Goal: Task Accomplishment & Management: Manage account settings

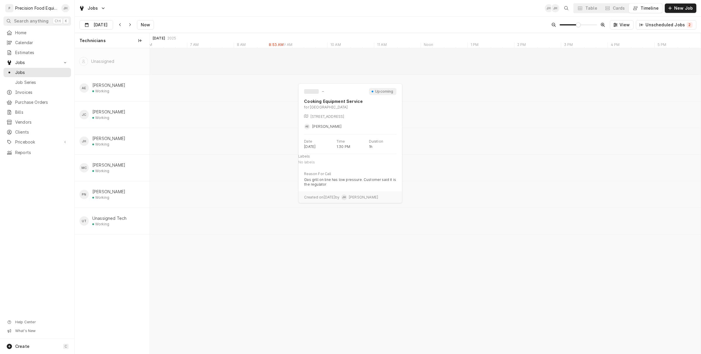
scroll to position [0, 12059]
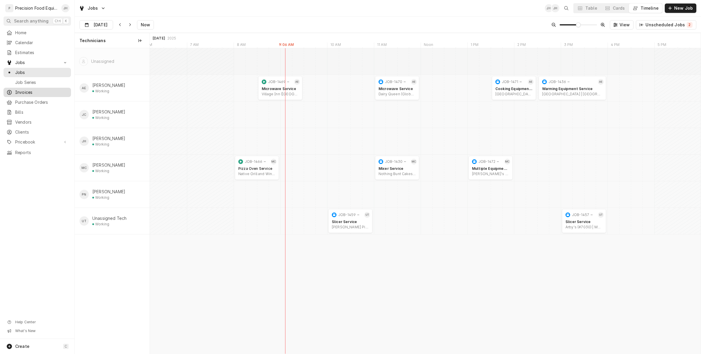
click at [27, 91] on span "Invoices" at bounding box center [41, 92] width 53 height 6
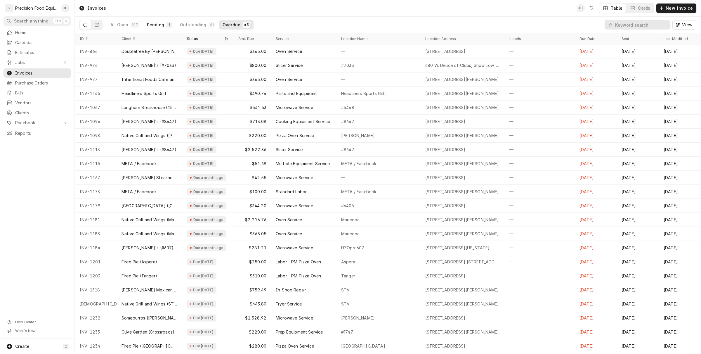
click at [162, 21] on button "Pending 1" at bounding box center [159, 24] width 32 height 9
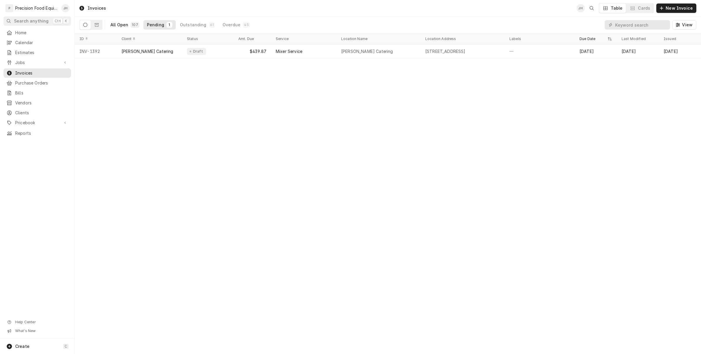
click at [115, 24] on div "All Open" at bounding box center [119, 25] width 18 height 6
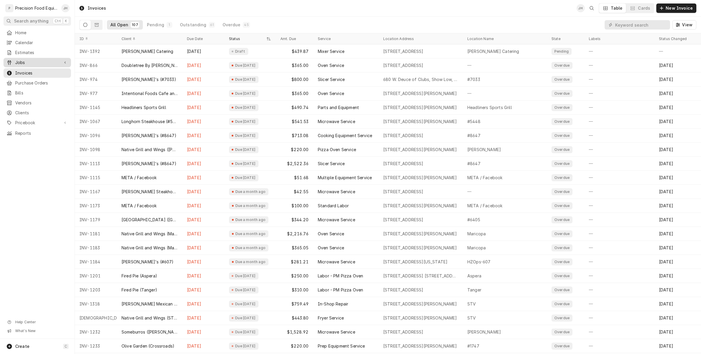
click at [36, 65] on span "Jobs" at bounding box center [37, 63] width 44 height 6
click at [36, 69] on div "Jobs" at bounding box center [37, 72] width 65 height 7
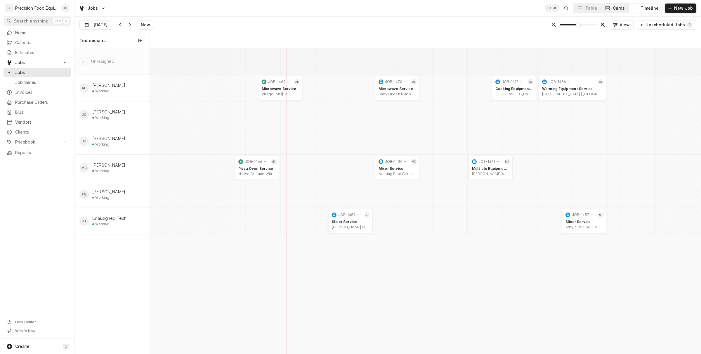
scroll to position [0, 10914]
click at [616, 8] on div "Cards" at bounding box center [619, 8] width 12 height 6
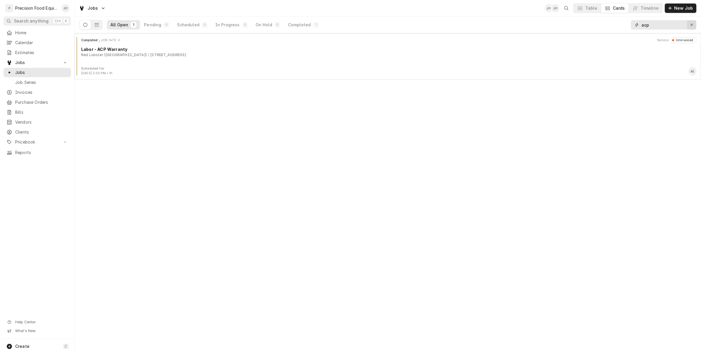
click at [687, 24] on button "Erase input" at bounding box center [691, 24] width 9 height 9
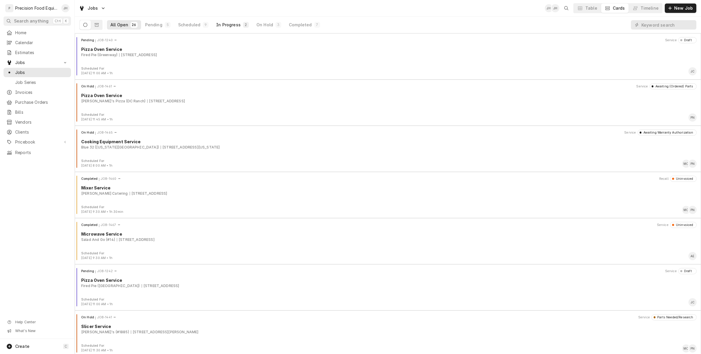
click at [243, 24] on div "2" at bounding box center [246, 25] width 6 height 6
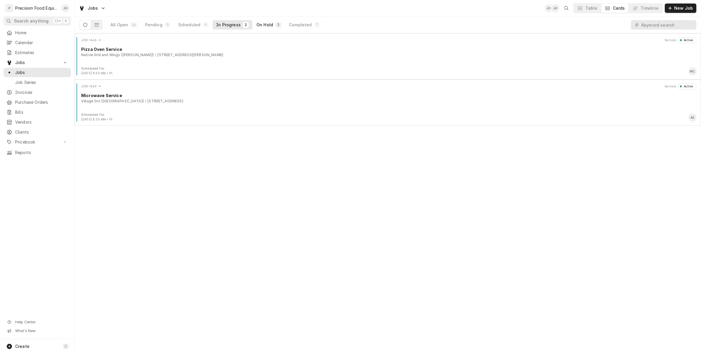
click at [277, 22] on div "3" at bounding box center [279, 24] width 4 height 5
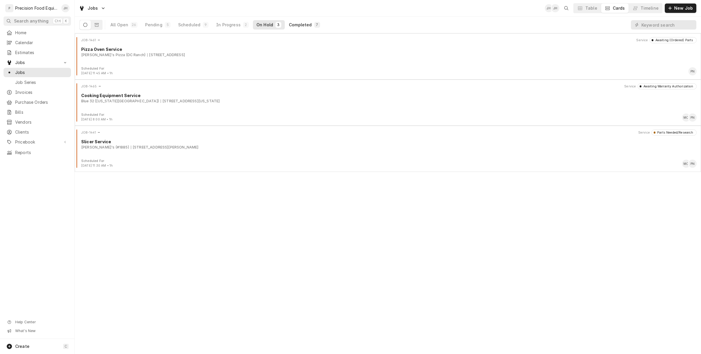
click at [302, 28] on div "Completed" at bounding box center [300, 25] width 23 height 6
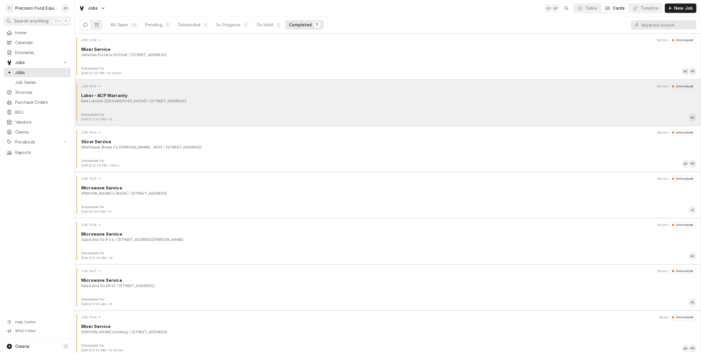
scroll to position [2, 0]
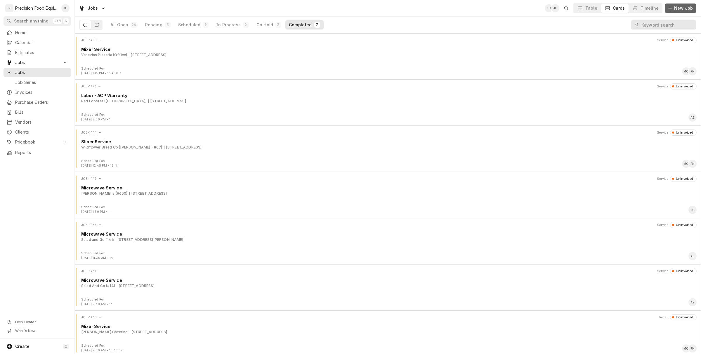
click at [684, 11] on button "New Job" at bounding box center [681, 8] width 32 height 9
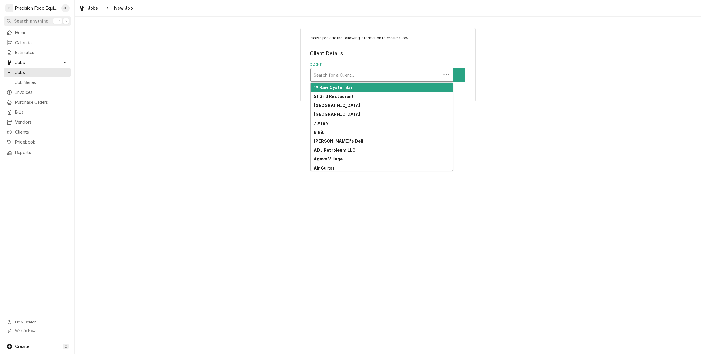
click at [392, 75] on div "Client" at bounding box center [376, 75] width 124 height 11
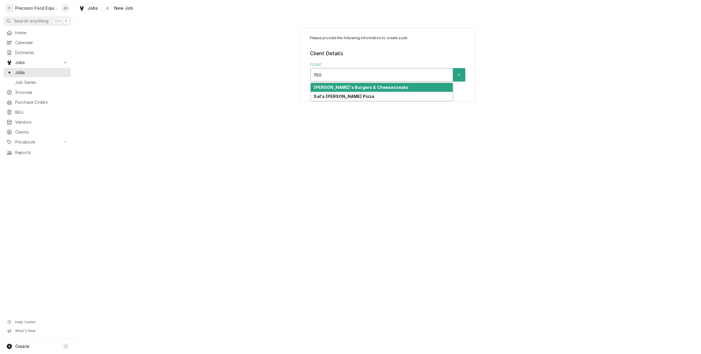
type input "1150"
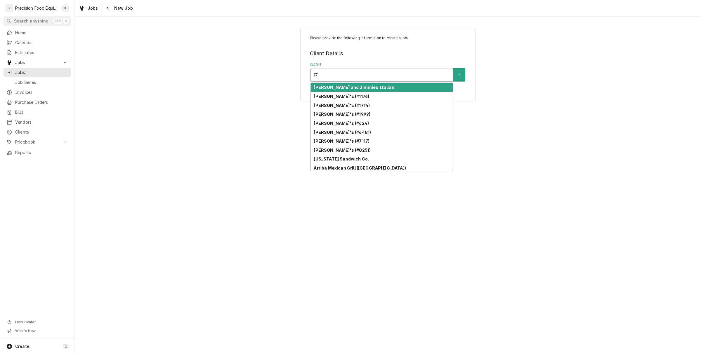
type input "1"
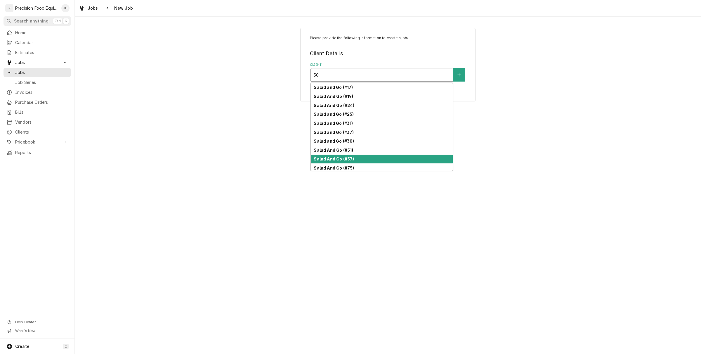
scroll to position [2542, 0]
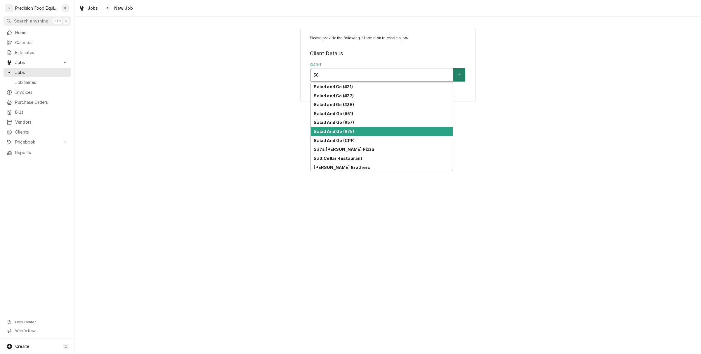
type input "50"
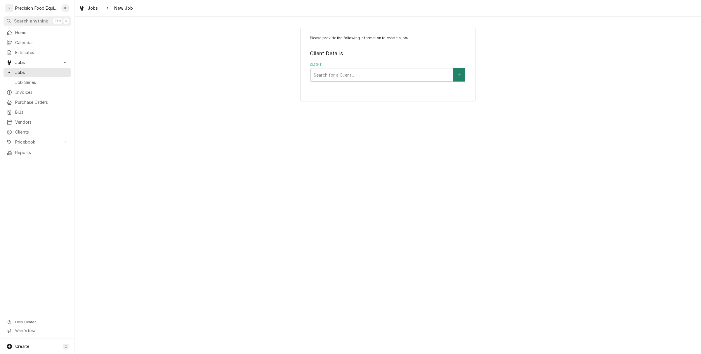
click at [455, 73] on button "Client" at bounding box center [459, 74] width 12 height 13
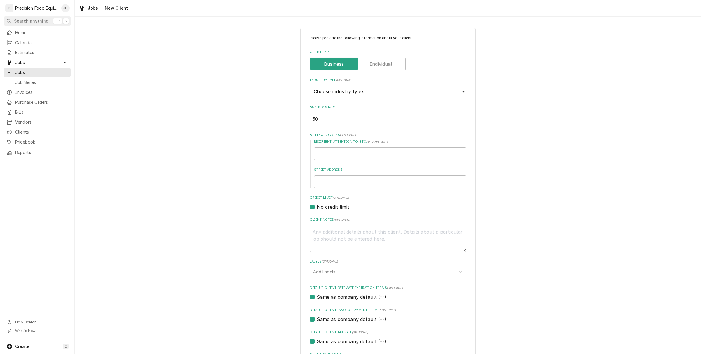
click at [354, 88] on select "Choose industry type... Residential Commercial Industrial Government" at bounding box center [388, 92] width 156 height 12
select select "2"
click at [310, 86] on select "Choose industry type... Residential Commercial Industrial Government" at bounding box center [388, 92] width 156 height 12
drag, startPoint x: 351, startPoint y: 119, endPoint x: 80, endPoint y: 155, distance: 273.5
click at [80, 154] on div "Please provide the following information about your client: Client Type Industr…" at bounding box center [388, 215] width 626 height 384
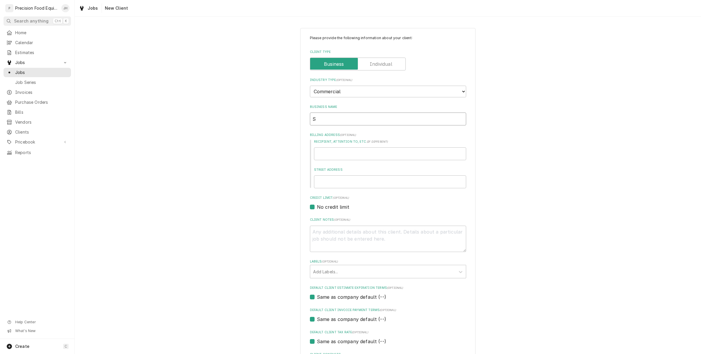
type textarea "x"
type input "S"
type textarea "x"
type input "Sa"
type textarea "x"
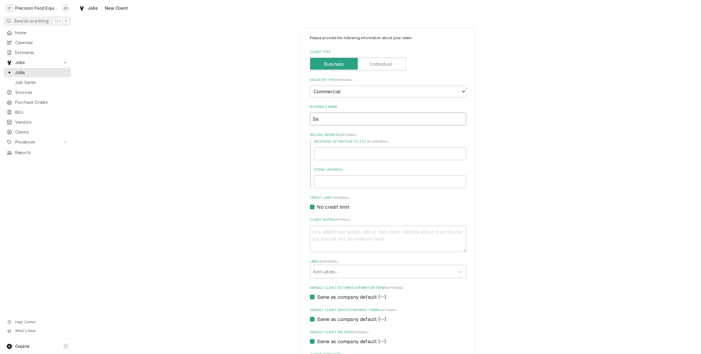
type input "Sal"
type textarea "x"
type input "Sala"
type textarea "x"
type input "Salad"
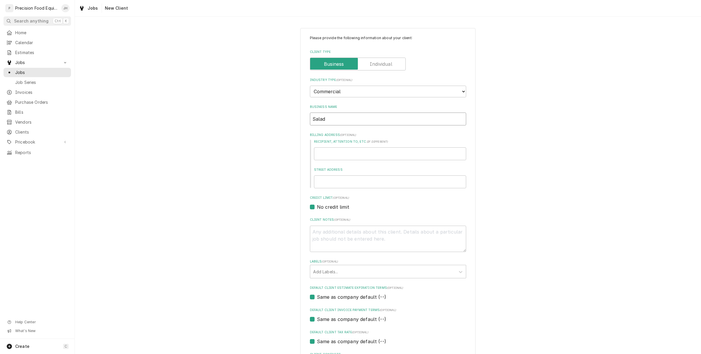
type textarea "x"
type input "Salad"
type textarea "x"
type input "Salad a"
type textarea "x"
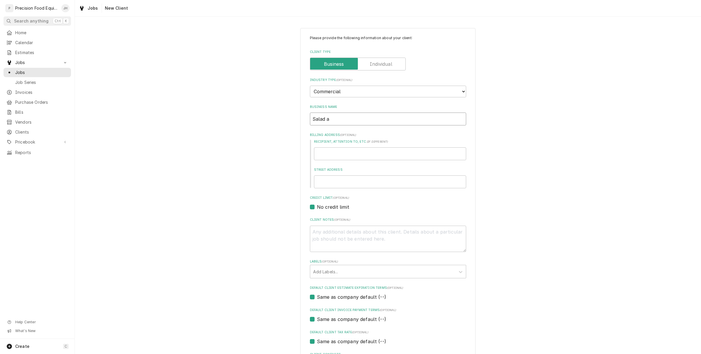
type input "Salad an"
type textarea "x"
type input "Salad and"
type textarea "x"
type input "Salad and"
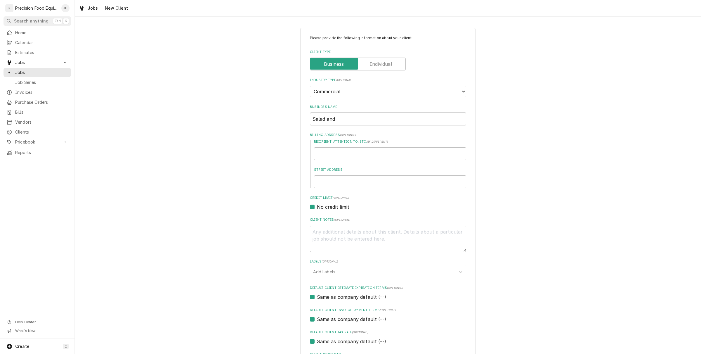
type textarea "x"
type input "Salad and G"
type textarea "x"
type input "Salad and Go"
type textarea "x"
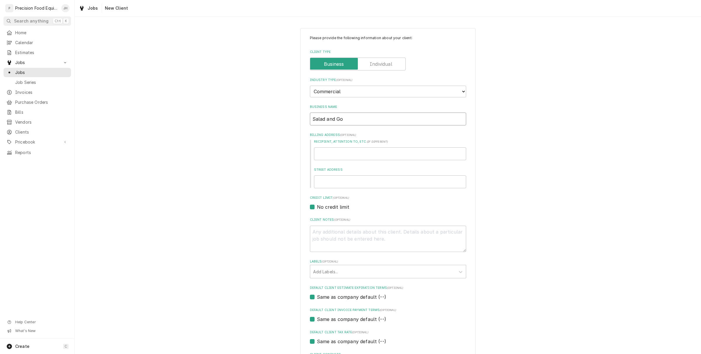
type input "Salad and Go"
type textarea "x"
type input "Salad and Go #"
type textarea "x"
type input "Salad and Go #5"
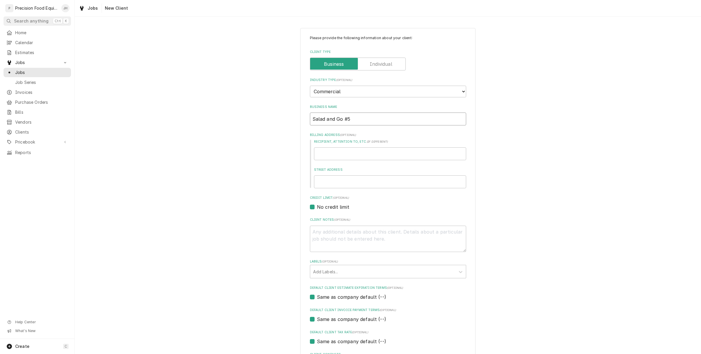
type textarea "x"
type input "Salad and Go #50"
click at [345, 119] on input "Salad and Go #50" at bounding box center [388, 118] width 156 height 13
click at [344, 118] on input "Salad and Go #50" at bounding box center [388, 118] width 156 height 13
type textarea "x"
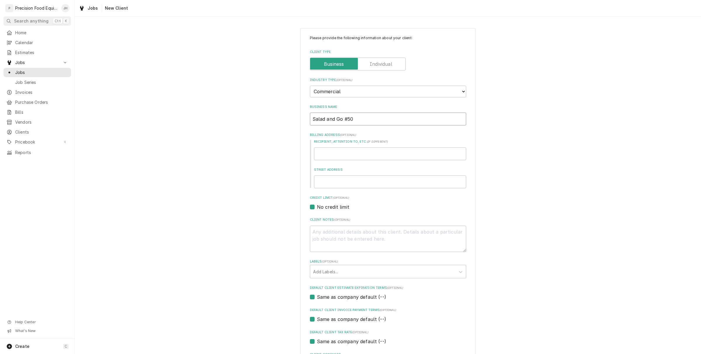
type input "Salad and Go # 50"
type textarea "x"
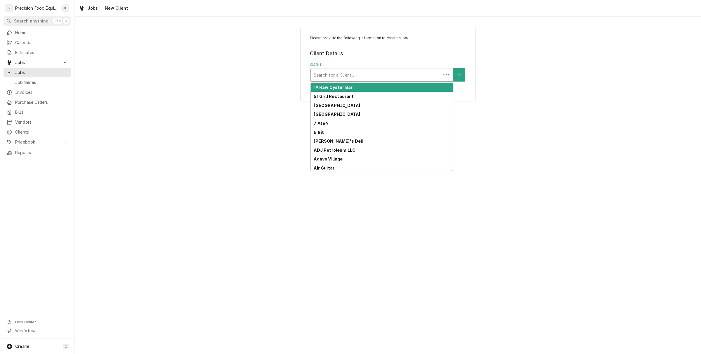
click at [358, 75] on div "Client" at bounding box center [376, 75] width 124 height 11
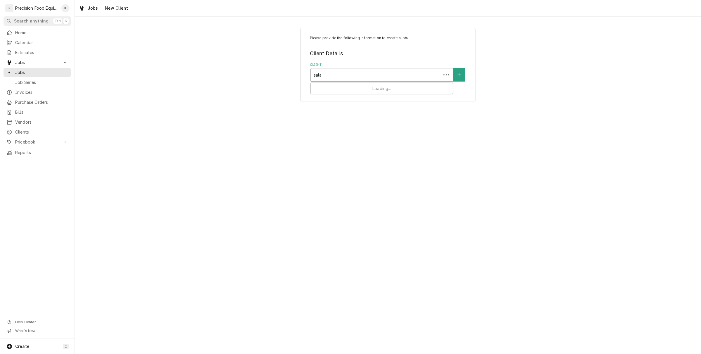
type input "salad"
click at [355, 75] on div "Client" at bounding box center [382, 75] width 136 height 11
click at [456, 77] on button "Client" at bounding box center [459, 74] width 12 height 13
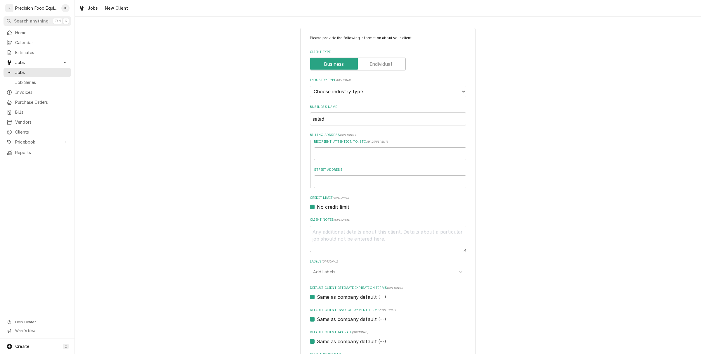
drag, startPoint x: 359, startPoint y: 117, endPoint x: 160, endPoint y: 152, distance: 201.7
click at [160, 152] on div "Please provide the following information about your client: Client Type Industr…" at bounding box center [388, 215] width 626 height 384
type textarea "x"
type input "S"
type textarea "x"
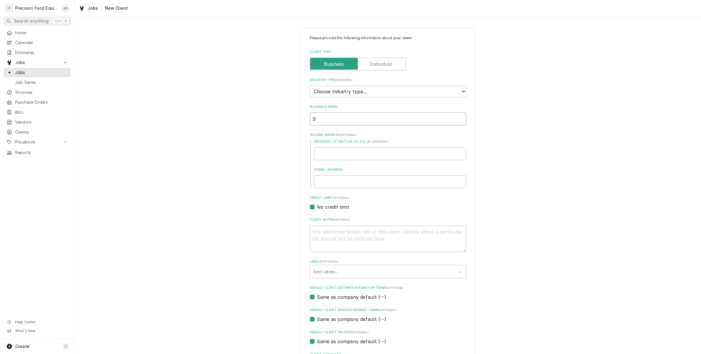
type input "Sa"
type textarea "x"
type input "Sal"
type textarea "x"
type input "Sale"
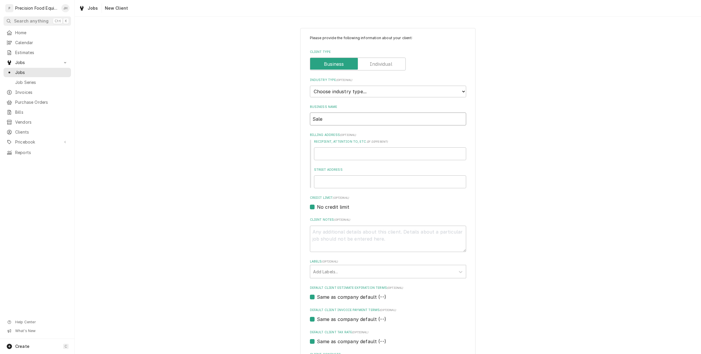
type textarea "x"
type input "Salea"
type textarea "x"
type input "Sale"
type textarea "x"
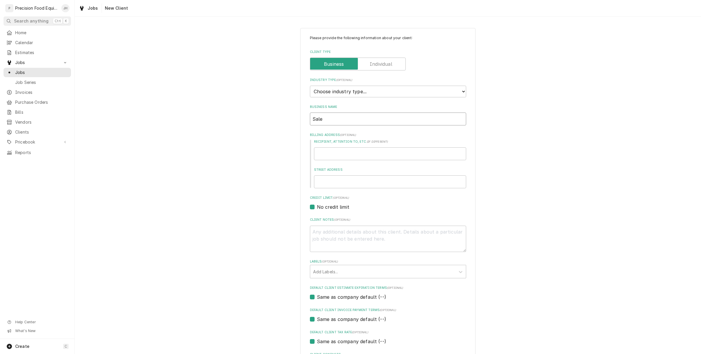
type input "Sal"
type textarea "x"
type input "Sala"
type textarea "x"
type input "Salad"
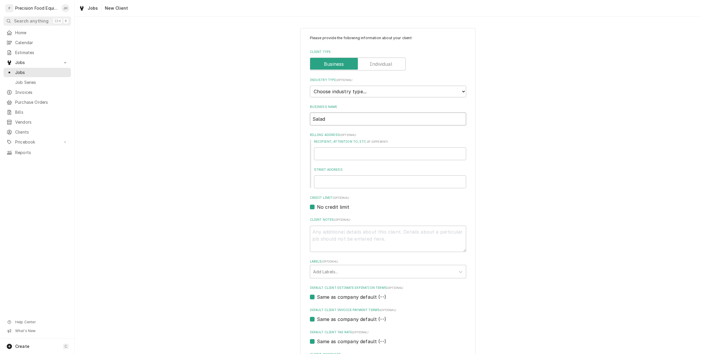
type textarea "x"
type input "Salad"
type textarea "x"
type input "Salad a"
type textarea "x"
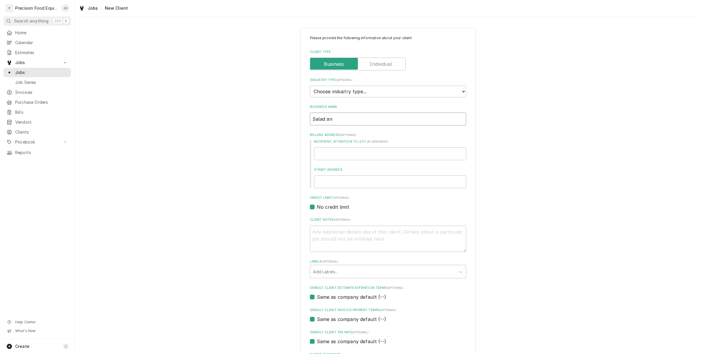
type input "Salad and"
type textarea "x"
type input "Salad and"
type textarea "x"
type input "Salad and G"
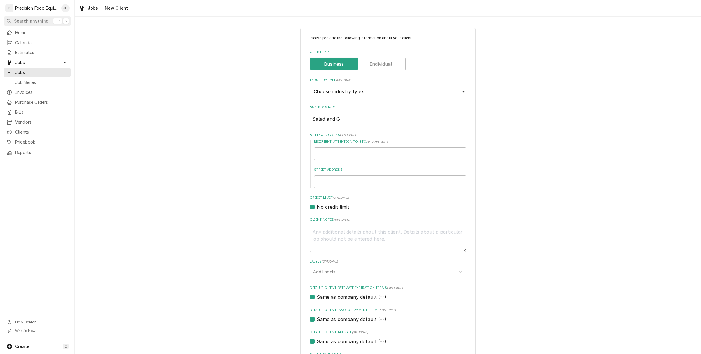
type textarea "x"
type input "Salad and Go"
type textarea "x"
type input "Salad and Go"
type textarea "x"
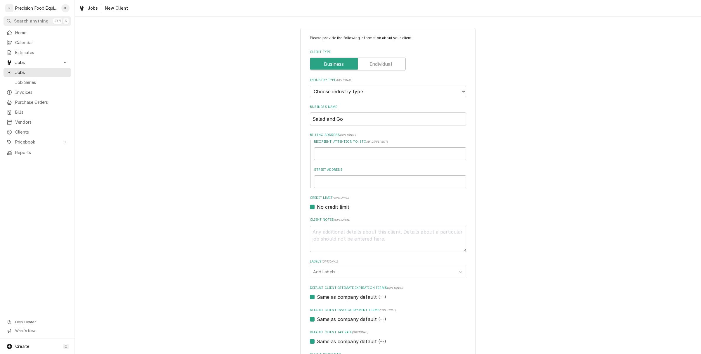
type input "Salad and Go ("
type textarea "x"
type input "Salad and Go ("
type textarea "x"
type input "Salad and Go ( #"
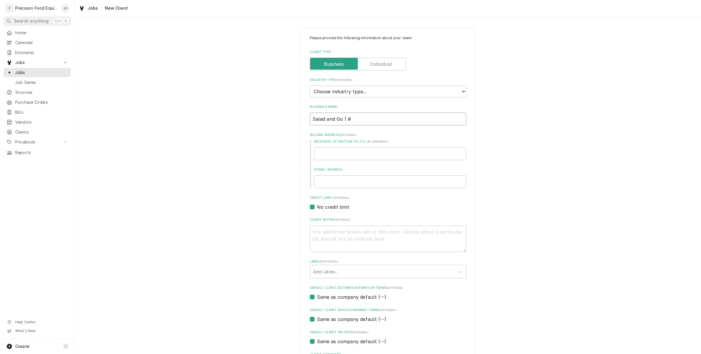
type textarea "x"
type input "Salad and Go ( #5"
type textarea "x"
type input "Salad and Go ( #50"
type textarea "x"
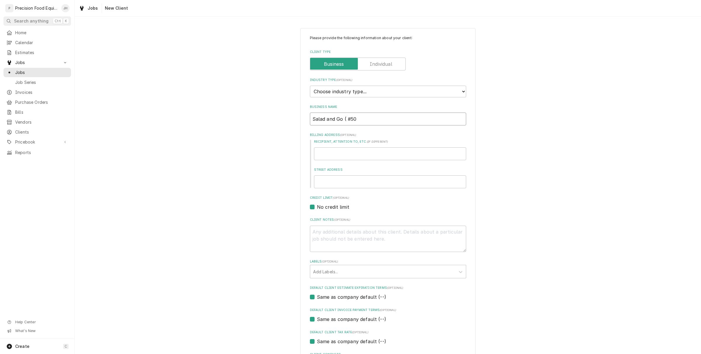
type input "Salad and Go ( #50)"
type textarea "x"
type input "Salad and Go ( #50)"
type textarea "x"
type input "Salad and Go ( #50)"
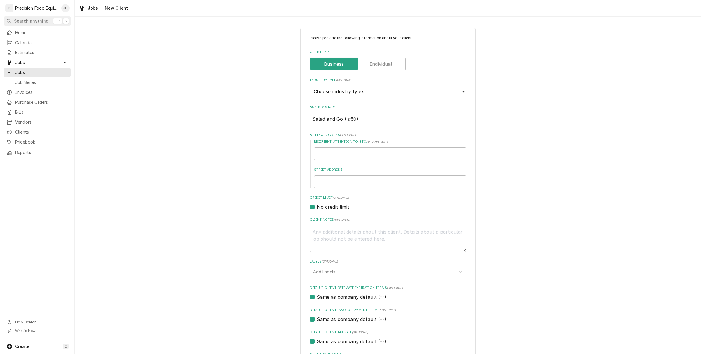
click at [377, 93] on select "Choose industry type... Residential Commercial Industrial Government" at bounding box center [388, 92] width 156 height 12
select select "2"
click at [310, 86] on select "Choose industry type... Residential Commercial Industrial Government" at bounding box center [388, 92] width 156 height 12
type textarea "x"
click at [372, 184] on input "Street Address" at bounding box center [390, 181] width 152 height 13
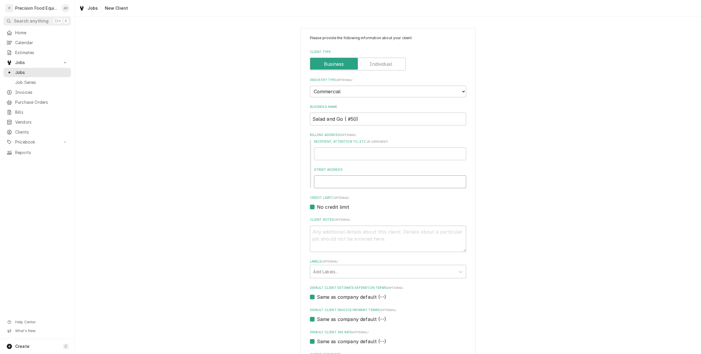
type input "1"
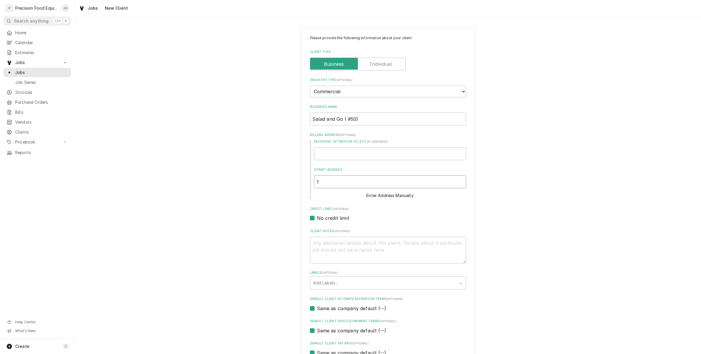
type textarea "x"
type input "17"
type textarea "x"
type input "175"
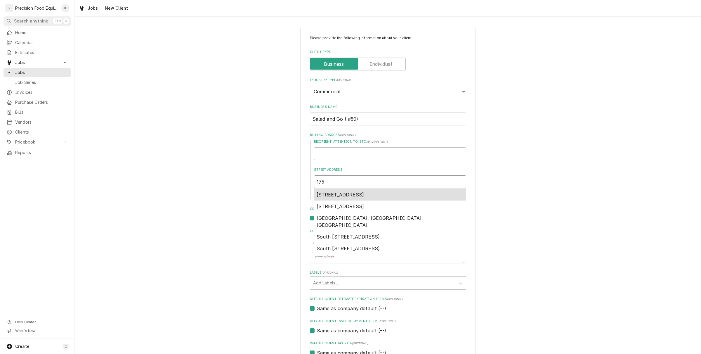
type textarea "x"
type input "1754"
type textarea "x"
type input "1754"
type textarea "x"
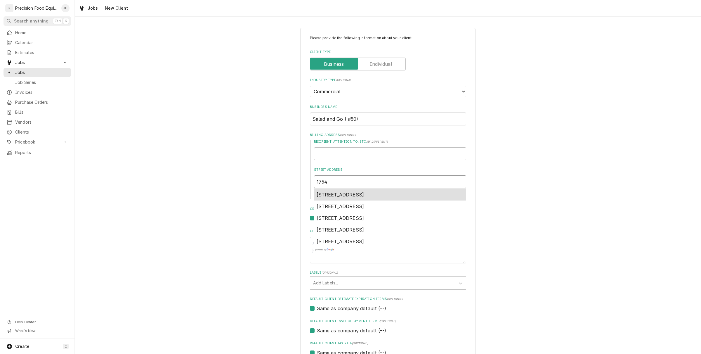
type input "1754"
type textarea "x"
type input "1754 w"
type textarea "x"
type input "1754 w"
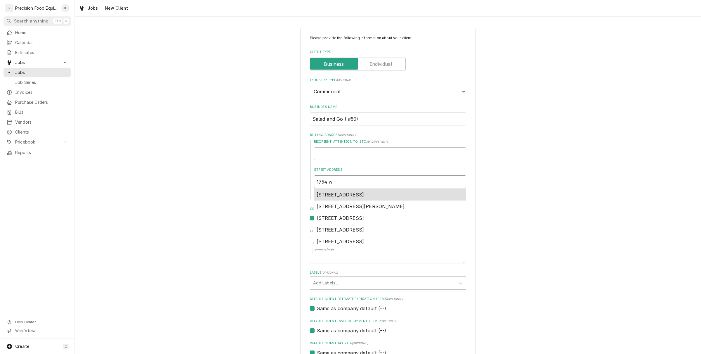
type textarea "x"
type input "1754 w h"
type textarea "x"
type input "1754 w hu"
type textarea "x"
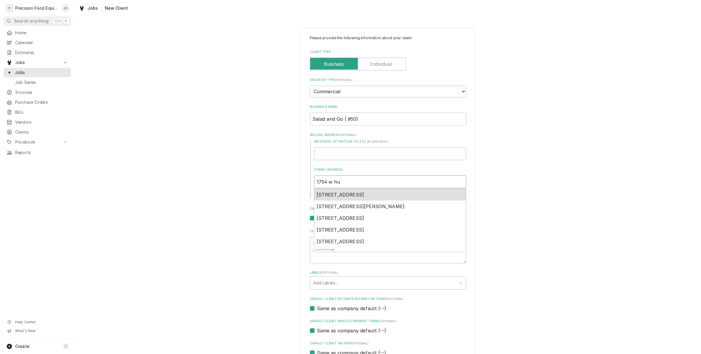
type input "1754 w hun"
type textarea "x"
type input "1754 w hunt"
click at [393, 192] on span "1754 Hunt Highway, San Tan Valley, AZ, USA" at bounding box center [361, 195] width 88 height 6
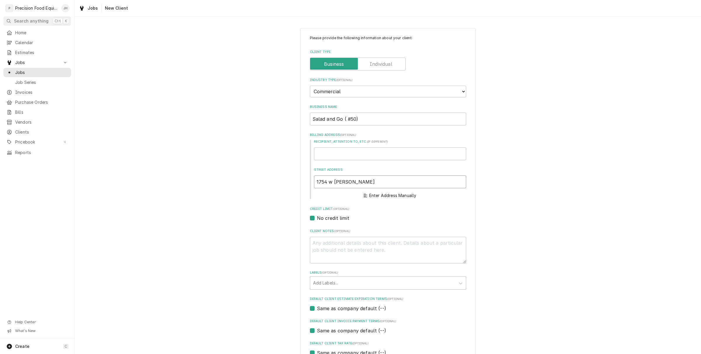
type textarea "x"
type input "1754 Hunt Hwy"
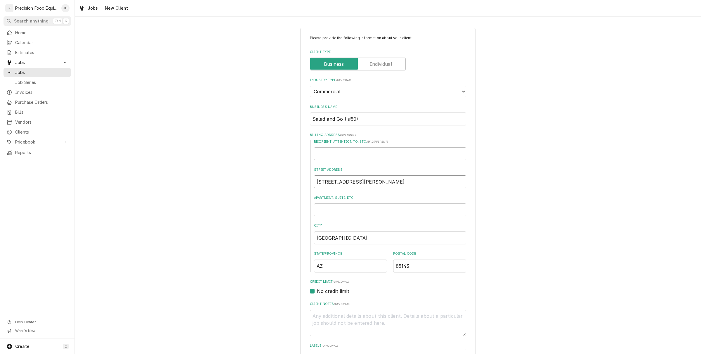
type textarea "x"
type input "1754 Hunt Hwy"
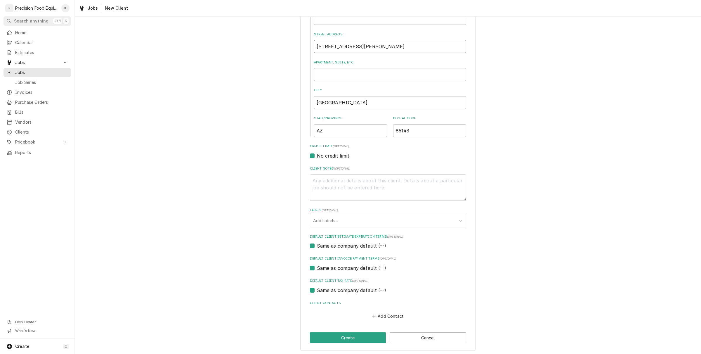
scroll to position [136, 0]
click at [384, 314] on button "Add Contact" at bounding box center [388, 315] width 34 height 8
type textarea "x"
click at [358, 322] on input "Business Name" at bounding box center [388, 326] width 144 height 13
paste input "Jake Villarreal"
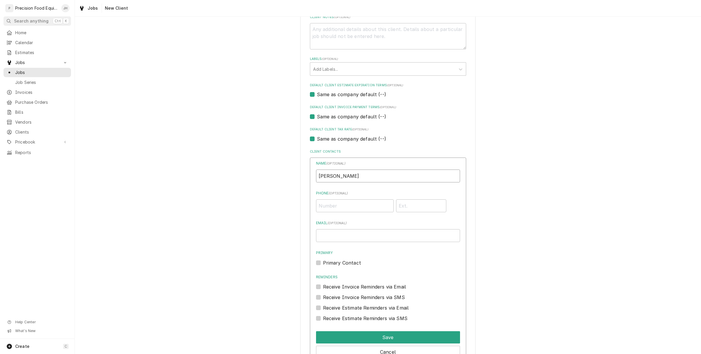
scroll to position [332, 0]
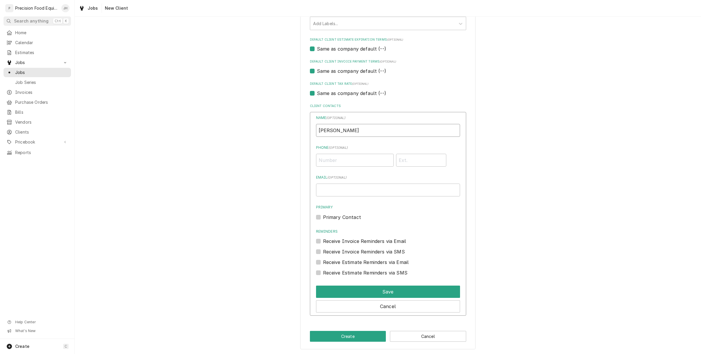
type input "Jake Villarreal"
click at [349, 162] on input "Phone ( optional )" at bounding box center [355, 160] width 78 height 13
paste input "(480) 591-7134"
type input "(480) 591-7134"
click at [323, 215] on label "Primary Contact" at bounding box center [342, 217] width 38 height 7
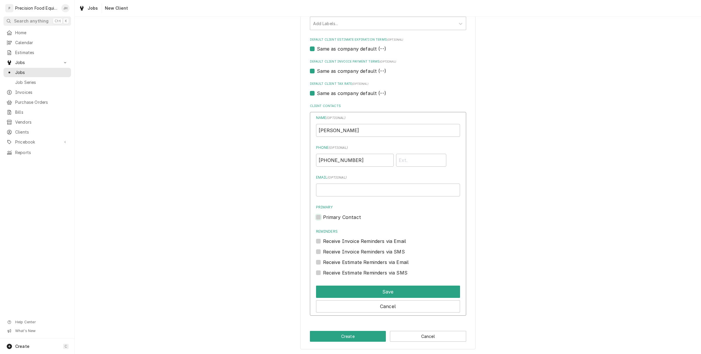
click at [323, 215] on input "Primary" at bounding box center [395, 220] width 144 height 13
checkbox input "true"
click at [323, 249] on label "Receive Invoice Reminders via SMS" at bounding box center [364, 251] width 82 height 7
click at [323, 249] on input "Contact Edit Form" at bounding box center [395, 254] width 144 height 13
checkbox input "true"
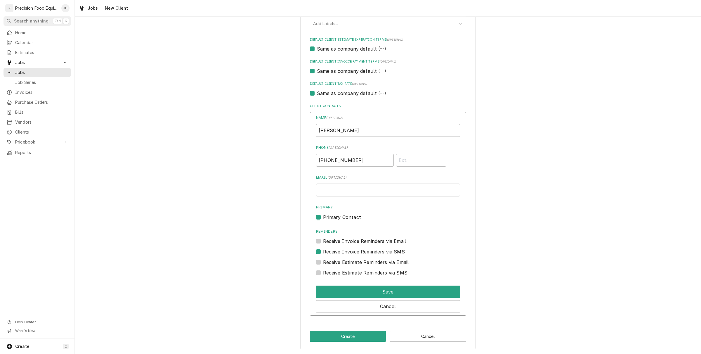
click at [316, 264] on div "Receive Estimate Reminders via Email" at bounding box center [388, 262] width 144 height 7
click at [323, 272] on label "Receive Estimate Reminders via SMS" at bounding box center [365, 272] width 84 height 7
click at [323, 272] on input "Contact Edit Form" at bounding box center [395, 275] width 144 height 13
checkbox input "true"
paste input "az.0050.hunt@saladandgo.com"
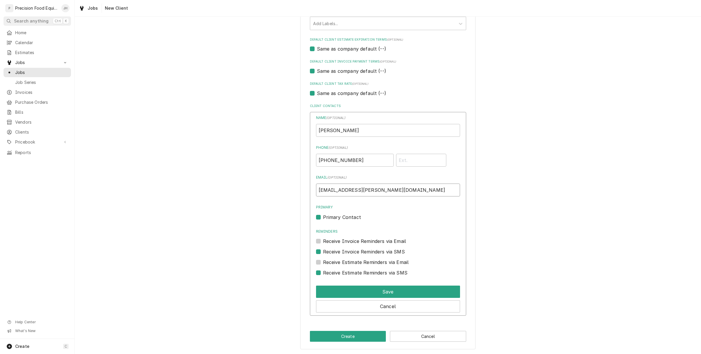
type input "az.0050.hunt@saladandgo.com"
click at [316, 236] on div "Reminders Receive Invoice Reminders via Email" at bounding box center [388, 237] width 144 height 16
click at [323, 240] on label "Receive Invoice Reminders via Email" at bounding box center [364, 241] width 83 height 7
click at [323, 240] on input "Reminders" at bounding box center [395, 244] width 144 height 13
checkbox input "true"
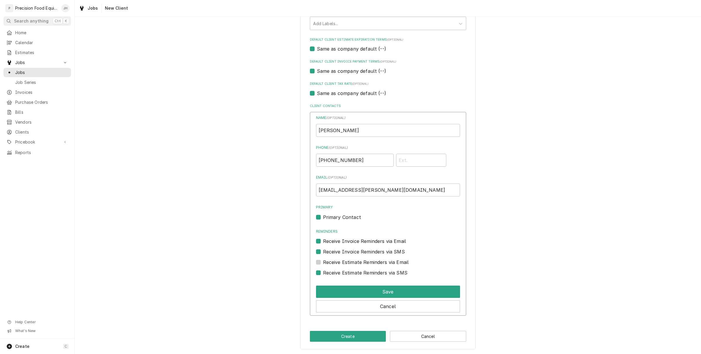
click at [323, 262] on label "Receive Estimate Reminders via Email" at bounding box center [366, 262] width 86 height 7
click at [323, 262] on input "Contact Edit Form" at bounding box center [395, 265] width 144 height 13
checkbox input "true"
click at [357, 289] on button "Save" at bounding box center [388, 291] width 144 height 12
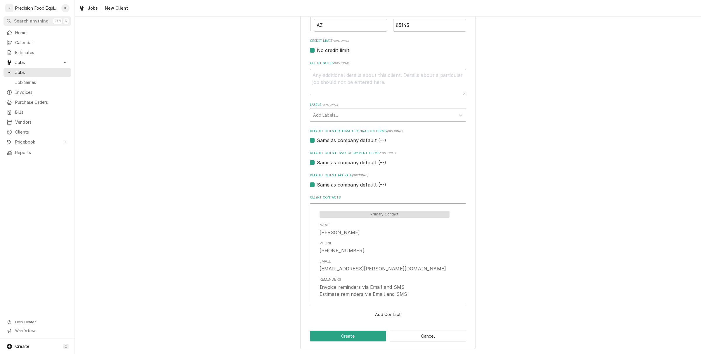
scroll to position [240, 0]
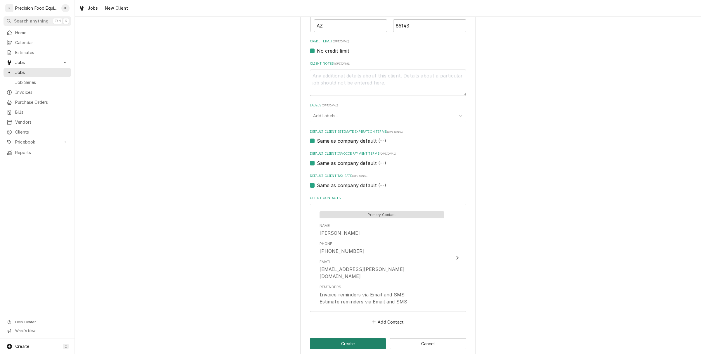
click at [363, 338] on button "Create" at bounding box center [348, 343] width 76 height 11
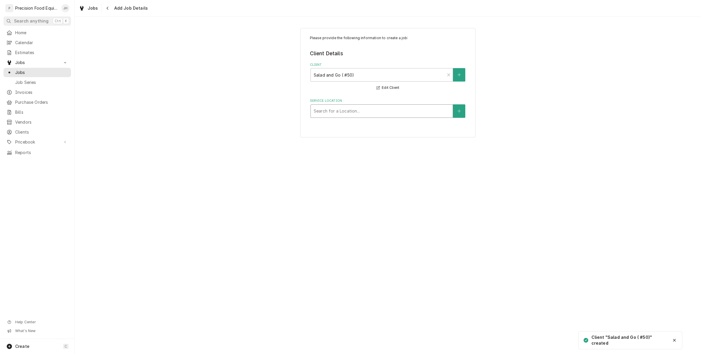
click at [340, 111] on div "Service Location" at bounding box center [382, 111] width 136 height 11
click at [459, 115] on button "Service Location" at bounding box center [459, 110] width 12 height 13
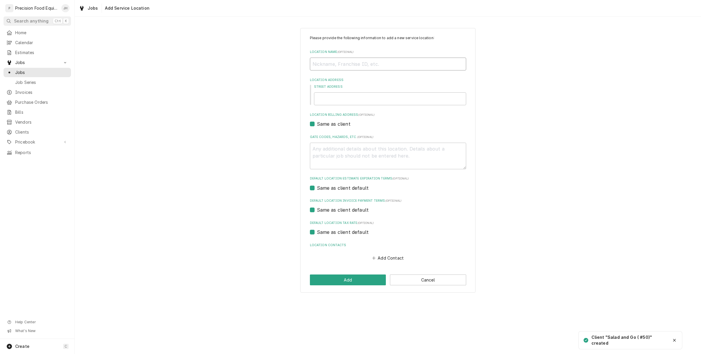
click at [367, 63] on input "Location Name ( optional )" at bounding box center [388, 64] width 156 height 13
type textarea "x"
type input "S"
type textarea "x"
type input "Sa"
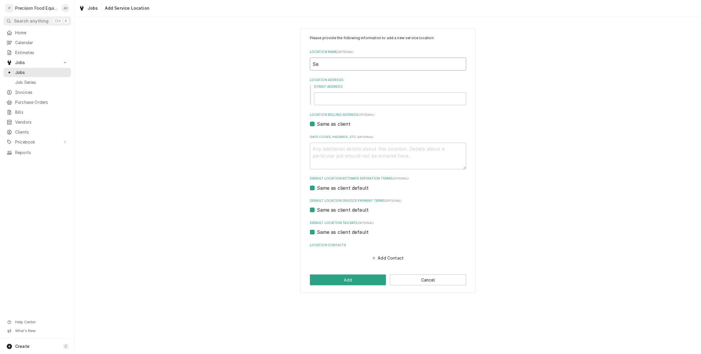
type textarea "x"
type input "Sal"
type textarea "x"
type input "Sala"
type textarea "x"
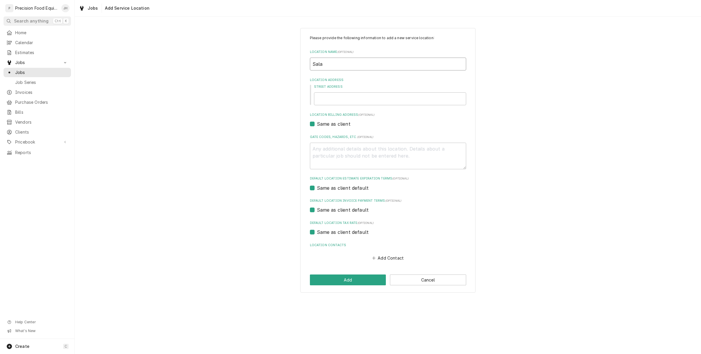
type input "Salad"
type textarea "x"
type input "Salad"
type textarea "x"
type input "Salad a"
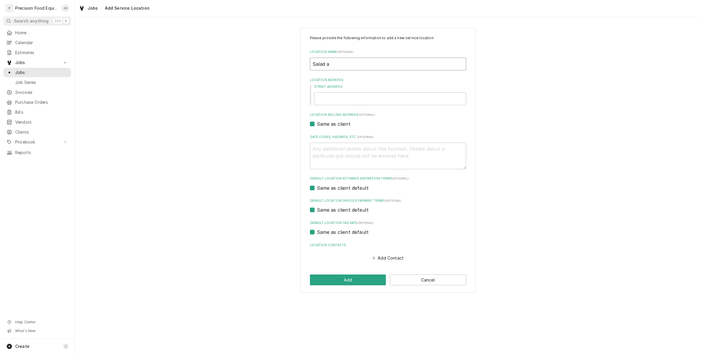
type textarea "x"
type input "Salad an"
type textarea "x"
type input "Salad and"
type textarea "x"
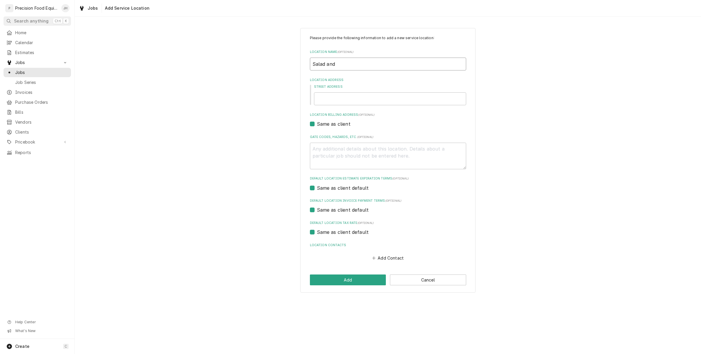
type input "Salad and"
type textarea "x"
type input "Salad and GO"
type textarea "x"
type input "Salad and GO"
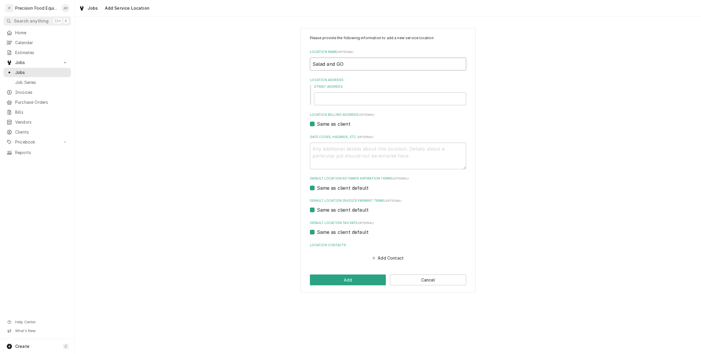
type textarea "x"
type input "Salad and GO"
type textarea "x"
type input "Salad and G"
type textarea "x"
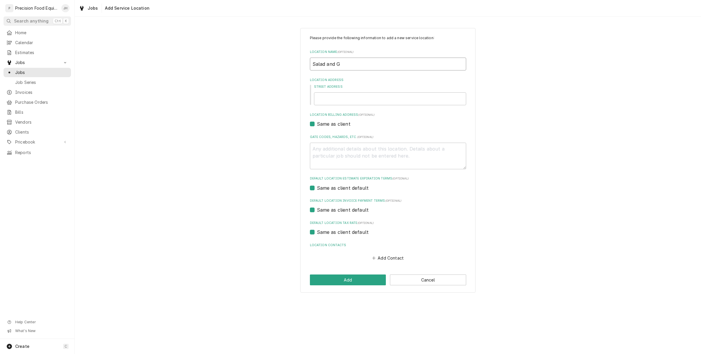
type input "Salad and Go"
type textarea "x"
type input "Salad and Go"
type textarea "x"
type input "Salad and Go ("
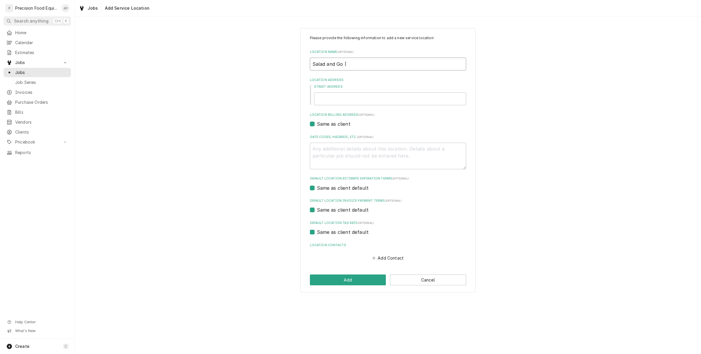
type textarea "x"
type input "Salad and Go ("
type textarea "x"
type input "Salad and Go ( #"
type textarea "x"
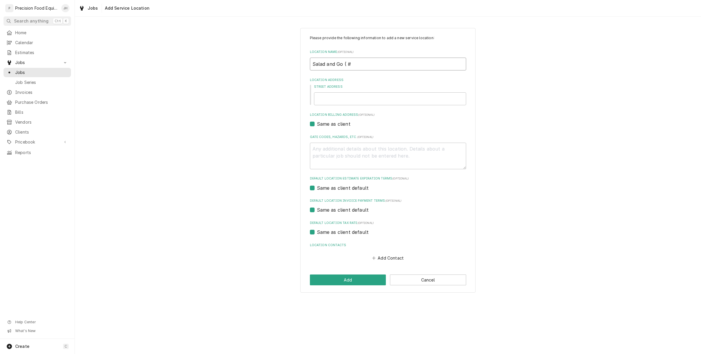
type input "Salad and Go ( #5"
type textarea "x"
type input "Salad and Go ( #50"
type textarea "x"
type input "Salad and Go ( #50)"
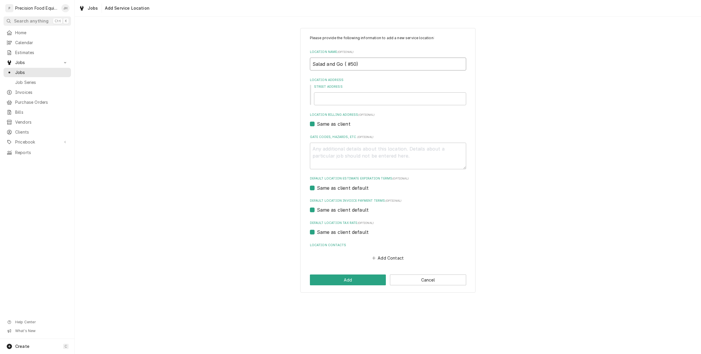
type textarea "x"
type input "Salad and Go ( #50)"
type textarea "x"
type input "Salad and Go ( #50)"
click at [348, 98] on input "Street Address" at bounding box center [390, 98] width 152 height 13
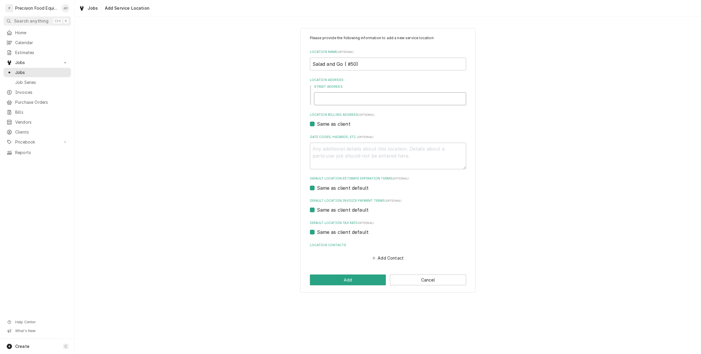
type input "1"
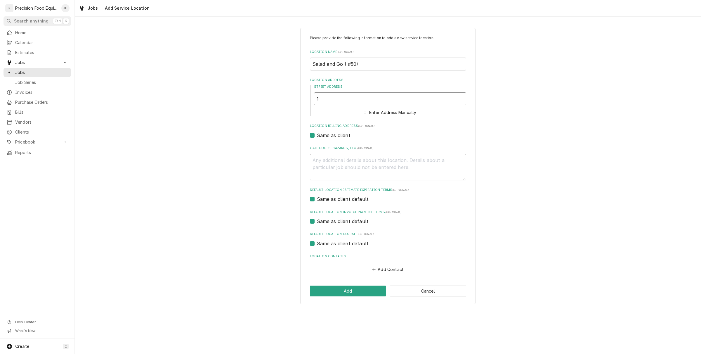
type textarea "x"
type input "17"
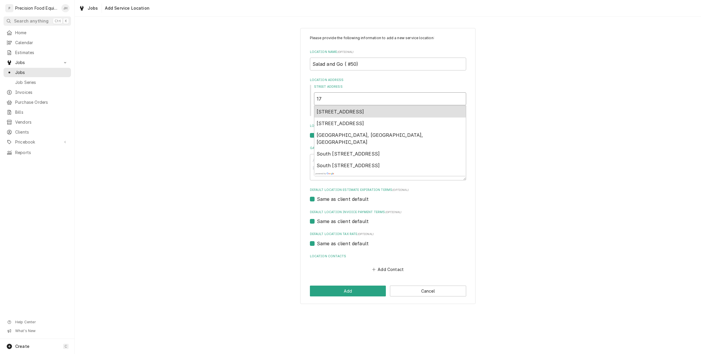
type textarea "x"
type input "175"
type textarea "x"
type input "1754"
type textarea "x"
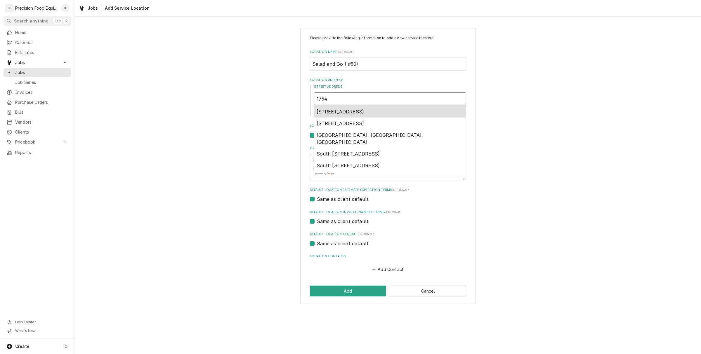
type input "1754"
type textarea "x"
type input "1754 w"
type textarea "x"
type input "1754 w"
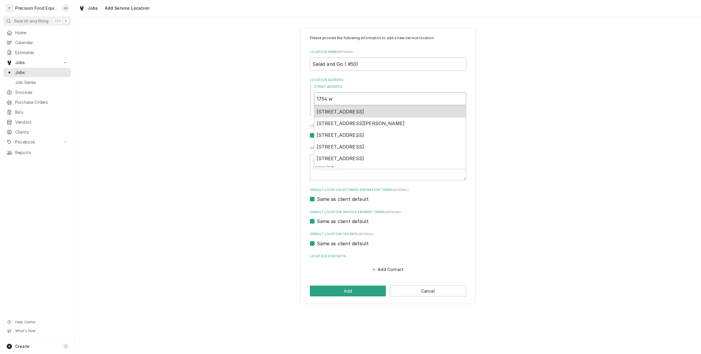
type textarea "x"
type input "1754 w h"
type textarea "x"
type input "1754 w hu"
type textarea "x"
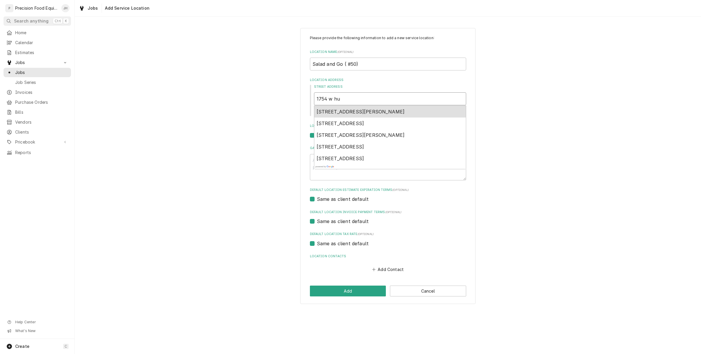
type input "1754 w hun"
click at [351, 109] on span "1754 Hunt Highway, San Tan Valley, AZ, USA" at bounding box center [361, 112] width 88 height 6
type textarea "x"
type input "1754 Hunt Hwy"
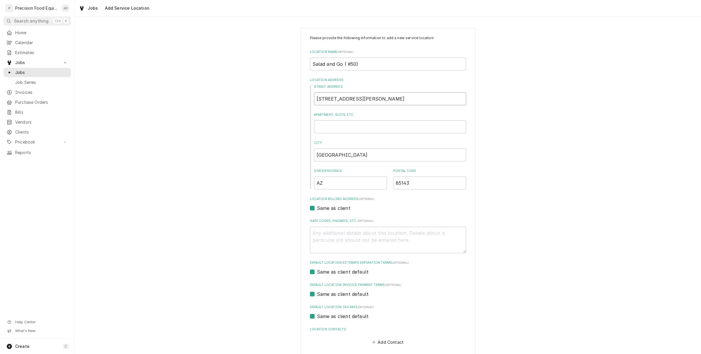
type textarea "x"
type input "1754 Hunt Hwy"
click at [323, 97] on input "1754 Hunt Hwy" at bounding box center [390, 98] width 152 height 13
type textarea "x"
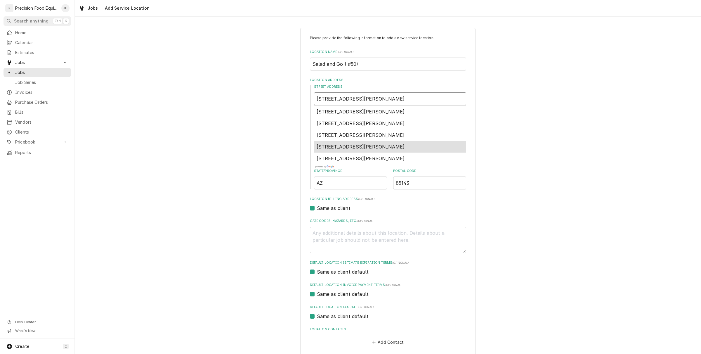
click at [354, 143] on div "1754 W Hunt Hwy, San Tan Valley, AZ, USA" at bounding box center [390, 147] width 152 height 12
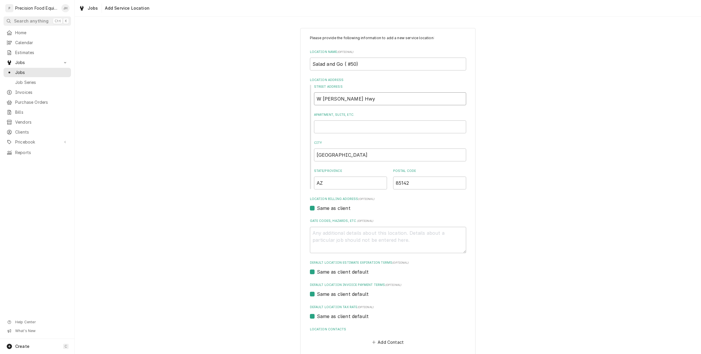
drag, startPoint x: 370, startPoint y: 101, endPoint x: 291, endPoint y: 106, distance: 79.6
click at [291, 106] on div "Please provide the following information to add a new service location: Locatio…" at bounding box center [388, 202] width 626 height 359
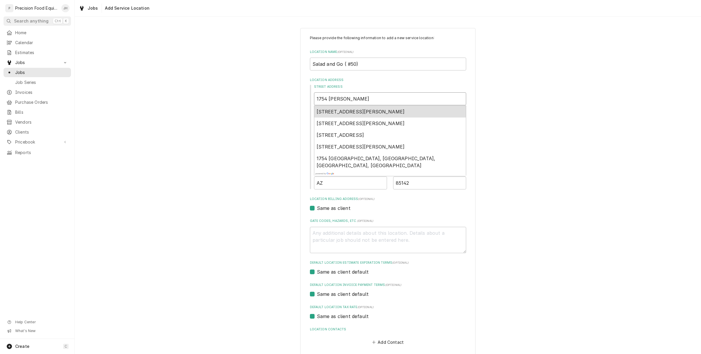
click at [341, 112] on span "1754 Hunt Highway, San Tan Valley, AZ, USA" at bounding box center [361, 112] width 88 height 6
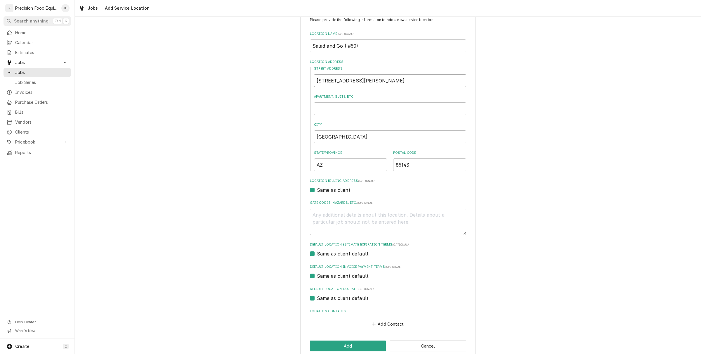
scroll to position [28, 0]
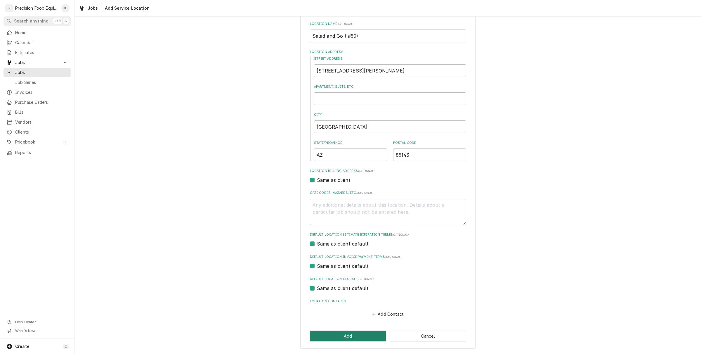
click at [351, 335] on button "Add" at bounding box center [348, 335] width 76 height 11
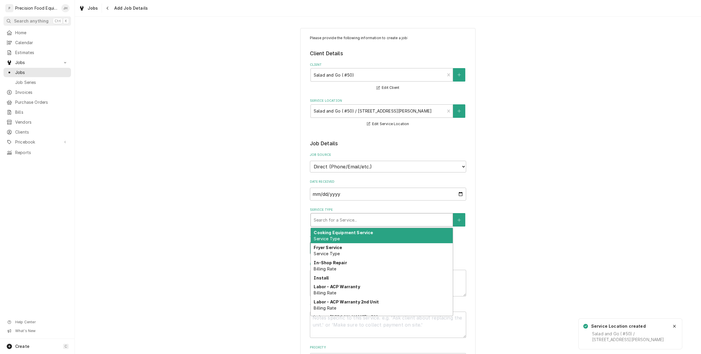
click at [354, 216] on div "Service Type" at bounding box center [382, 219] width 136 height 11
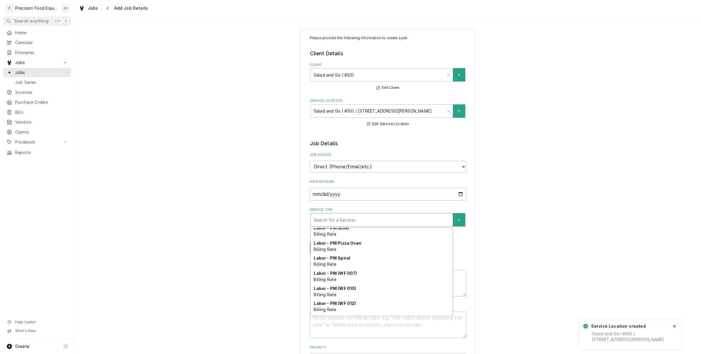
scroll to position [202, 0]
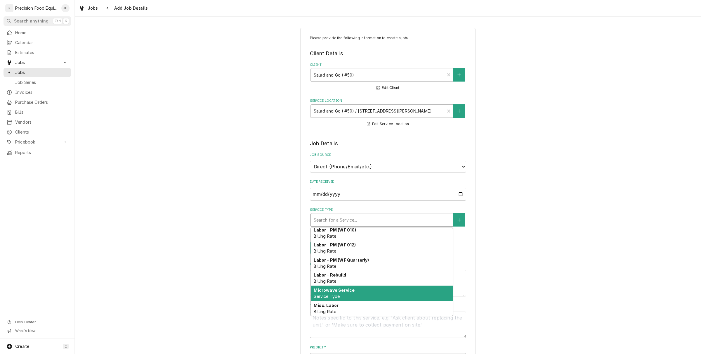
click at [342, 292] on div "Microwave Service Service Type" at bounding box center [382, 292] width 142 height 15
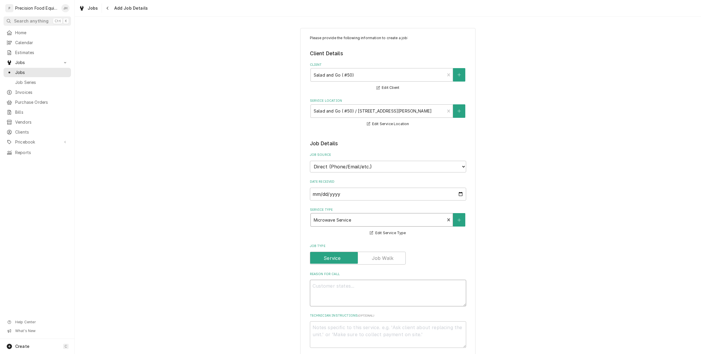
click at [355, 286] on textarea "Reason For Call" at bounding box center [388, 293] width 156 height 27
click at [349, 293] on textarea "Reason For Call" at bounding box center [388, 293] width 156 height 27
paste textarea "oven caught fire on 9/13/2025 and hasn't been cooking breakfast food all the way"
click at [344, 298] on textarea "oven caught fire on 9/13/2025 and hasn't been cooking breakfast food all the way" at bounding box center [388, 293] width 156 height 27
paste textarea "Alternatively, you can use our phone based automated response system (IVR) by d…"
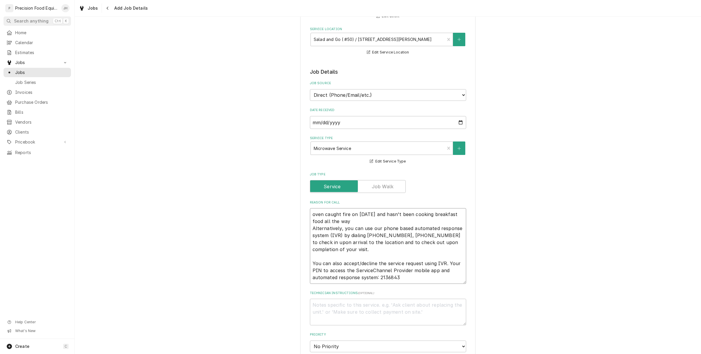
scroll to position [73, 0]
click at [363, 233] on textarea "oven caught fire on 9/13/2025 and hasn't been cooking breakfast food all the wa…" at bounding box center [388, 245] width 156 height 76
click at [406, 275] on textarea "oven caught fire on 9/13/2025 and hasn't been cooking breakfast food all the wa…" at bounding box center [388, 245] width 156 height 76
paste textarea "326018534"
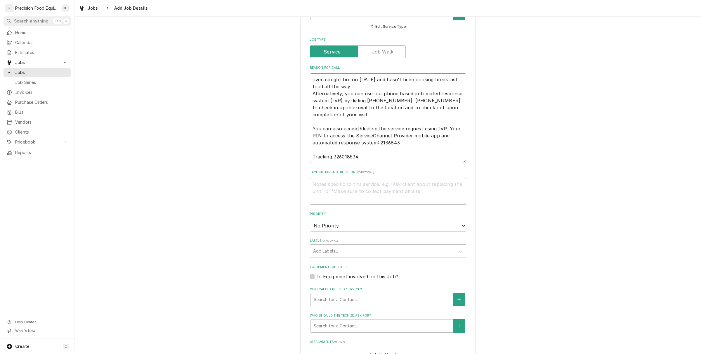
scroll to position [219, 0]
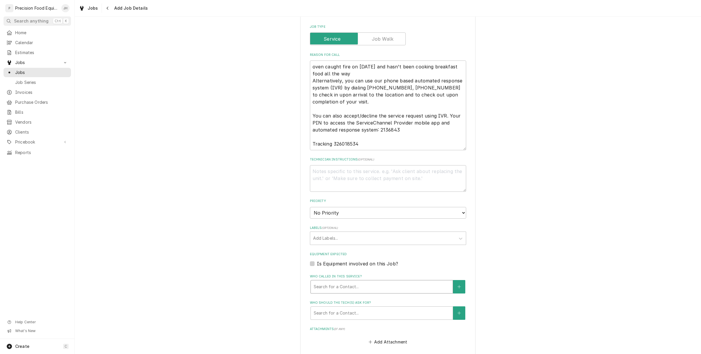
click at [333, 281] on div "Who called in this service?" at bounding box center [382, 286] width 136 height 11
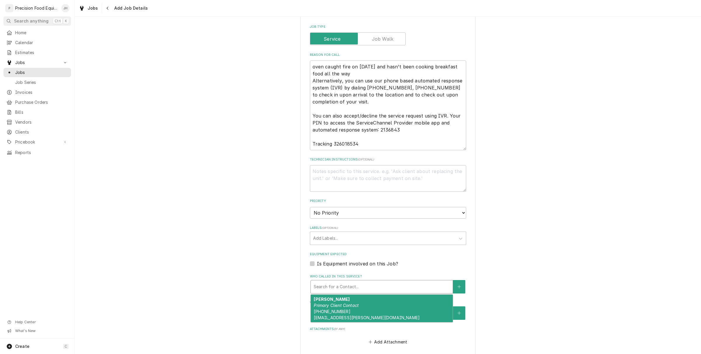
click at [335, 301] on div "Jake Villarreal Primary Client Contact (480) 591-7134 az.0050.hunt@saladandgo.c…" at bounding box center [382, 308] width 142 height 27
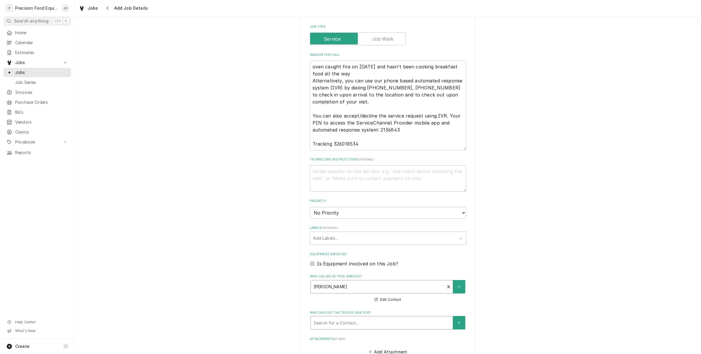
click at [348, 317] on div "Who should the tech(s) ask for?" at bounding box center [382, 322] width 136 height 11
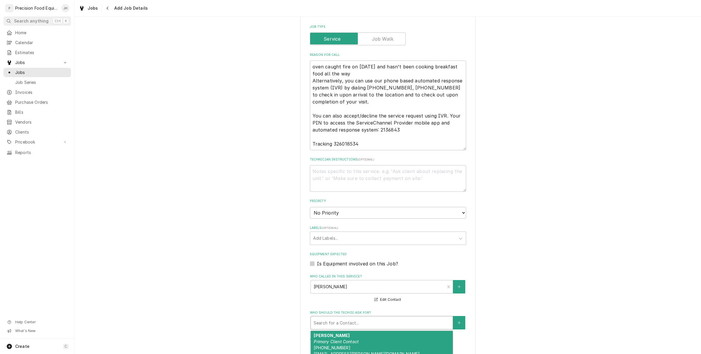
drag, startPoint x: 355, startPoint y: 335, endPoint x: 358, endPoint y: 332, distance: 4.3
click at [355, 335] on div "Jake Villarreal Primary Client Contact (480) 591-7134 az.0050.hunt@saladandgo.c…" at bounding box center [382, 344] width 142 height 27
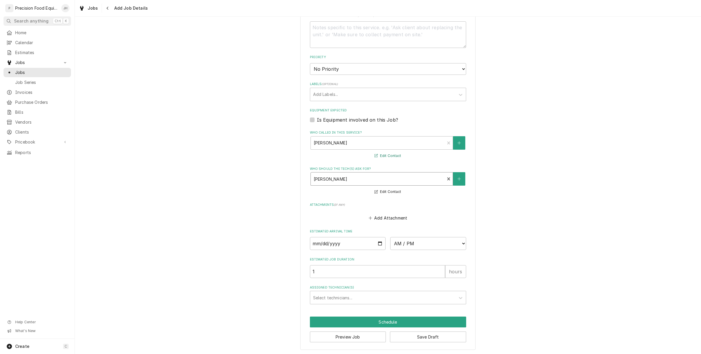
scroll to position [363, 0]
click at [375, 243] on input "Date" at bounding box center [348, 243] width 76 height 13
click at [433, 237] on select "AM / PM 6:00 AM 6:15 AM 6:30 AM 6:45 AM 7:00 AM 7:15 AM 7:30 AM 7:45 AM 8:00 AM…" at bounding box center [428, 243] width 76 height 13
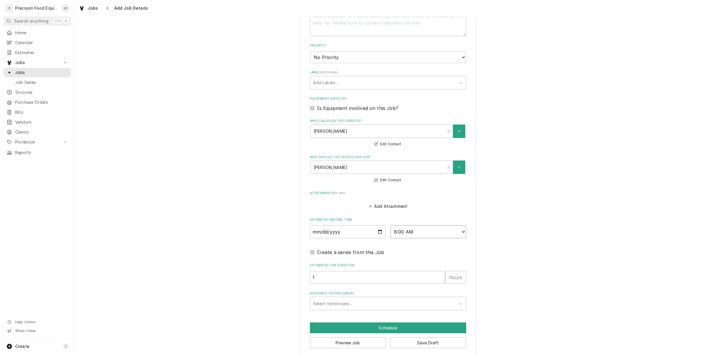
scroll to position [381, 0]
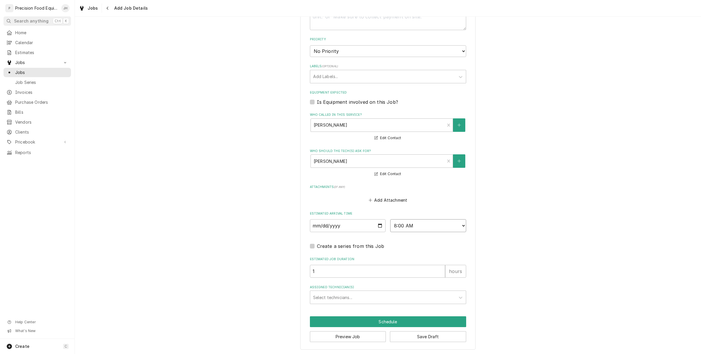
click at [426, 225] on select "AM / PM 6:00 AM 6:15 AM 6:30 AM 6:45 AM 7:00 AM 7:15 AM 7:30 AM 7:45 AM 8:00 AM…" at bounding box center [428, 225] width 76 height 13
click at [382, 294] on div "Assigned Technician(s)" at bounding box center [382, 297] width 139 height 11
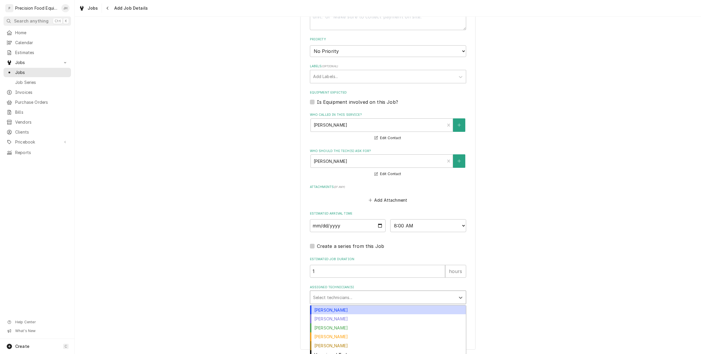
click at [371, 309] on div "[PERSON_NAME]" at bounding box center [388, 309] width 156 height 9
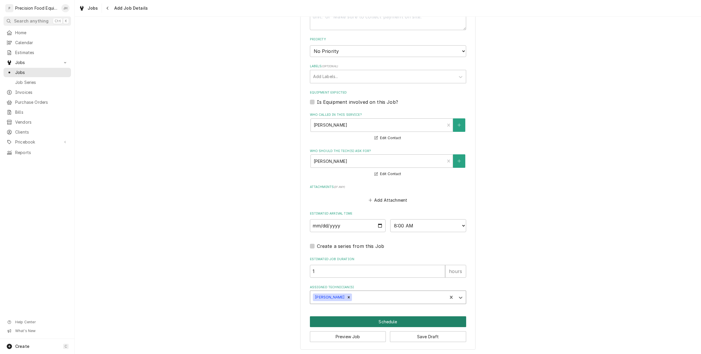
click at [391, 322] on button "Schedule" at bounding box center [388, 321] width 156 height 11
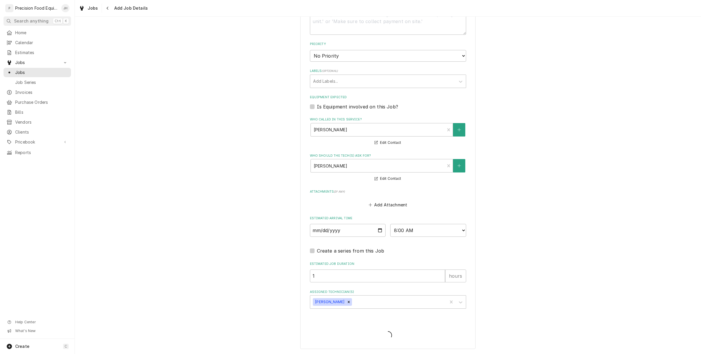
scroll to position [375, 0]
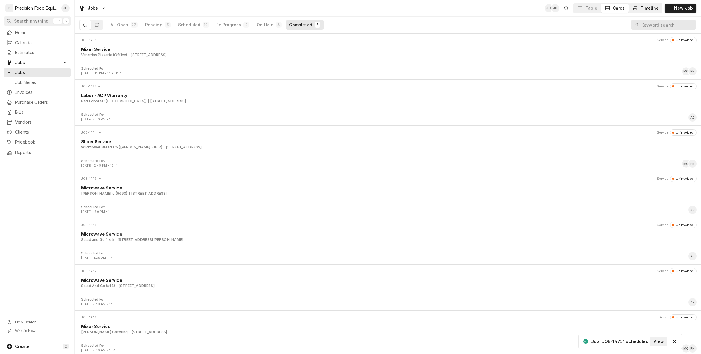
click at [643, 11] on button "Timeline" at bounding box center [645, 8] width 33 height 9
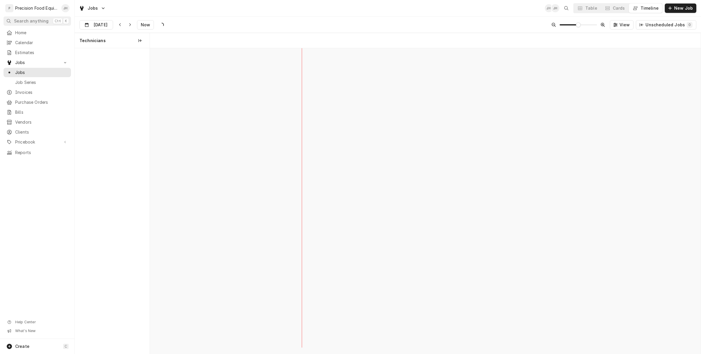
scroll to position [0, 10914]
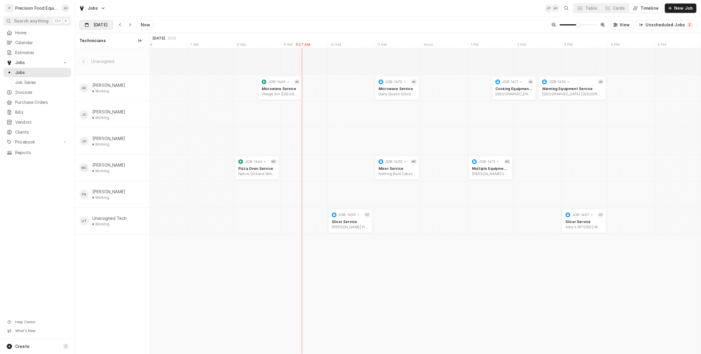
click at [98, 22] on input "[DATE]" at bounding box center [92, 25] width 25 height 11
click at [116, 85] on div "17" at bounding box center [117, 83] width 8 height 8
type input "[DATE]"
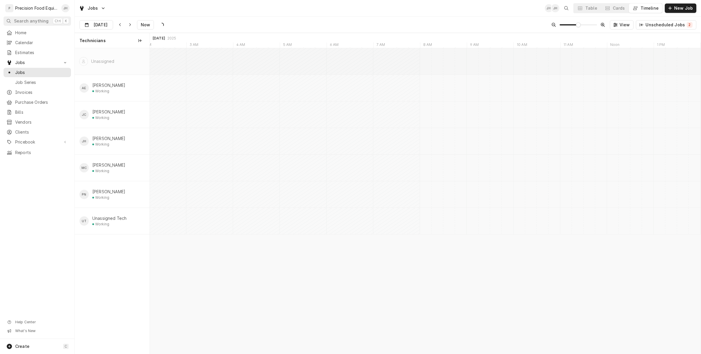
scroll to position [0, 11849]
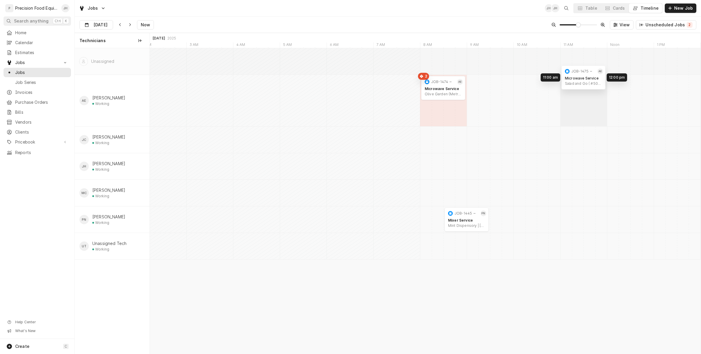
drag, startPoint x: 443, startPoint y: 115, endPoint x: 578, endPoint y: 79, distance: 139.1
click at [578, 79] on div "2 11:00 AM 12:00 PM JOB-1475 AE Microwave Service Salad and Go ( #50) | [GEOGRA…" at bounding box center [425, 200] width 551 height 305
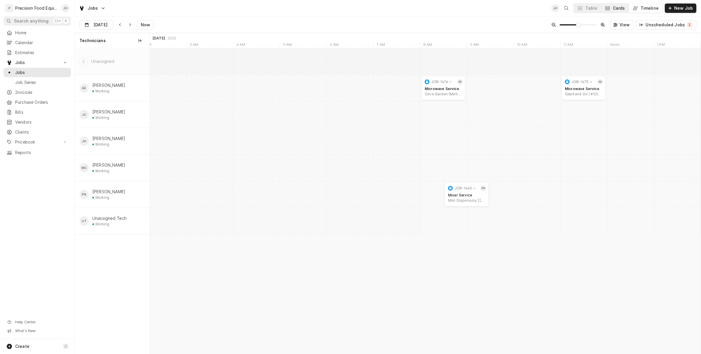
click at [624, 8] on div "Cards" at bounding box center [619, 8] width 12 height 6
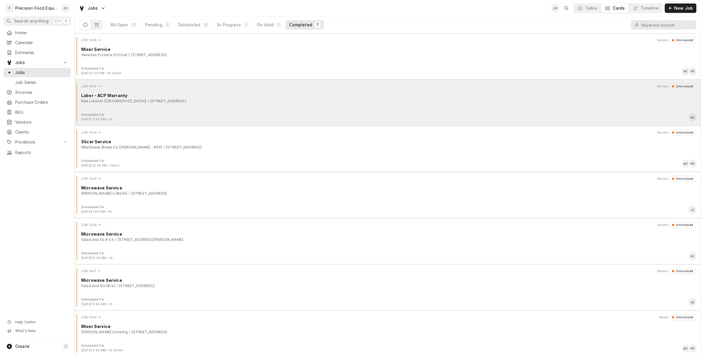
click at [140, 87] on div "JOB-1473 Service Uninvoiced" at bounding box center [388, 86] width 622 height 6
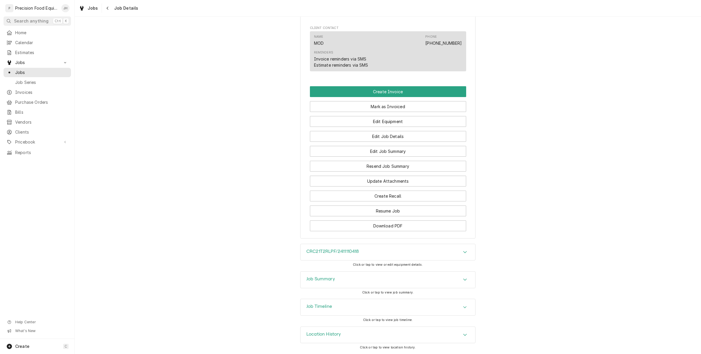
scroll to position [402, 0]
click at [422, 151] on button "Edit Job Summary" at bounding box center [388, 151] width 156 height 11
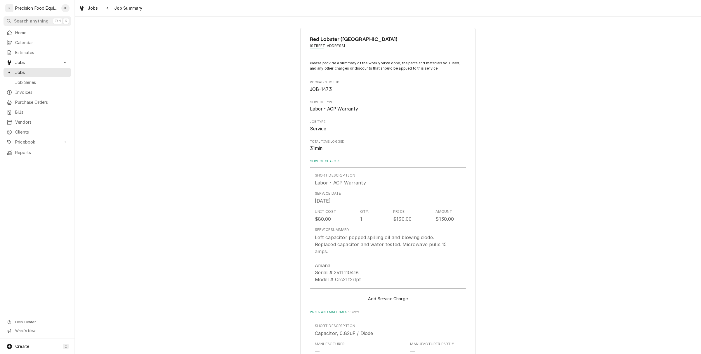
type textarea "x"
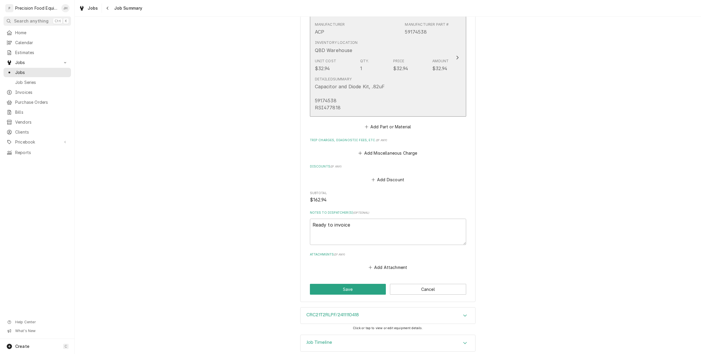
scroll to position [328, 0]
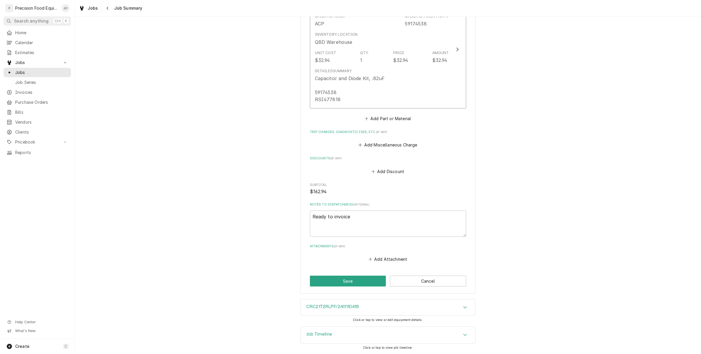
click at [373, 332] on div "Job Timeline" at bounding box center [388, 335] width 175 height 16
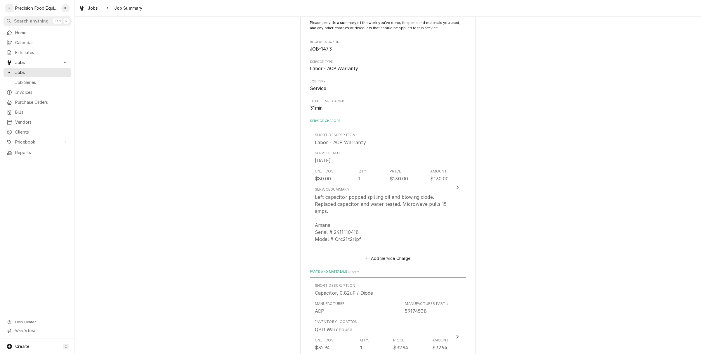
scroll to position [0, 0]
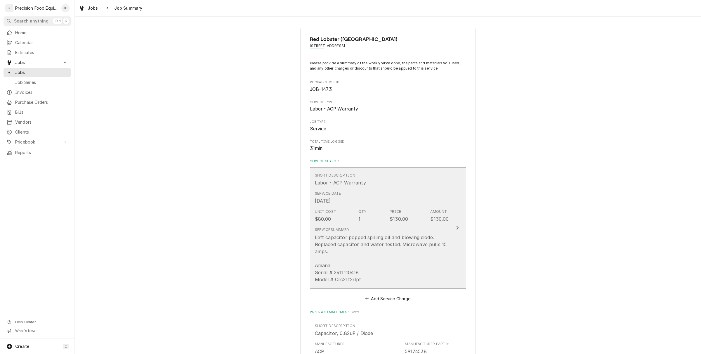
click at [392, 256] on div "Left capacitor popped spilling oil and blowing diode. Replaced capacitor and wa…" at bounding box center [382, 258] width 134 height 49
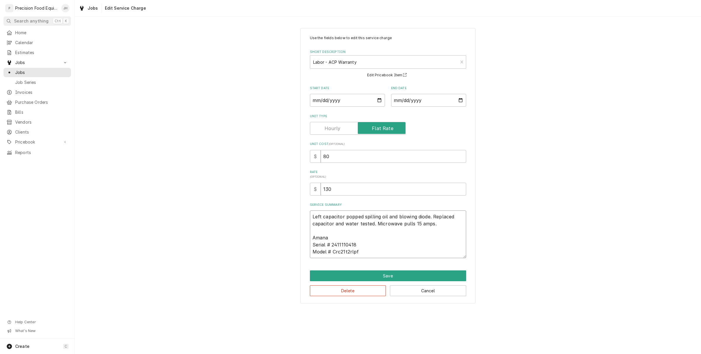
drag, startPoint x: 311, startPoint y: 217, endPoint x: 459, endPoint y: 216, distance: 148.7
click at [459, 216] on textarea "Left capacitor popped spilling oil and blowing diode. Replaced capacitor and wa…" at bounding box center [388, 234] width 156 height 48
type textarea "x"
click at [441, 218] on textarea "Left capacitor popped spilling oil and blowing diode. Replaced capacitor and wa…" at bounding box center [388, 234] width 156 height 48
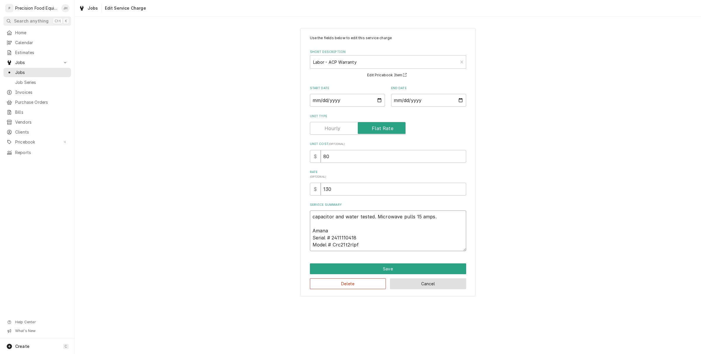
type textarea "capacitor and water tested. Microwave pulls 15 amps. Amana Serial # 2411110418 …"
click at [427, 285] on button "Cancel" at bounding box center [428, 283] width 76 height 11
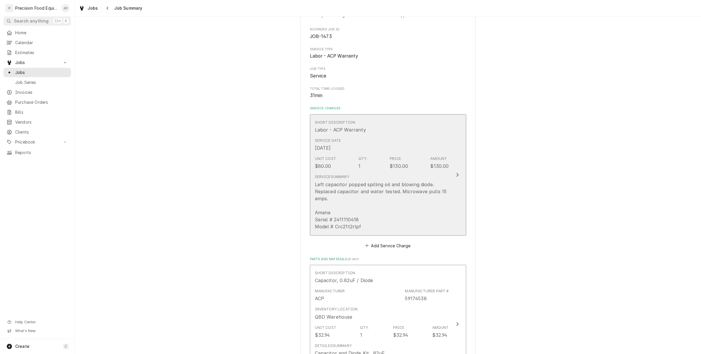
scroll to position [37, 0]
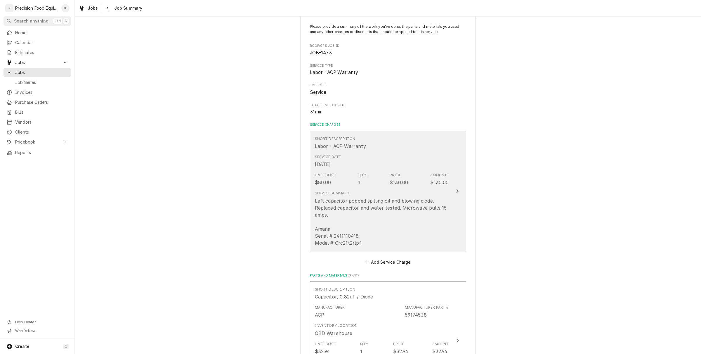
click at [371, 201] on div "Left capacitor popped spilling oil and blowing diode. Replaced capacitor and wa…" at bounding box center [382, 221] width 134 height 49
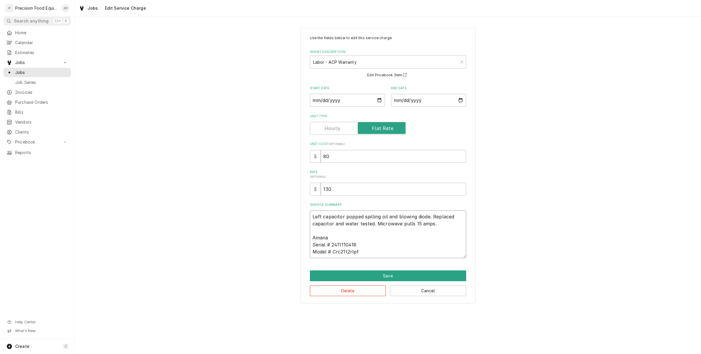
drag, startPoint x: 311, startPoint y: 216, endPoint x: 430, endPoint y: 215, distance: 118.6
click at [430, 215] on textarea "Left capacitor popped spilling oil and blowing diode. Replaced capacitor and wa…" at bounding box center [388, 234] width 156 height 48
click at [441, 235] on textarea "Left capacitor popped spilling oil and blowing diode. Replaced capacitor and wa…" at bounding box center [388, 234] width 156 height 48
click at [437, 273] on button "Save" at bounding box center [388, 275] width 156 height 11
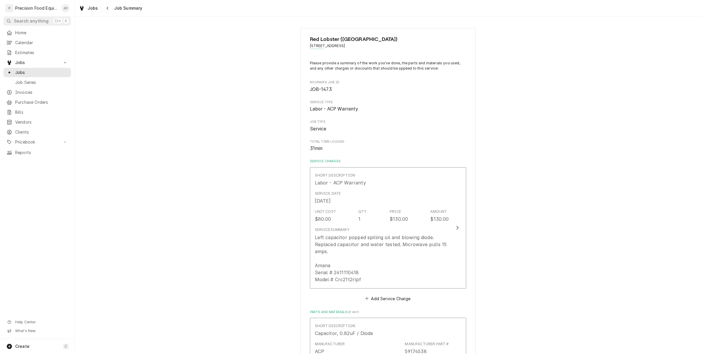
scroll to position [37, 0]
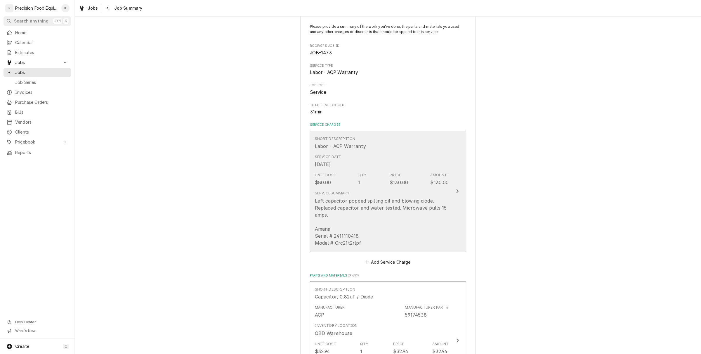
click at [382, 202] on div "Left capacitor popped spilling oil and blowing diode. Replaced capacitor and wa…" at bounding box center [382, 221] width 134 height 49
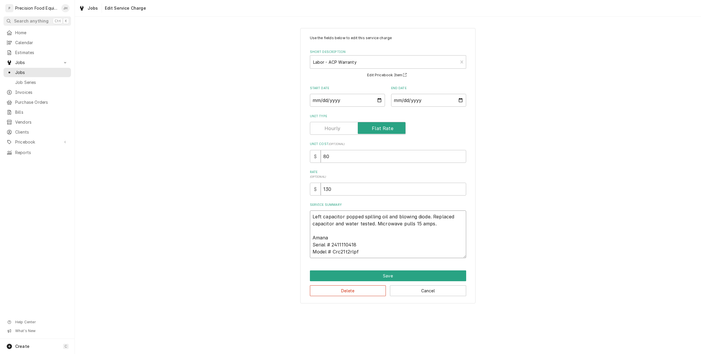
drag, startPoint x: 311, startPoint y: 218, endPoint x: 478, endPoint y: 226, distance: 167.6
click at [478, 226] on div "Use the fields below to edit this service charge Short Description Labor - ACP …" at bounding box center [388, 166] width 626 height 286
click at [418, 274] on button "Save" at bounding box center [388, 275] width 156 height 11
type textarea "x"
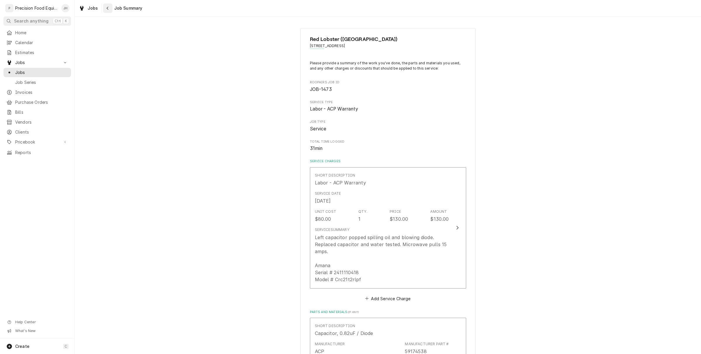
click at [106, 5] on div "Navigate back" at bounding box center [108, 8] width 6 height 6
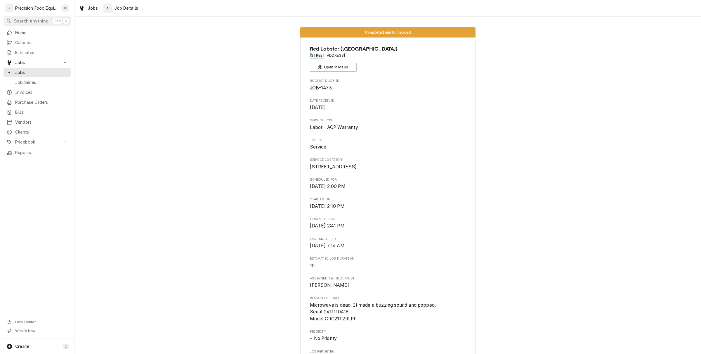
click at [107, 7] on icon "Navigate back" at bounding box center [108, 8] width 2 height 3
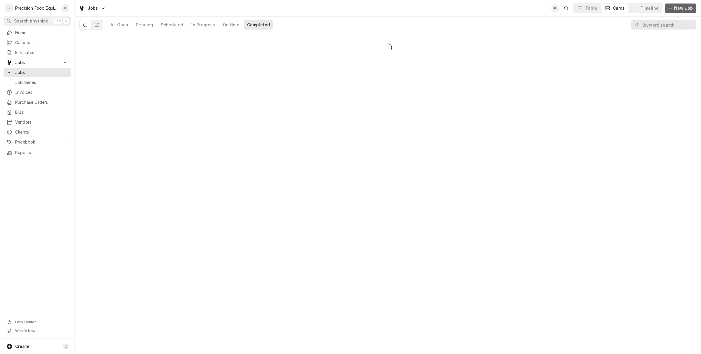
click at [683, 10] on span "New Job" at bounding box center [683, 8] width 21 height 6
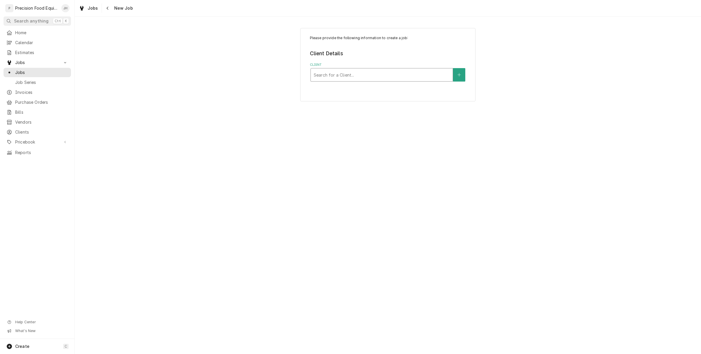
click at [349, 77] on div "Client" at bounding box center [382, 75] width 136 height 11
type input "union hill"
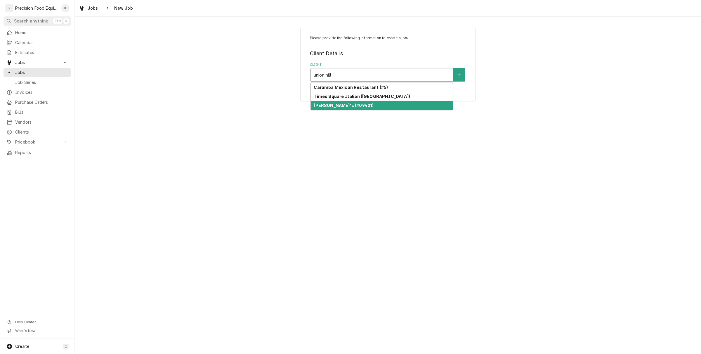
click at [354, 106] on div "[PERSON_NAME]'s (#09401)" at bounding box center [382, 105] width 142 height 9
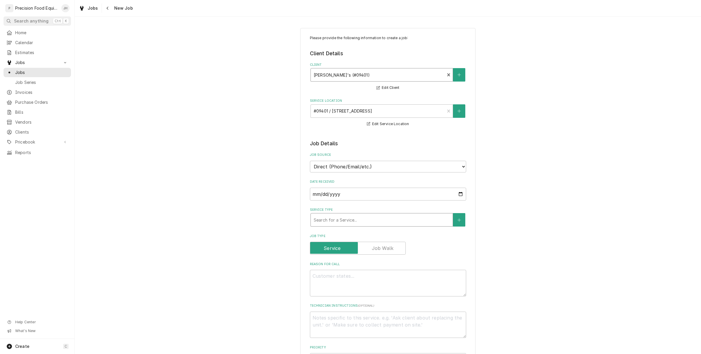
click at [366, 220] on div "Service Type" at bounding box center [382, 219] width 136 height 11
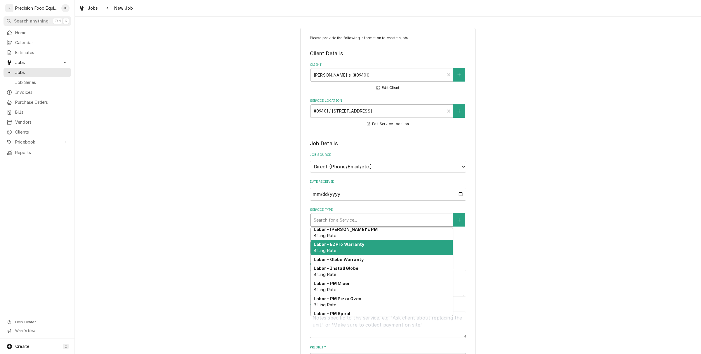
scroll to position [202, 0]
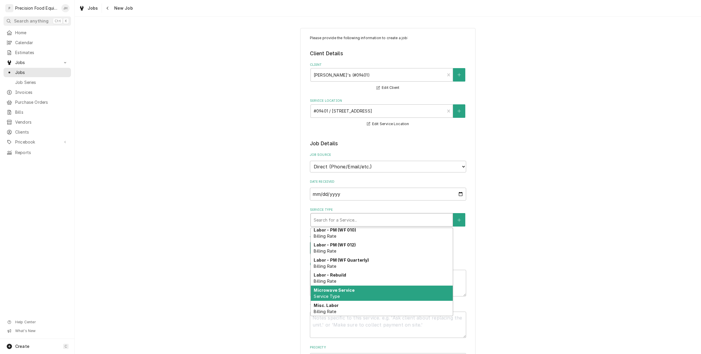
click at [353, 297] on div "Microwave Service Service Type" at bounding box center [382, 292] width 142 height 15
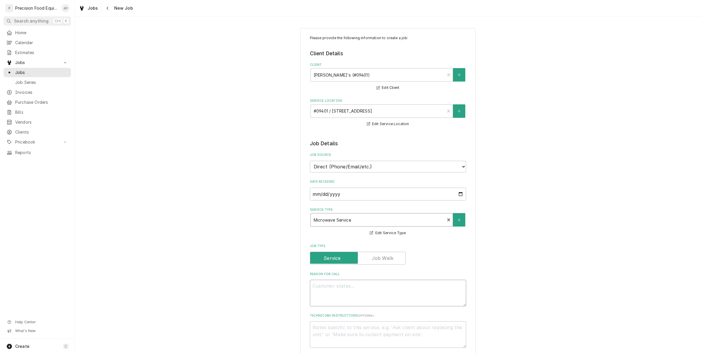
click at [372, 290] on textarea "Reason For Call" at bounding box center [388, 293] width 156 height 27
type textarea "x"
type textarea "M"
type textarea "x"
type textarea "Mi"
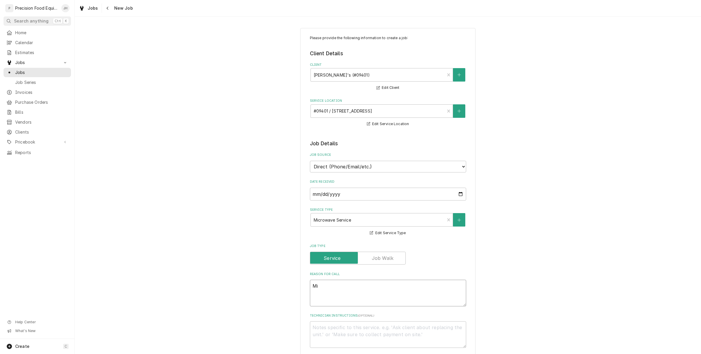
type textarea "x"
type textarea "Mic"
type textarea "x"
type textarea "Micr"
type textarea "x"
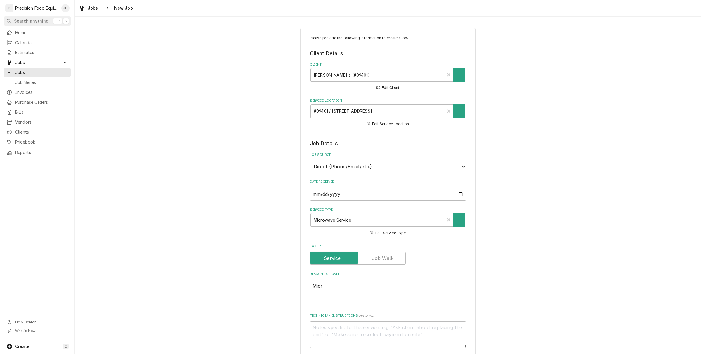
type textarea "Micro"
type textarea "x"
type textarea "Microw"
type textarea "x"
type textarea "Microwa"
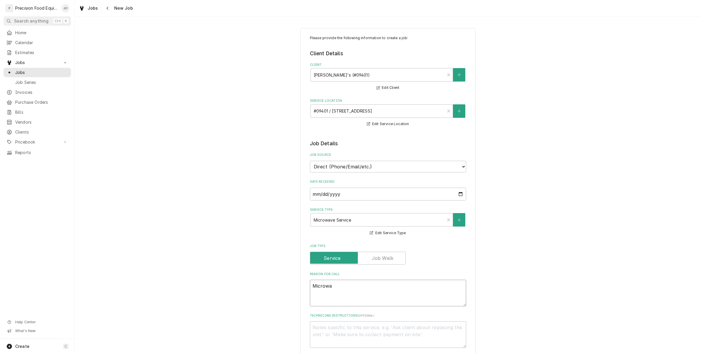
type textarea "x"
type textarea "Microwav"
type textarea "x"
type textarea "Microwave"
type textarea "x"
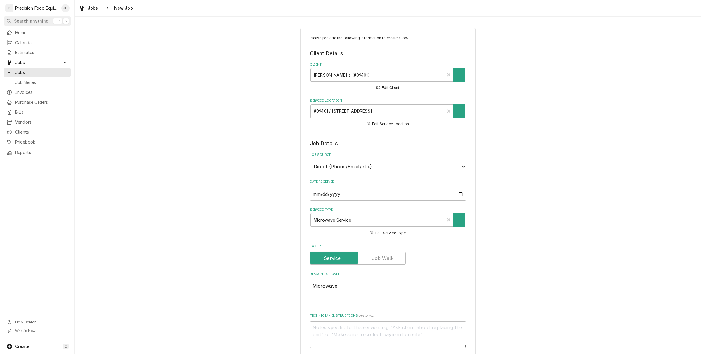
type textarea "Microwave"
type textarea "x"
type textarea "Microwave"
type textarea "x"
type textarea "Microwav"
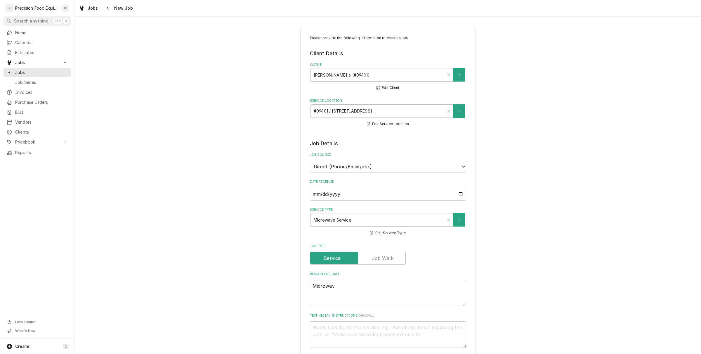
type textarea "x"
type textarea "Microwa"
type textarea "x"
type textarea "Microw"
type textarea "x"
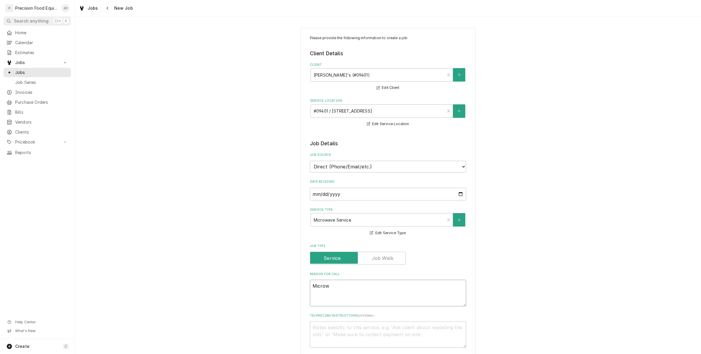
type textarea "Micro"
type textarea "x"
type textarea "Micr"
type textarea "x"
type textarea "Mic"
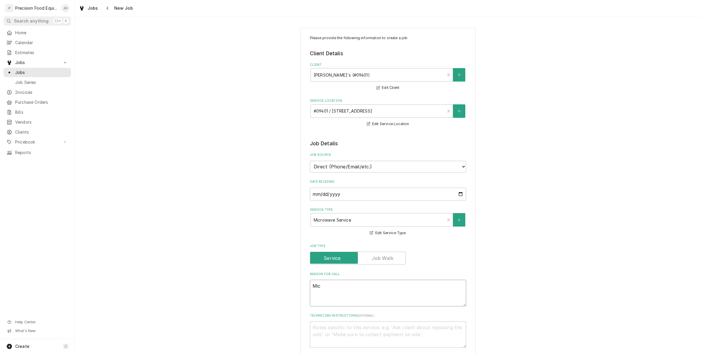
type textarea "x"
type textarea "Mi"
type textarea "x"
type textarea "M"
type textarea "x"
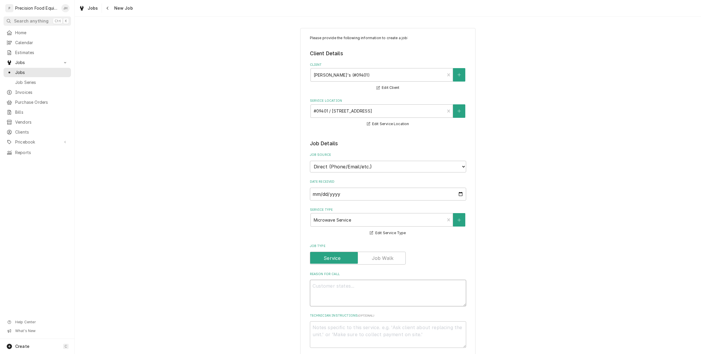
type textarea "x"
type textarea "s"
type textarea "x"
type textarea "so"
type textarea "x"
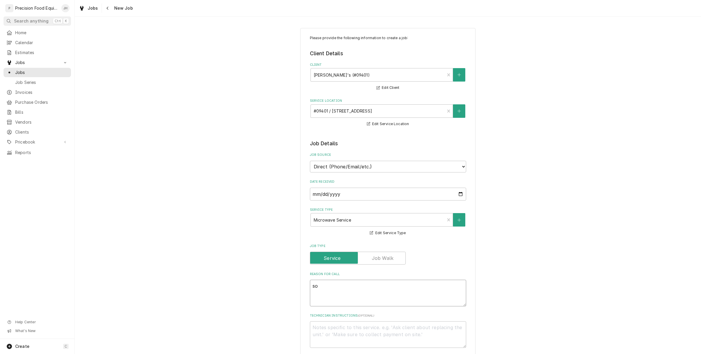
type textarea "son"
type textarea "x"
type textarea "so"
type textarea "x"
type textarea "som"
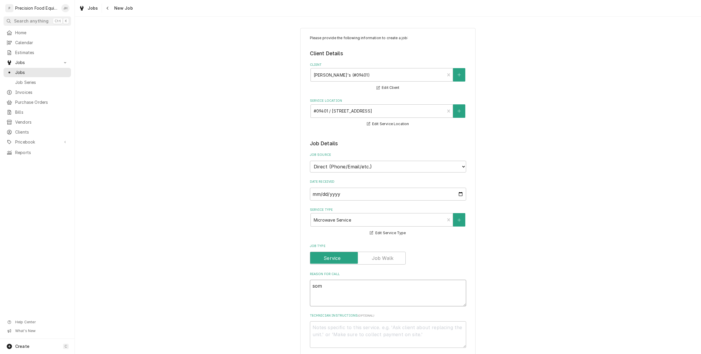
type textarea "x"
type textarea "some"
type textarea "x"
type textarea "someo"
type textarea "x"
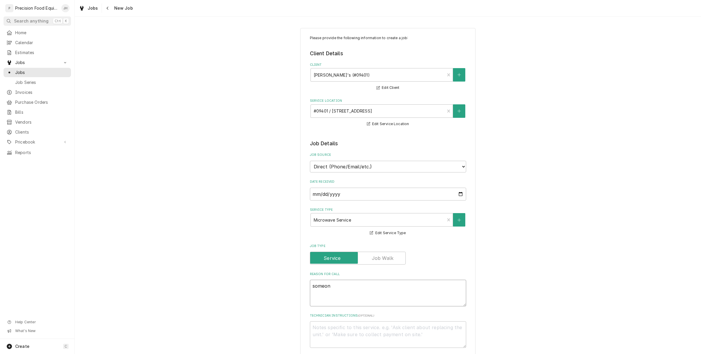
type textarea "someone"
type textarea "x"
type textarea "someone"
type textarea "x"
type textarea "someone p"
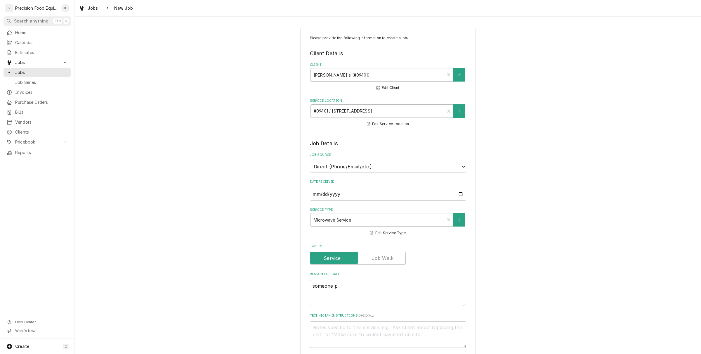
type textarea "x"
type textarea "someone pu"
type textarea "x"
type textarea "someone put"
type textarea "x"
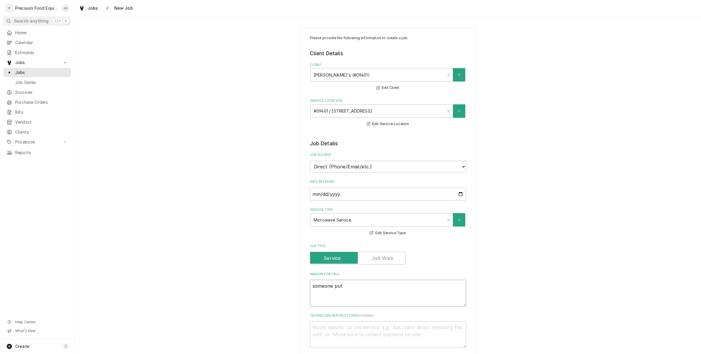
type textarea "someone putt"
type textarea "x"
type textarea "someone put"
type textarea "x"
type textarea "someone put"
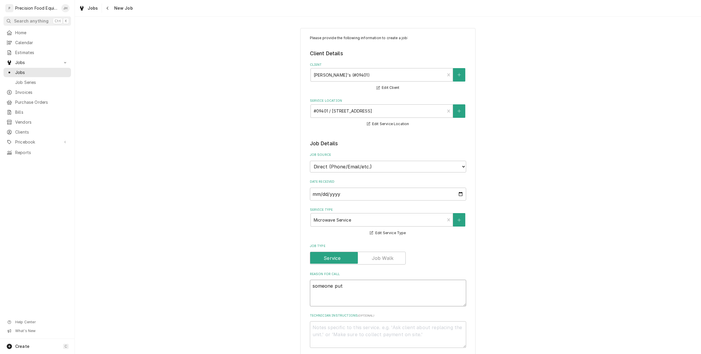
type textarea "x"
type textarea "someone put t"
type textarea "x"
type textarea "someone put ti"
type textarea "x"
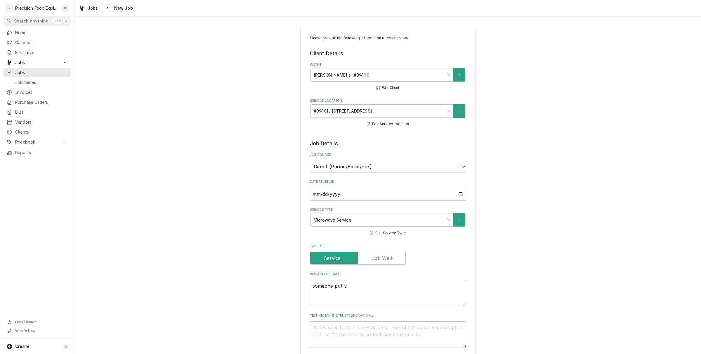
type textarea "someone put tin"
type textarea "x"
type textarea "someone put tin"
type textarea "x"
type textarea "someone put tin f"
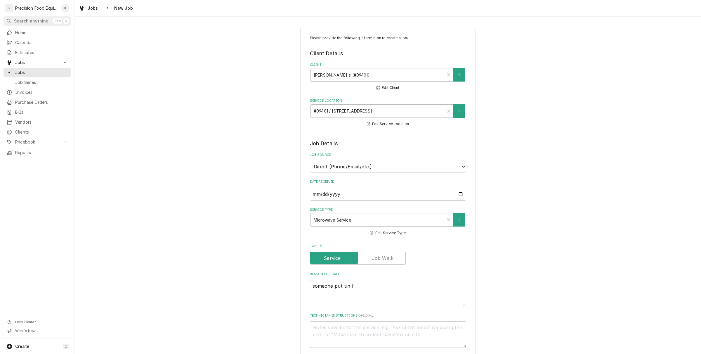
type textarea "x"
type textarea "someone put tin fo"
type textarea "x"
type textarea "someone put tin foi"
type textarea "x"
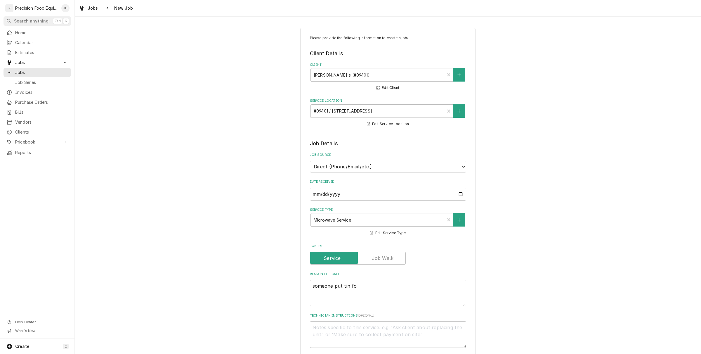
type textarea "someone put tin foil"
type textarea "x"
type textarea "someone put tin foil"
type textarea "x"
type textarea "someone put tin foil i"
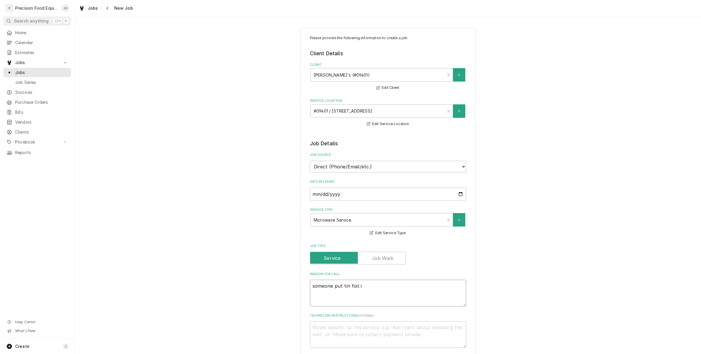
type textarea "x"
type textarea "someone put tin foil in"
type textarea "x"
type textarea "someone put tin foil in t"
type textarea "x"
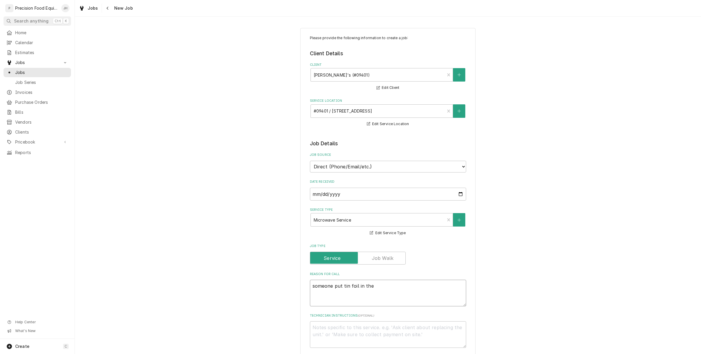
type textarea "someone put tin foil in the"
type textarea "x"
type textarea "someone put tin foil in the o"
type textarea "x"
type textarea "someone put tin foil in the"
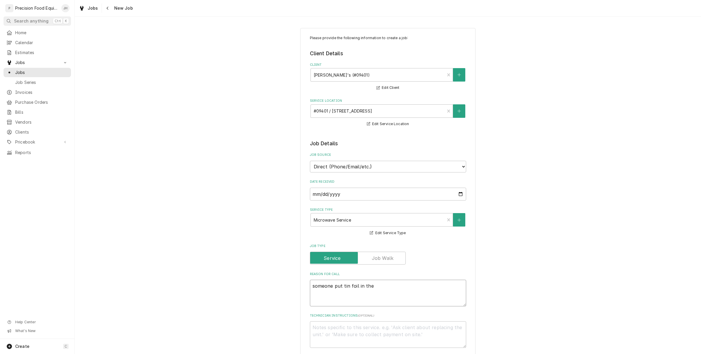
type textarea "x"
type textarea "someone put tin foil in the"
type textarea "x"
type textarea "someone put tin foil in th"
type textarea "x"
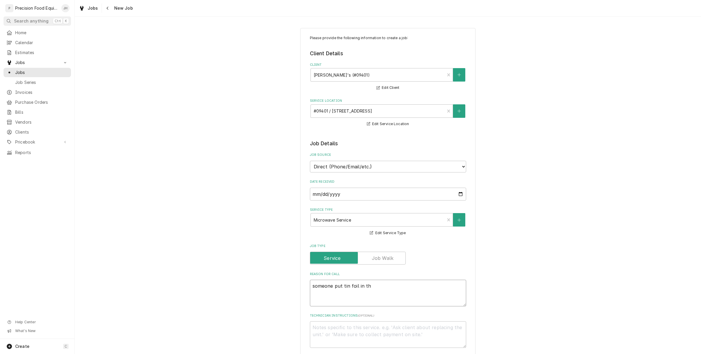
type textarea "someone put tin foil in t"
type textarea "x"
type textarea "someone put tin foil in"
type textarea "x"
type textarea "someone put tin foil in"
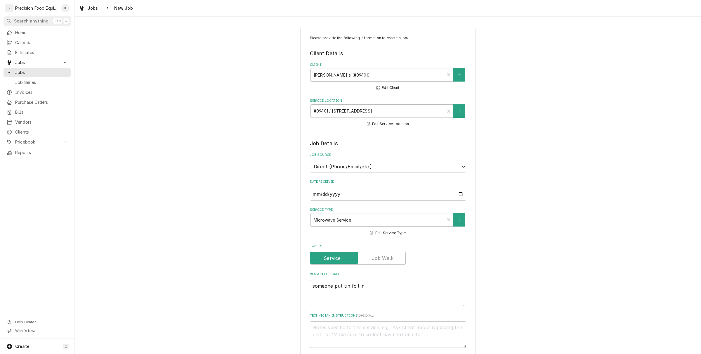
type textarea "x"
type textarea "someone put tin foil i"
type textarea "x"
type textarea "someone put tin foil"
type textarea "x"
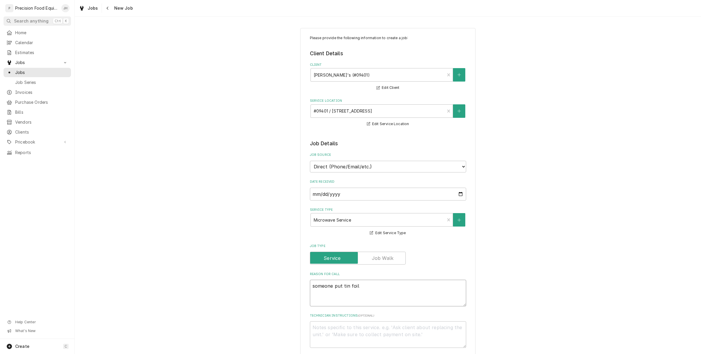
type textarea "someone put tin foil"
type textarea "x"
type textarea "someone put tin foi"
type textarea "x"
type textarea "someone put tin fo"
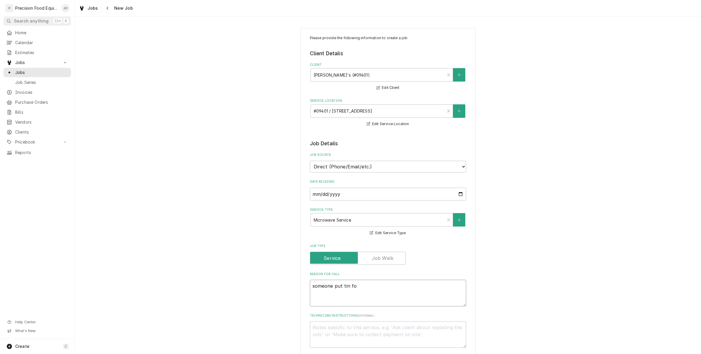
type textarea "x"
type textarea "someone put tin f"
type textarea "x"
type textarea "someone put tin"
type textarea "x"
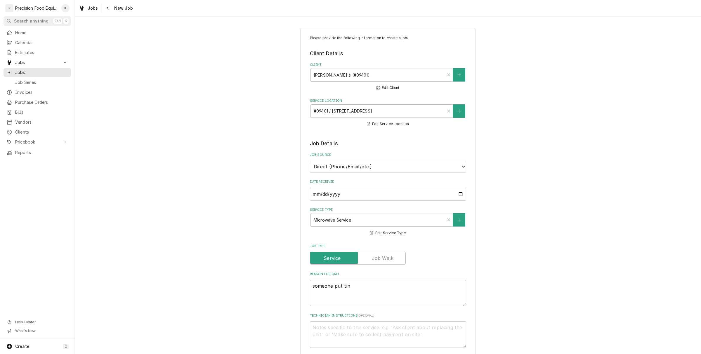
type textarea "someone put ti"
type textarea "x"
type textarea "someone put t"
type textarea "x"
type textarea "someone put"
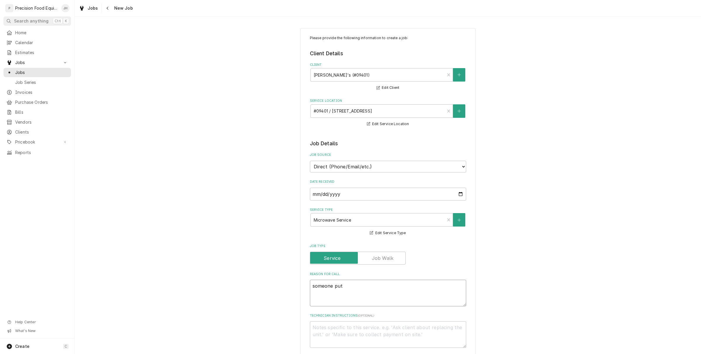
type textarea "x"
type textarea "someone put p"
type textarea "x"
type textarea "someone put po"
type textarea "x"
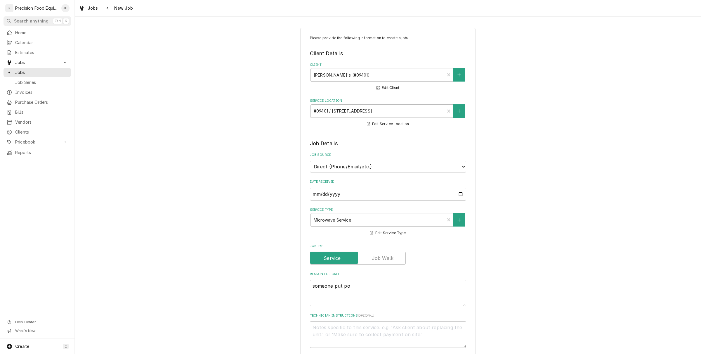
type textarea "someone put pot"
type textarea "x"
type textarea "someone put pota"
type textarea "x"
type textarea "someone put potat"
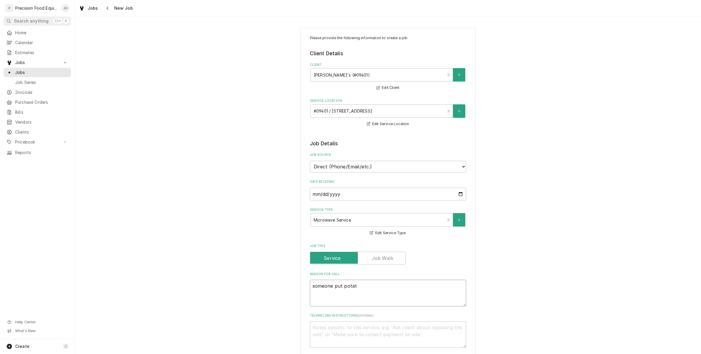
type textarea "x"
type textarea "someone put potato"
type textarea "x"
type textarea "someone put potato"
type textarea "x"
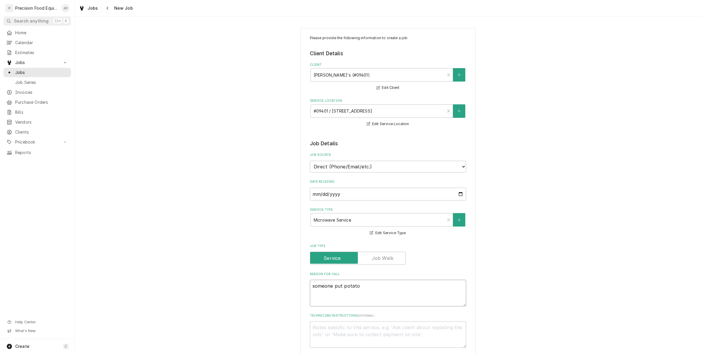
type textarea "someone put potato t"
type textarea "x"
type textarea "someone put potato tha"
type textarea "x"
type textarea "someone put potato that"
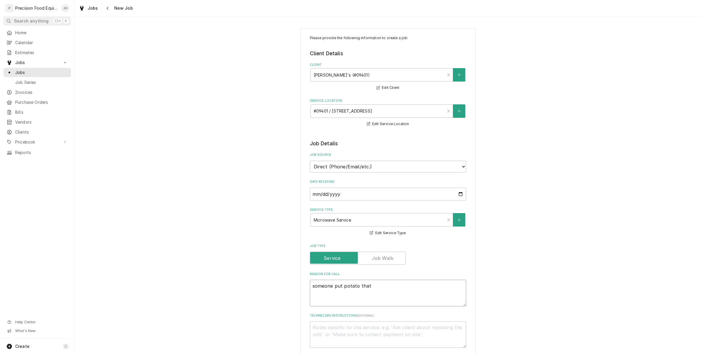
type textarea "x"
type textarea "someone put potato that"
type textarea "x"
type textarea "someone put potato that w"
type textarea "x"
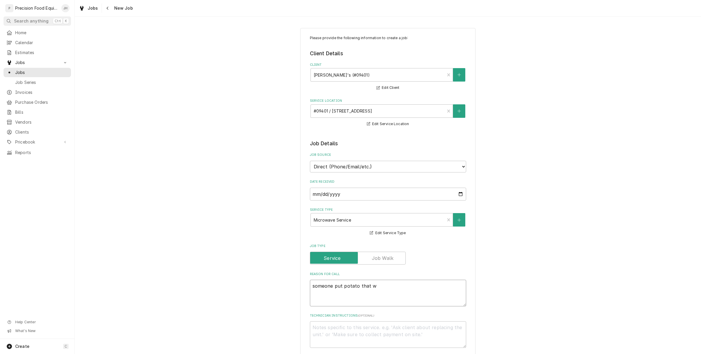
type textarea "someone put potato that wa"
type textarea "x"
type textarea "someone put potato that was"
type textarea "x"
type textarea "someone put potato that was st"
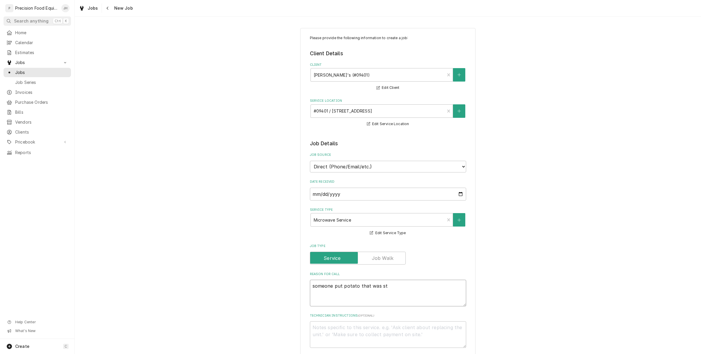
type textarea "x"
type textarea "someone put potato that was sti"
type textarea "x"
type textarea "someone put potato that was stil"
type textarea "x"
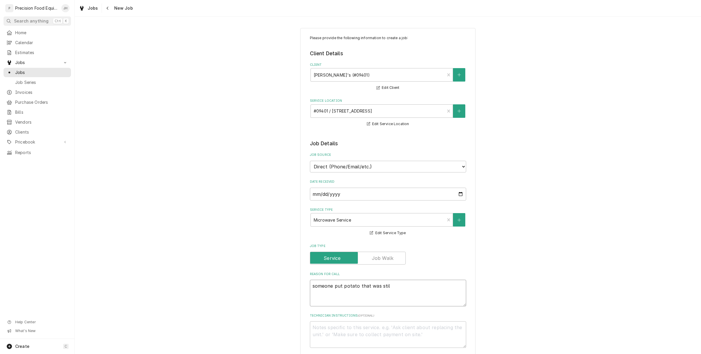
type textarea "someone put potato that was still"
type textarea "x"
type textarea "someone put potato that was still"
type textarea "x"
type textarea "someone put potato that was still i"
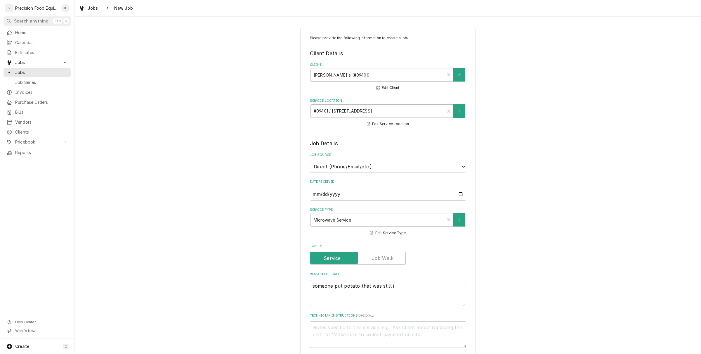
type textarea "x"
type textarea "someone put potato that was still in"
type textarea "x"
type textarea "someone put potato that was still in t"
type textarea "x"
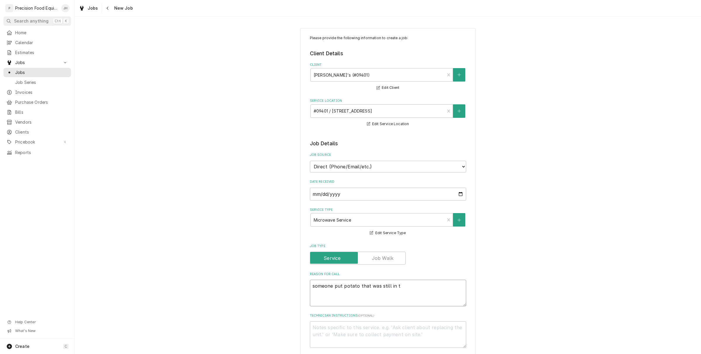
type textarea "someone put potato that was still in th"
type textarea "x"
type textarea "someone put potato that was still in the"
type textarea "x"
type textarea "someone put potato that was still in the b"
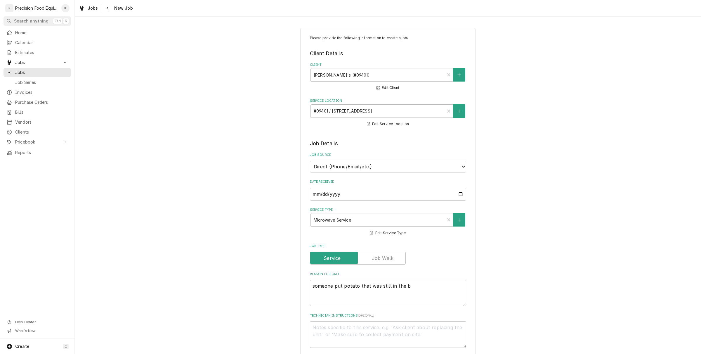
type textarea "x"
type textarea "someone put potato that was still in the ba"
type textarea "x"
type textarea "someone put potato that was still in the bag"
type textarea "x"
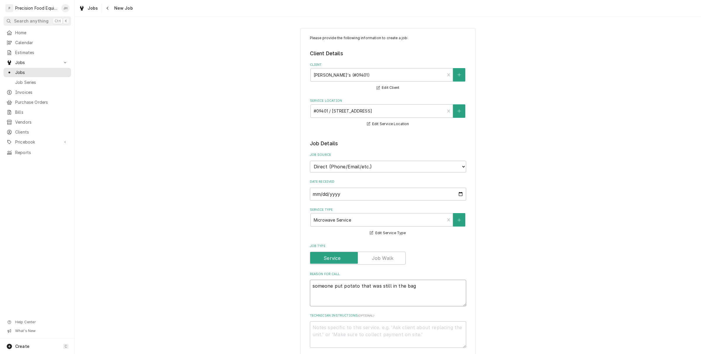
type textarea "someone put potato that was still in the bag"
type textarea "x"
type textarea "someone put potato that was still in the bag i"
type textarea "x"
type textarea "someone put potato that was still in the bag in"
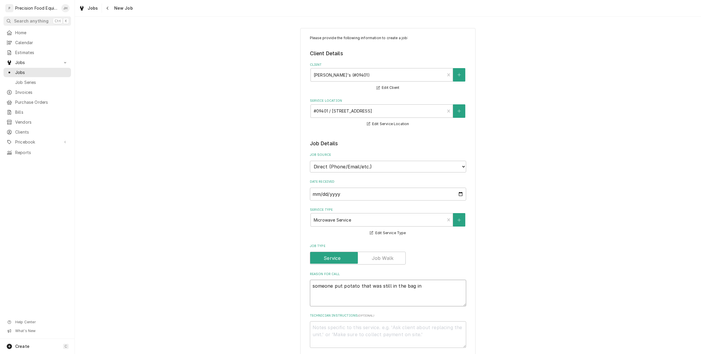
type textarea "x"
type textarea "someone put potato that was still in the bag in"
type textarea "x"
type textarea "someone put potato that was still in the bag in t"
type textarea "x"
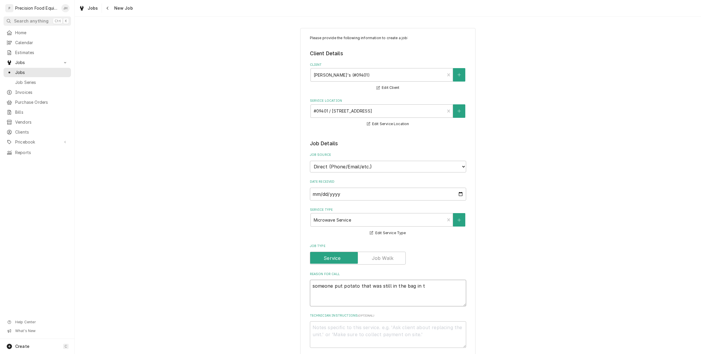
type textarea "someone put potato that was still in the bag in th"
type textarea "x"
type textarea "someone put potato that was still in the bag in the"
click at [313, 284] on textarea "someone put potato that was still in the bag in the microwave and it sparked. N…" at bounding box center [388, 293] width 156 height 27
click at [440, 298] on textarea "Someone put potato that was still in the bag in the microwave and it sparked. N…" at bounding box center [388, 293] width 156 height 27
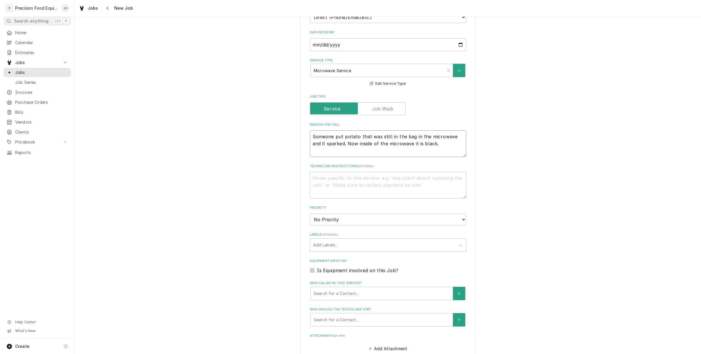
scroll to position [219, 0]
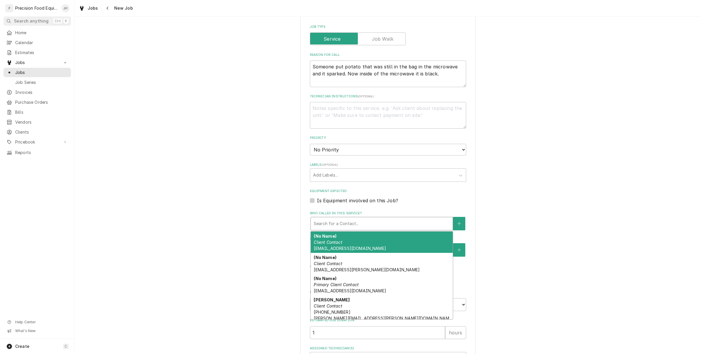
click at [390, 218] on div "Who called in this service?" at bounding box center [382, 223] width 136 height 11
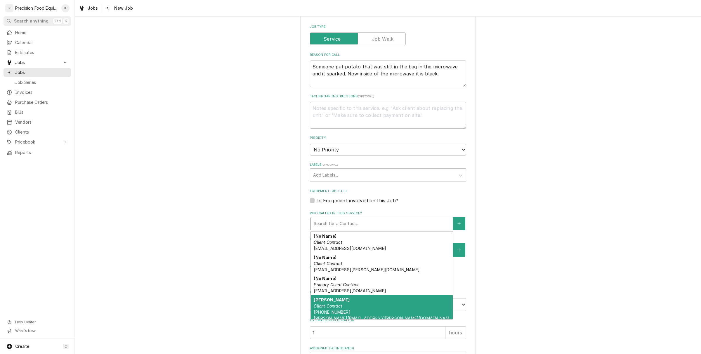
click at [375, 300] on div "Mary Zook Client Contact (623) 561-6827 zook.mary@gmail.com" at bounding box center [382, 312] width 142 height 34
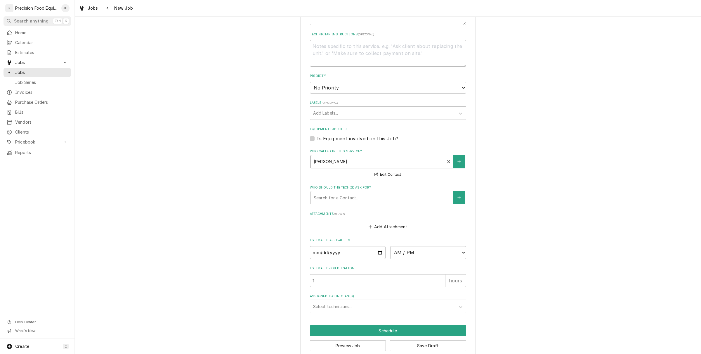
scroll to position [290, 0]
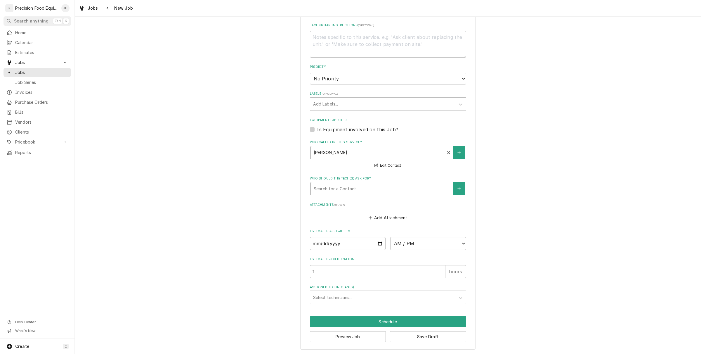
click at [381, 186] on div "Who should the tech(s) ask for?" at bounding box center [382, 188] width 136 height 11
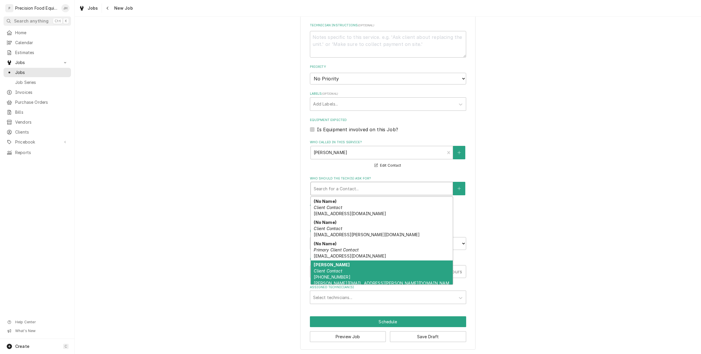
click at [367, 267] on div "Mary Zook Client Contact (623) 561-6827 zook.mary@gmail.com" at bounding box center [382, 277] width 142 height 34
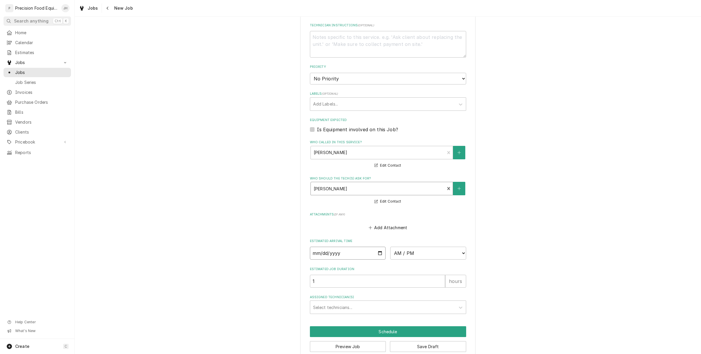
click at [375, 250] on input "Date" at bounding box center [348, 253] width 76 height 13
click at [452, 250] on select "AM / PM 6:00 AM 6:15 AM 6:30 AM 6:45 AM 7:00 AM 7:15 AM 7:30 AM 7:45 AM 8:00 AM…" at bounding box center [428, 253] width 76 height 13
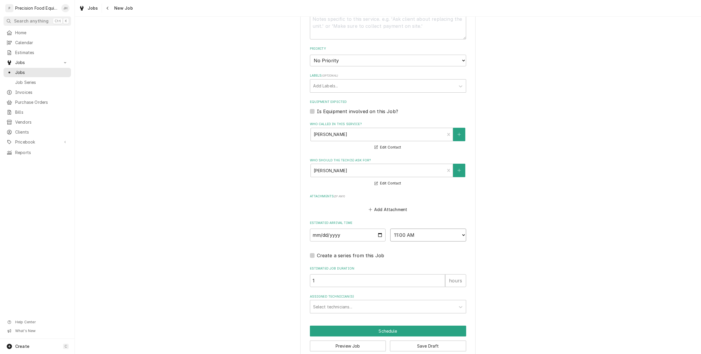
scroll to position [318, 0]
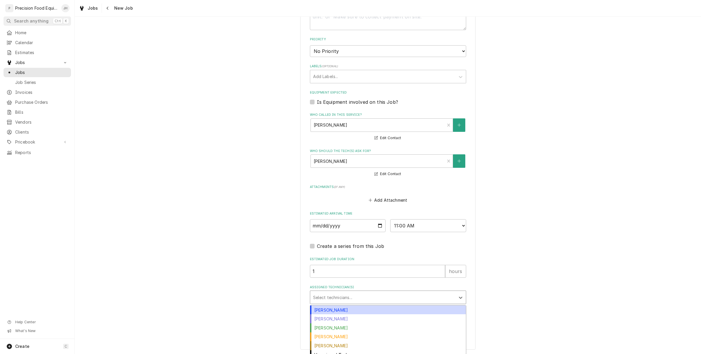
click at [409, 298] on div "Assigned Technician(s)" at bounding box center [382, 297] width 139 height 11
click at [401, 310] on div "[PERSON_NAME]" at bounding box center [388, 309] width 156 height 9
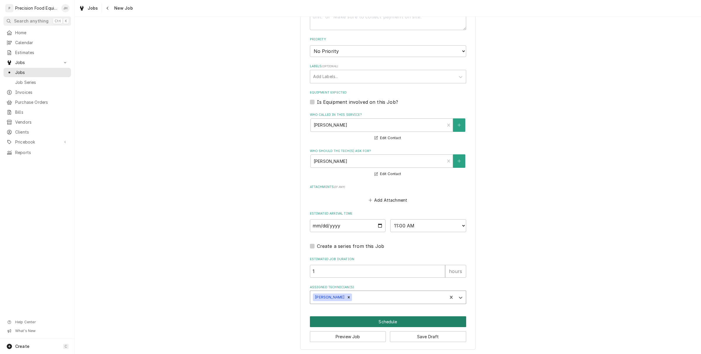
click at [418, 321] on button "Schedule" at bounding box center [388, 321] width 156 height 11
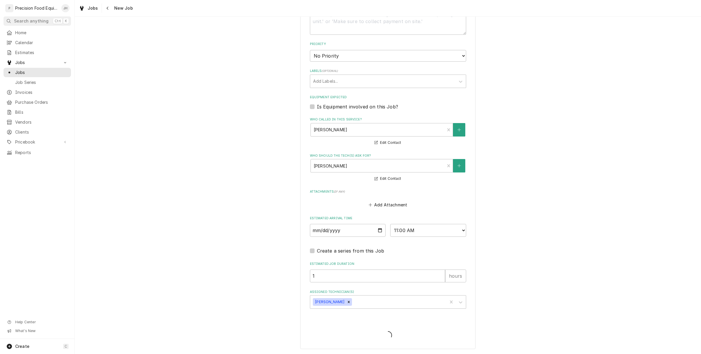
scroll to position [312, 0]
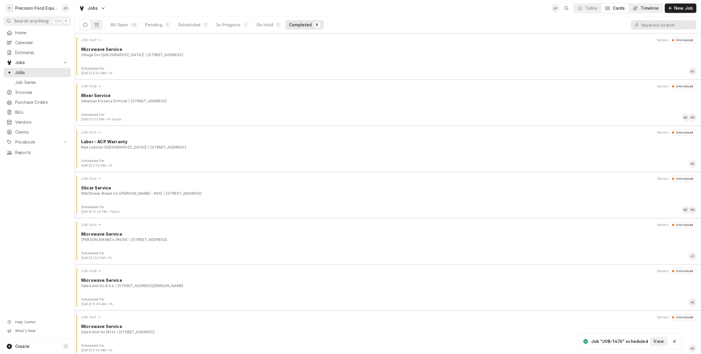
click at [647, 11] on button "Timeline" at bounding box center [645, 8] width 33 height 9
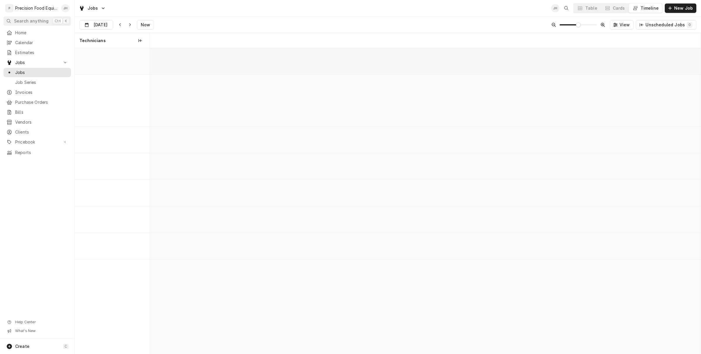
scroll to position [0, 10914]
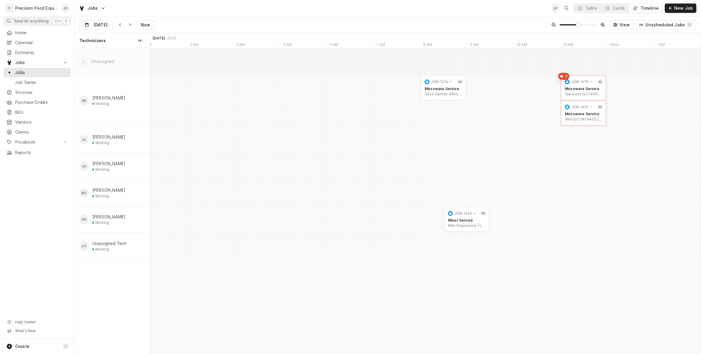
click at [649, 8] on div "Timeline" at bounding box center [650, 8] width 18 height 6
drag, startPoint x: 579, startPoint y: 82, endPoint x: 678, endPoint y: 81, distance: 99.1
click at [678, 81] on div "8:00 AM 9:00 AM JOB-1474 AE Microwave Service Olive Garden (Metro Ctr) | Phoeni…" at bounding box center [425, 200] width 551 height 305
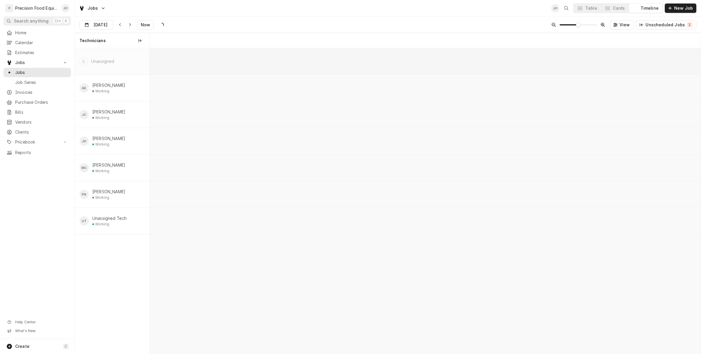
scroll to position [0, 10914]
click at [609, 11] on button "Cards" at bounding box center [614, 8] width 27 height 9
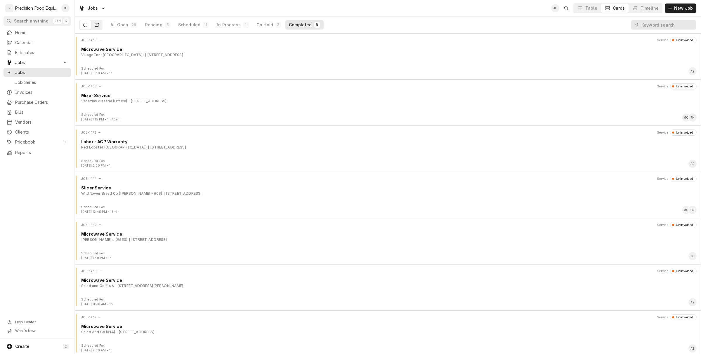
click at [98, 25] on icon "Dynamic Content Wrapper" at bounding box center [97, 25] width 4 height 4
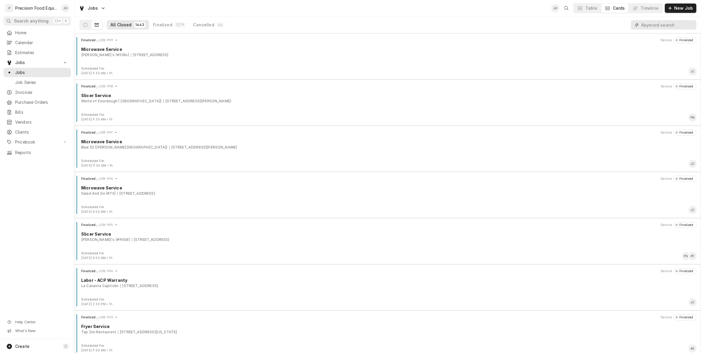
click at [647, 25] on input "Dynamic Content Wrapper" at bounding box center [668, 24] width 52 height 9
type input "native ray"
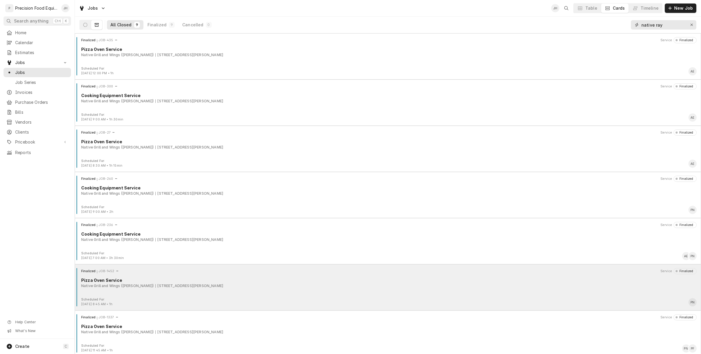
scroll to position [95, 0]
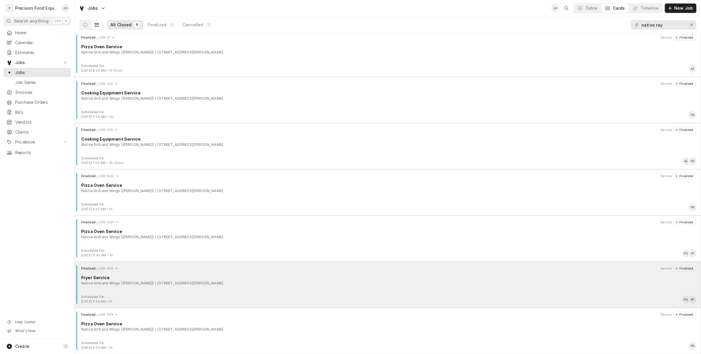
click at [275, 289] on div "Finalized JOB-1165 Service Finalized Fryer Service Native Grill and Wings (Ray)…" at bounding box center [388, 279] width 622 height 29
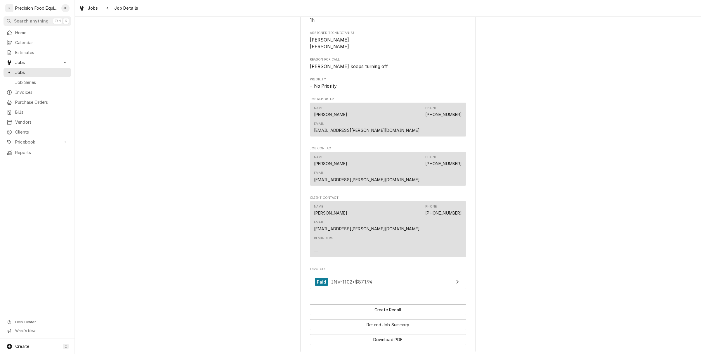
scroll to position [292, 0]
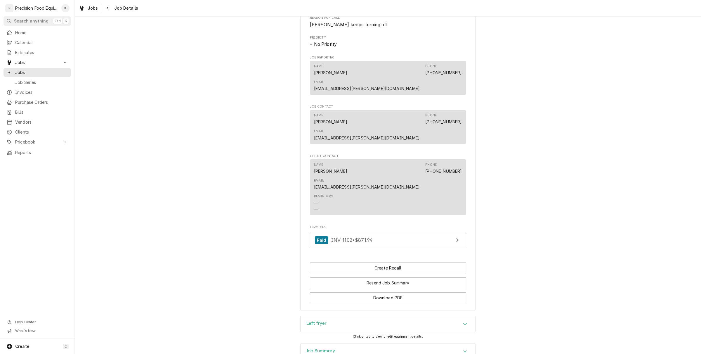
click at [350, 343] on div "Job Summary" at bounding box center [388, 351] width 175 height 16
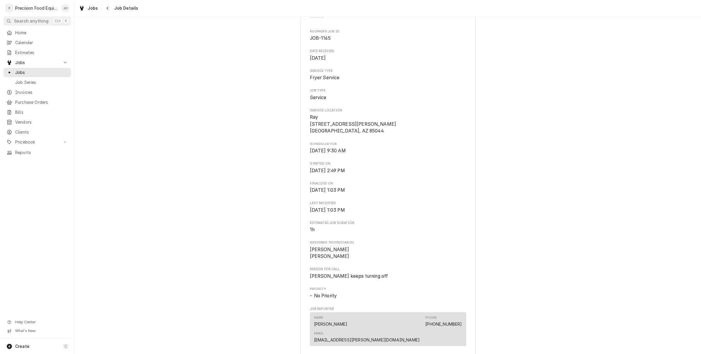
scroll to position [0, 0]
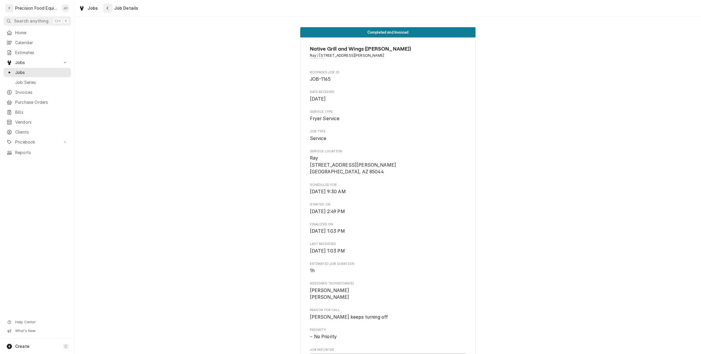
click at [111, 5] on button "Navigate back" at bounding box center [107, 8] width 9 height 9
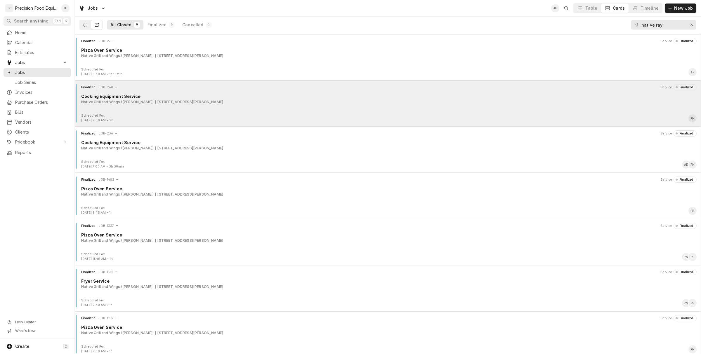
scroll to position [95, 0]
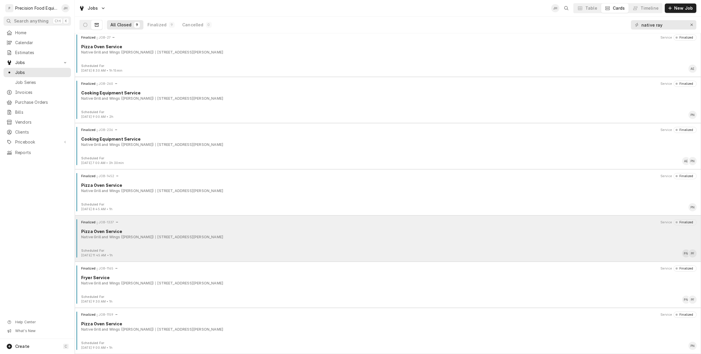
click at [200, 237] on div "Native Grill and Wings (Ray) [STREET_ADDRESS][PERSON_NAME]" at bounding box center [389, 236] width 616 height 5
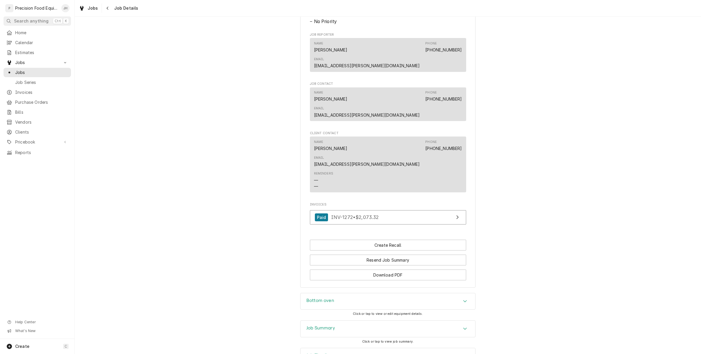
scroll to position [317, 0]
click at [418, 318] on div "Job Summary" at bounding box center [388, 326] width 175 height 16
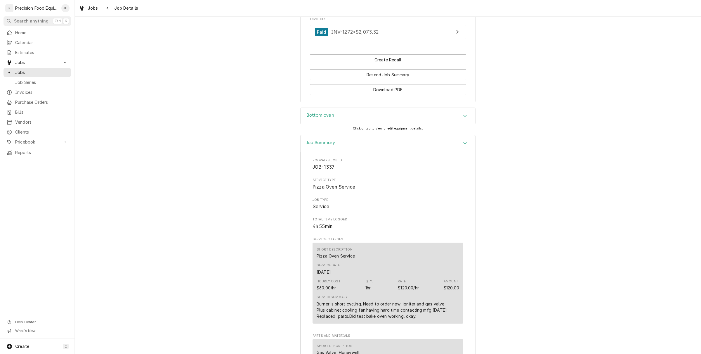
scroll to position [463, 0]
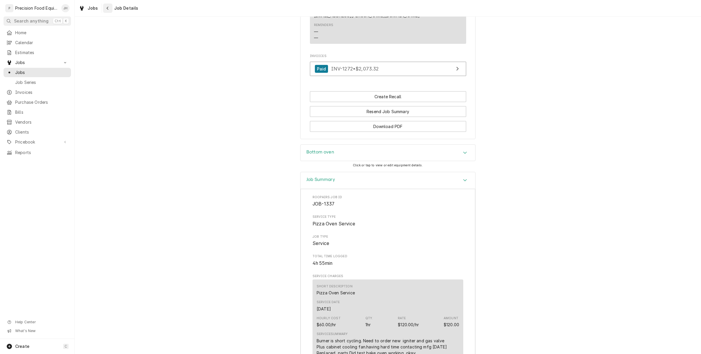
click at [106, 5] on div "Navigate back" at bounding box center [108, 8] width 6 height 6
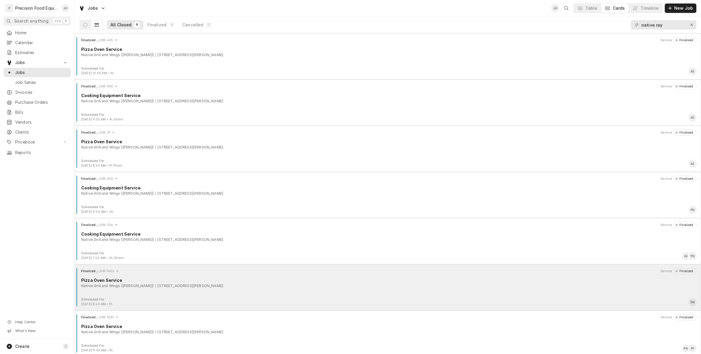
scroll to position [95, 0]
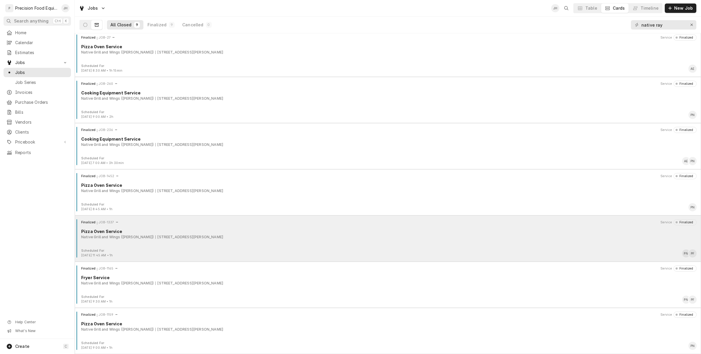
click at [205, 243] on div "Finalized JOB-1337 Service Finalized Pizza Oven Service Native Grill and Wings …" at bounding box center [388, 233] width 622 height 29
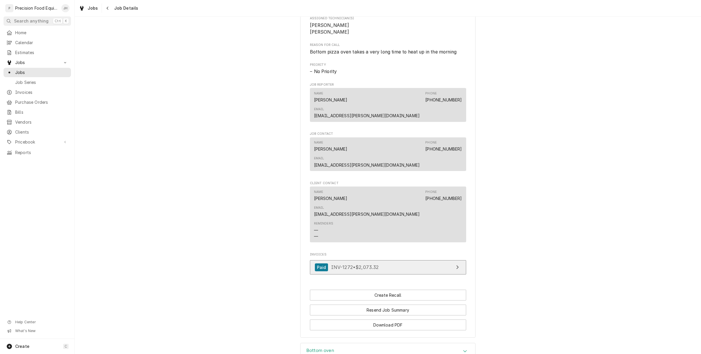
scroll to position [317, 0]
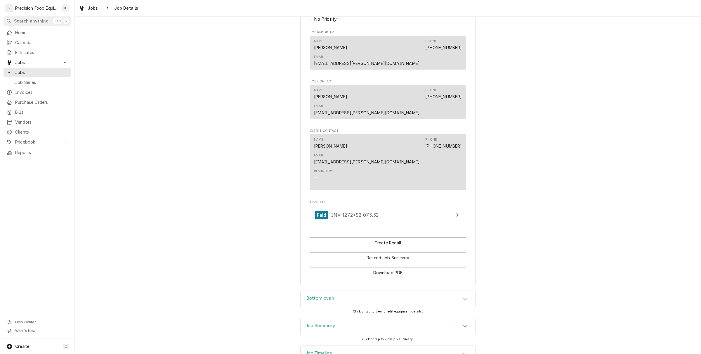
click at [376, 318] on div "Job Summary" at bounding box center [388, 326] width 175 height 16
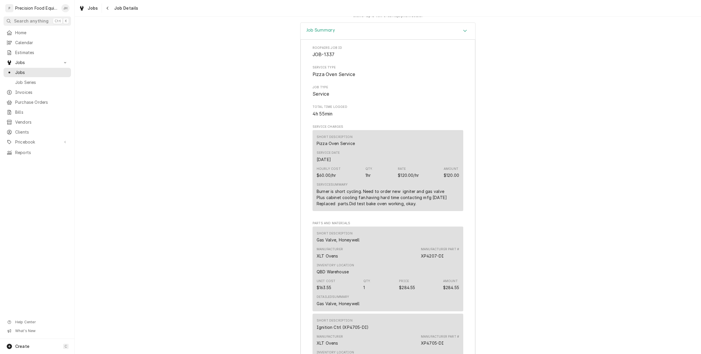
scroll to position [609, 0]
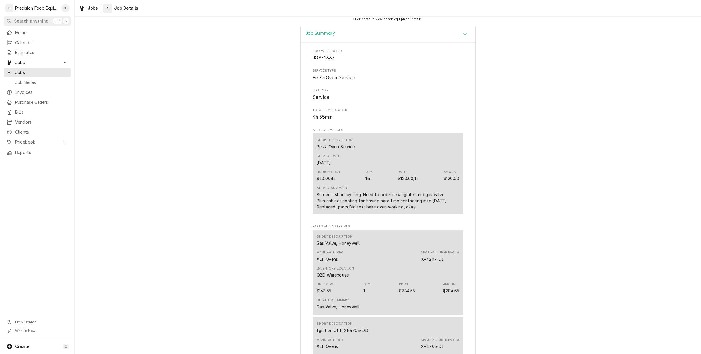
click at [103, 12] on button "Navigate back" at bounding box center [107, 8] width 9 height 9
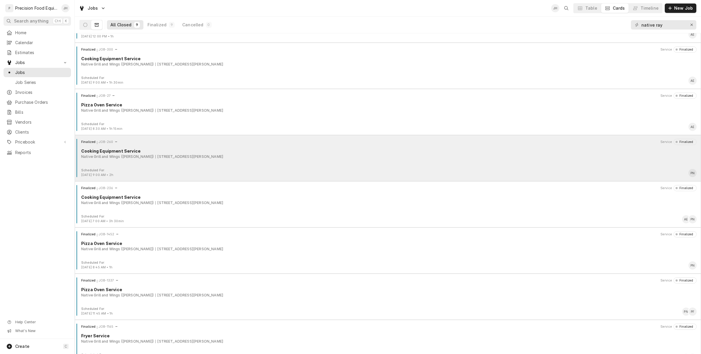
scroll to position [73, 0]
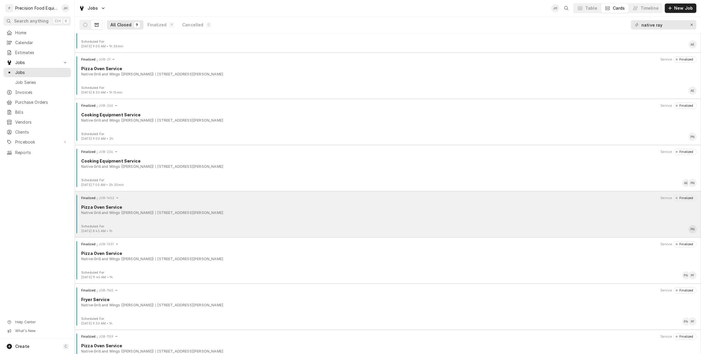
click at [240, 219] on div "Finalized JOB-1452 Service Finalized Pizza Oven Service Native Grill and Wings …" at bounding box center [388, 209] width 622 height 29
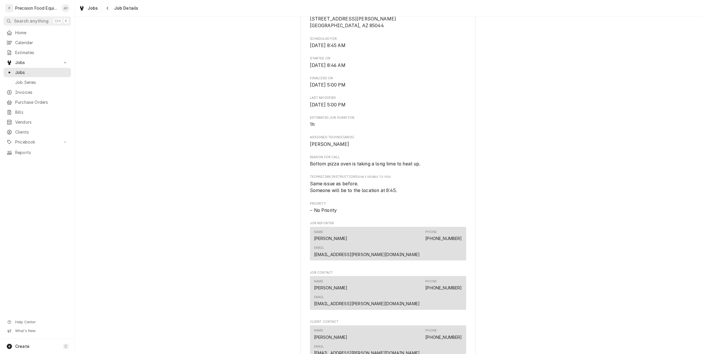
scroll to position [310, 0]
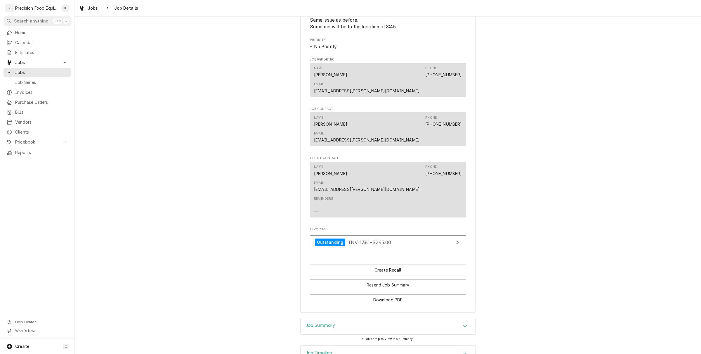
click at [418, 318] on div "Job Summary" at bounding box center [388, 326] width 175 height 16
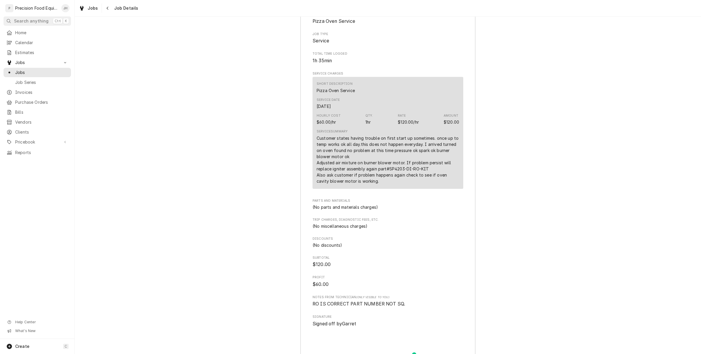
scroll to position [675, 0]
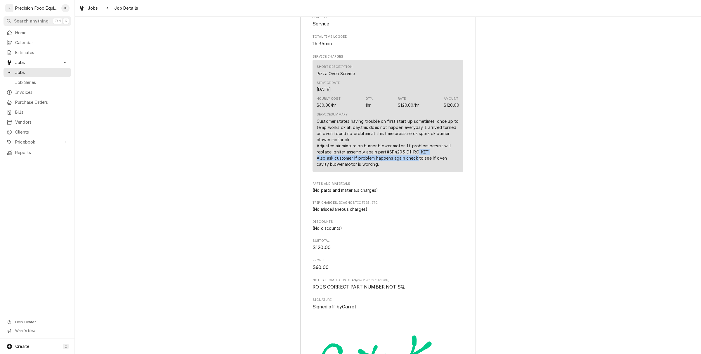
click at [416, 118] on div "Customer states having trouble on first start up sometimes. once up to temp wor…" at bounding box center [388, 142] width 143 height 49
click at [429, 118] on div "Customer states having trouble on first start up sometimes. once up to temp wor…" at bounding box center [388, 142] width 143 height 49
drag, startPoint x: 429, startPoint y: 104, endPoint x: 393, endPoint y: 105, distance: 35.4
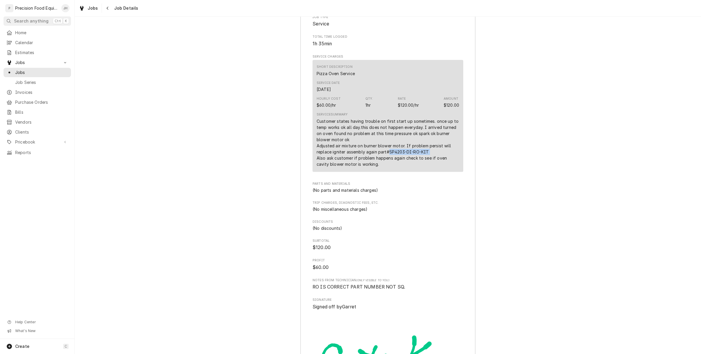
click at [393, 118] on div "Customer states having trouble on first start up sometimes. once up to temp wor…" at bounding box center [388, 142] width 143 height 49
copy div "SP4203-DI-RO-KIT"
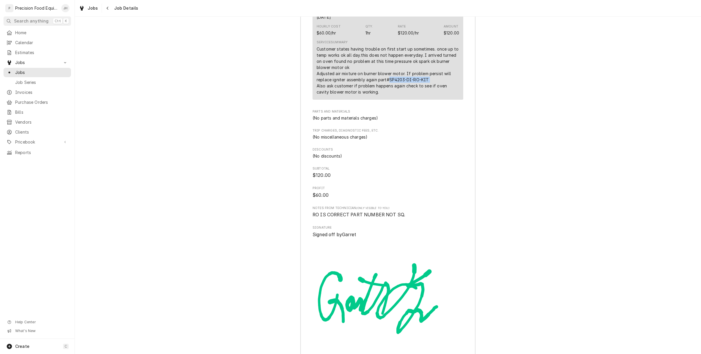
scroll to position [779, 0]
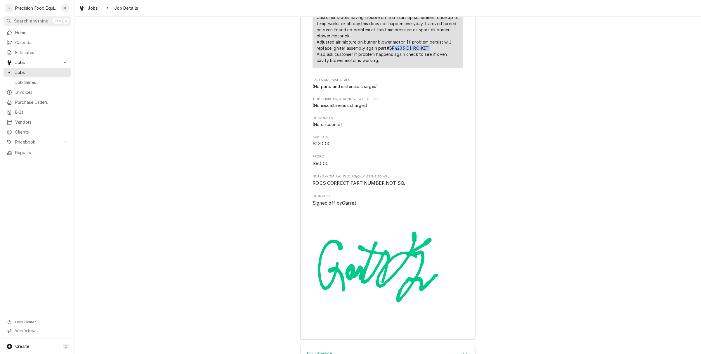
click at [374, 346] on div "Job Timeline" at bounding box center [388, 354] width 175 height 16
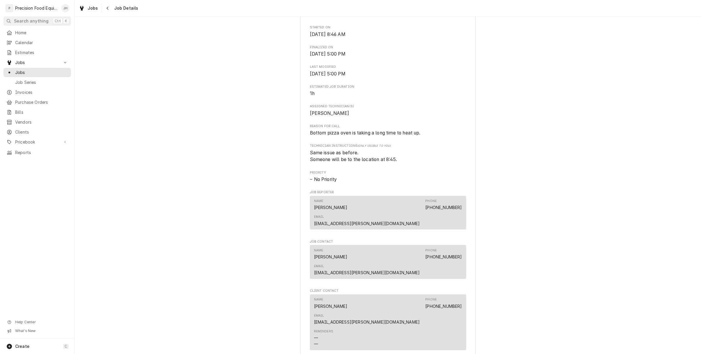
scroll to position [0, 0]
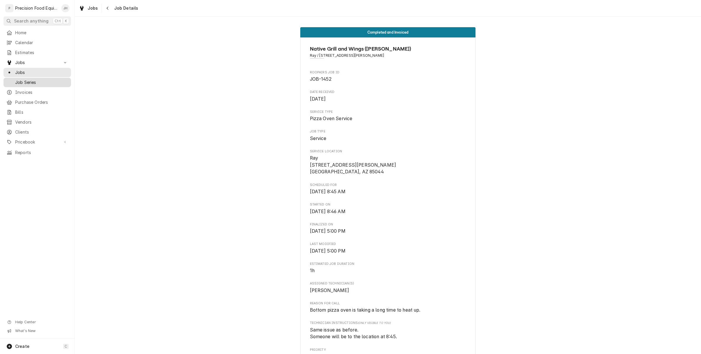
click at [26, 86] on link "Job Series" at bounding box center [37, 82] width 67 height 9
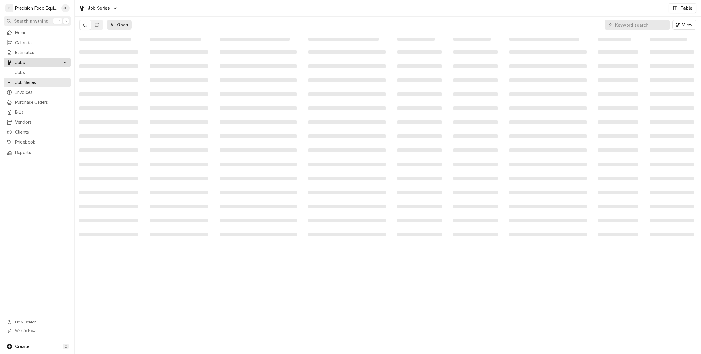
click at [27, 64] on span "Jobs" at bounding box center [37, 63] width 44 height 6
click at [29, 71] on span "Invoices" at bounding box center [41, 73] width 53 height 6
click at [34, 61] on span "Jobs" at bounding box center [37, 63] width 44 height 6
click at [32, 72] on span "Jobs" at bounding box center [41, 73] width 53 height 6
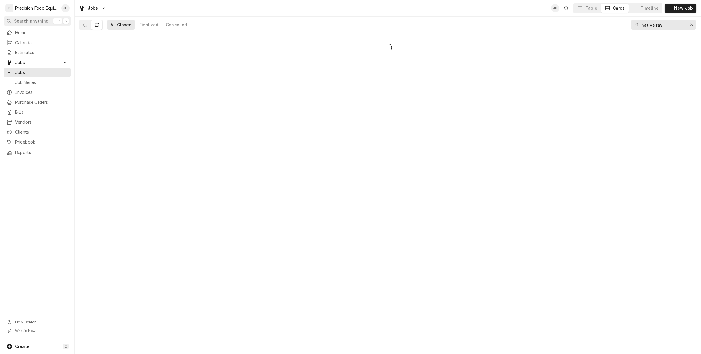
click at [695, 18] on div "native ray" at bounding box center [663, 25] width 65 height 16
click at [692, 21] on button "Erase input" at bounding box center [691, 24] width 9 height 9
click at [83, 29] on button "Dynamic Content Wrapper" at bounding box center [85, 24] width 11 height 9
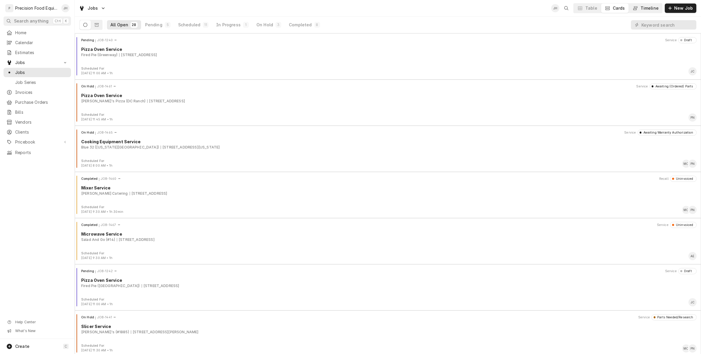
click at [651, 8] on div "Timeline" at bounding box center [650, 8] width 18 height 6
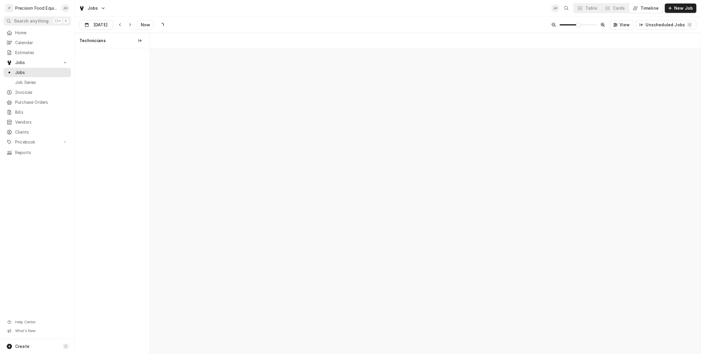
scroll to position [0, 10916]
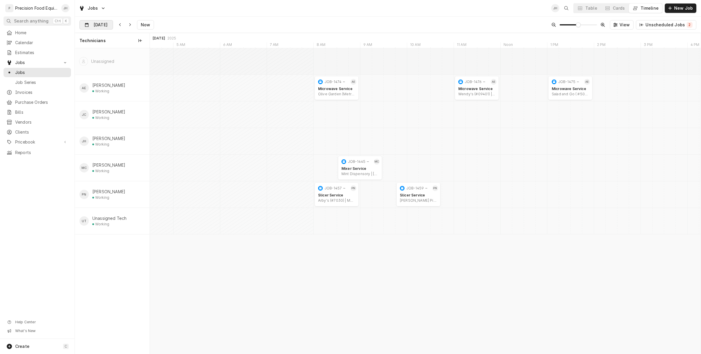
click at [96, 27] on input "[DATE]" at bounding box center [92, 25] width 25 height 11
click at [106, 85] on div "16" at bounding box center [106, 83] width 8 height 8
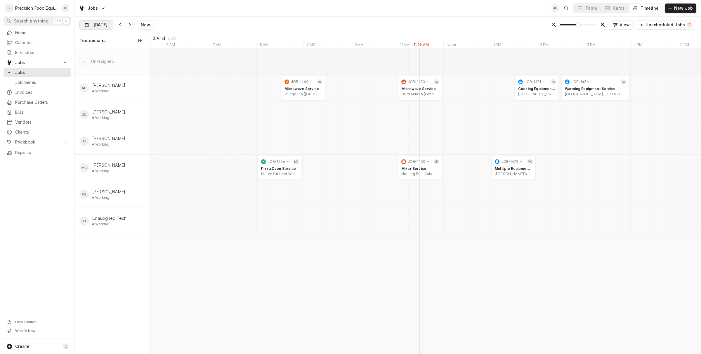
click at [105, 26] on div "Dynamic Content Wrapper" at bounding box center [109, 24] width 8 height 9
click at [97, 83] on div "15" at bounding box center [96, 83] width 8 height 8
type input "[DATE]"
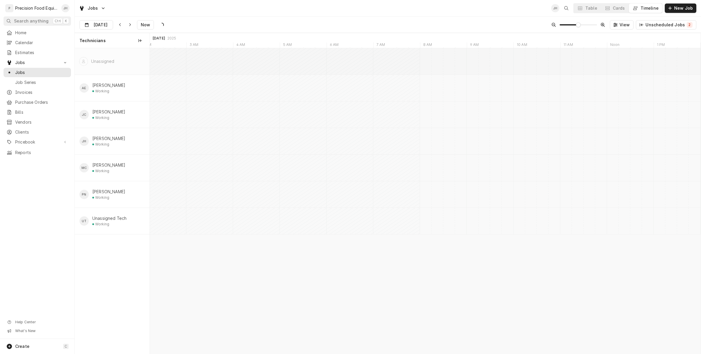
scroll to position [0, 8565]
click at [105, 26] on div "Dynamic Content Wrapper" at bounding box center [109, 24] width 8 height 9
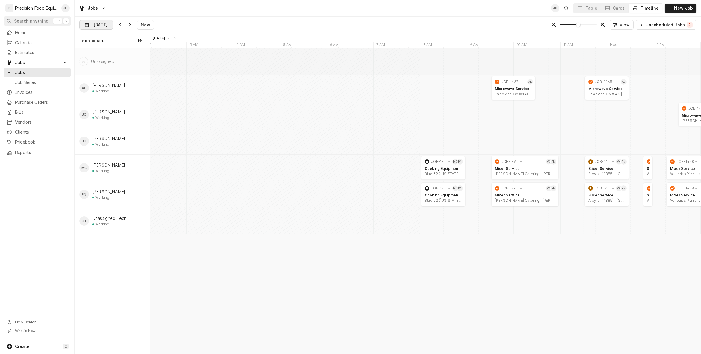
click at [97, 23] on input "[DATE]" at bounding box center [92, 25] width 25 height 11
click at [624, 4] on button "Cards" at bounding box center [614, 8] width 27 height 9
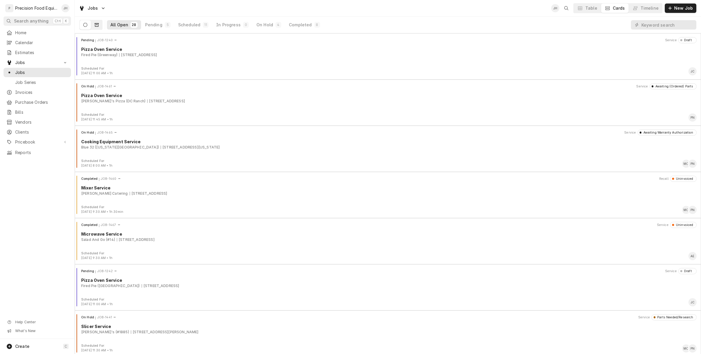
click at [101, 25] on button "Dynamic Content Wrapper" at bounding box center [96, 24] width 11 height 9
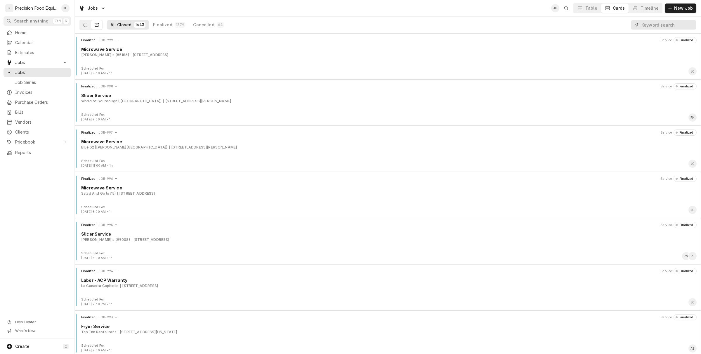
click at [666, 21] on input "Dynamic Content Wrapper" at bounding box center [668, 24] width 52 height 9
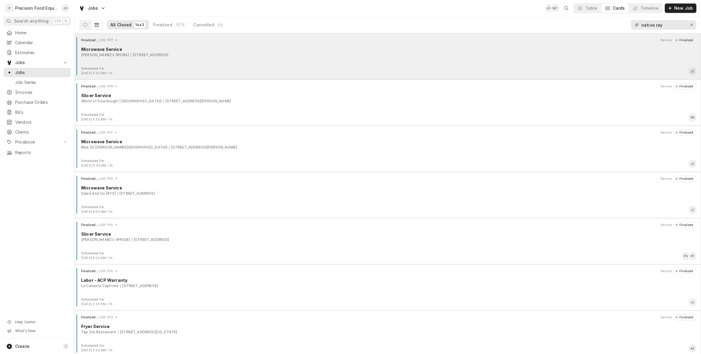
type input "native ray"
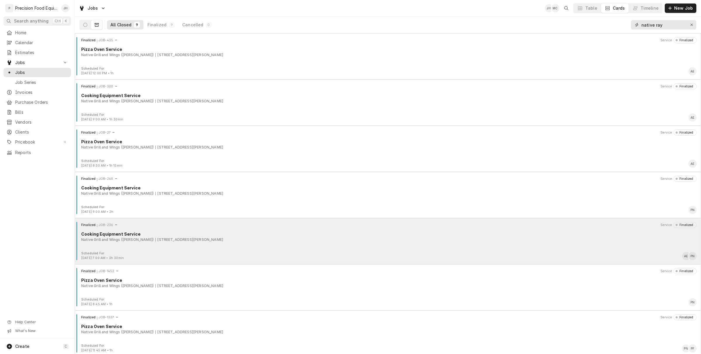
scroll to position [95, 0]
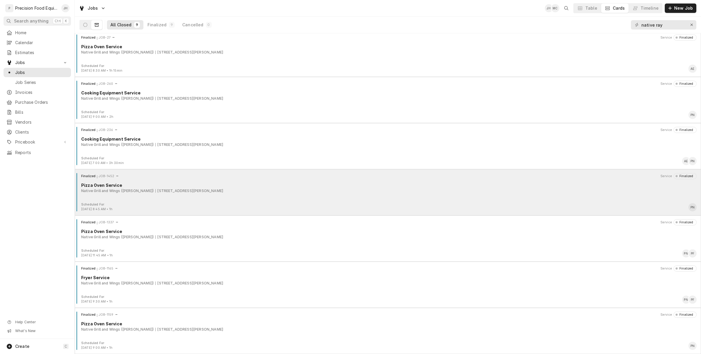
click at [196, 192] on div "[STREET_ADDRESS][PERSON_NAME]" at bounding box center [189, 190] width 68 height 5
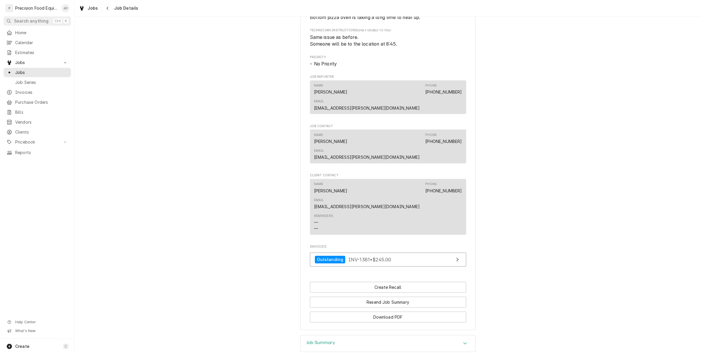
scroll to position [310, 0]
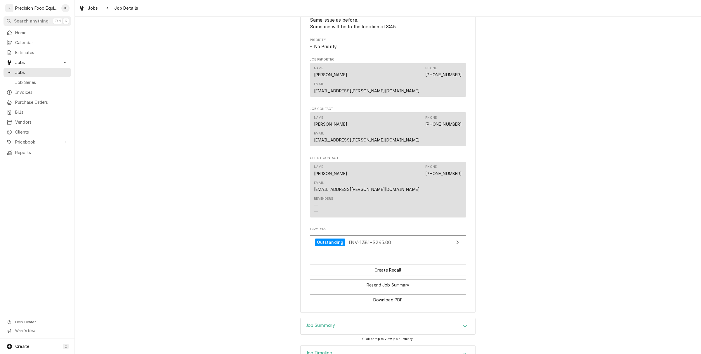
click at [366, 318] on div "Job Summary" at bounding box center [388, 326] width 175 height 16
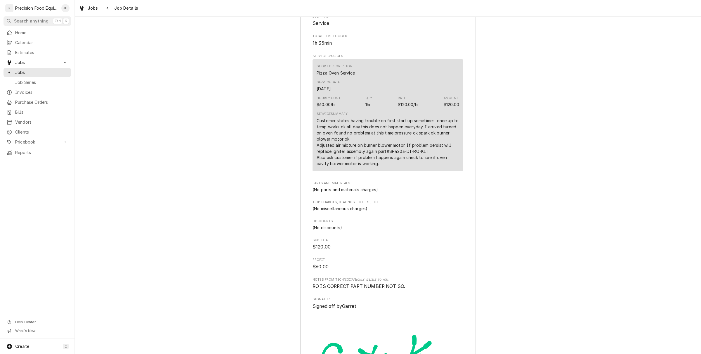
scroll to position [779, 0]
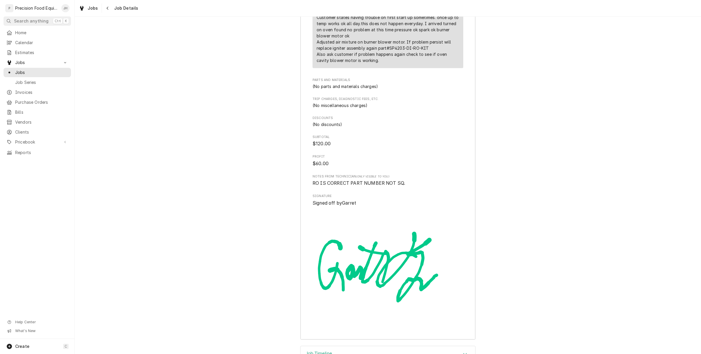
click at [362, 346] on div "Job Timeline" at bounding box center [388, 354] width 175 height 16
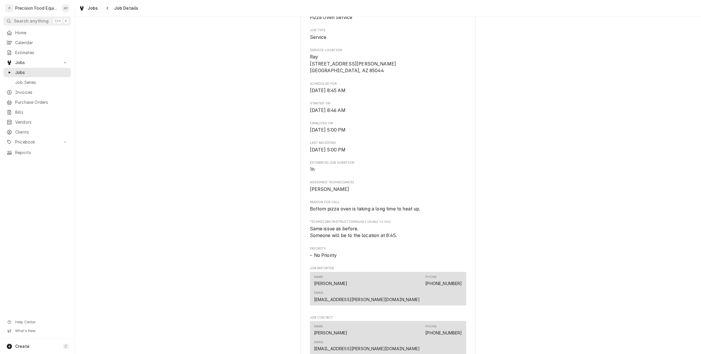
scroll to position [146, 0]
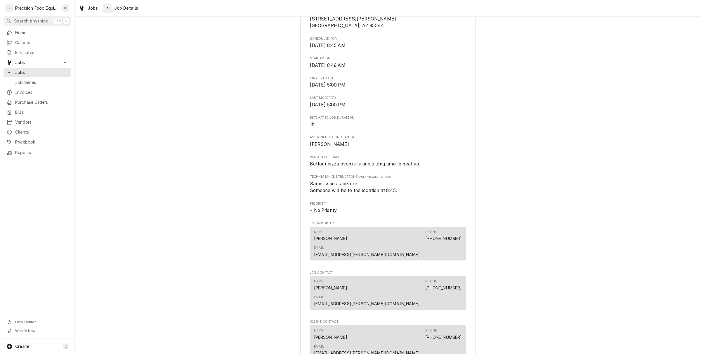
click at [109, 6] on div "Navigate back" at bounding box center [108, 8] width 6 height 6
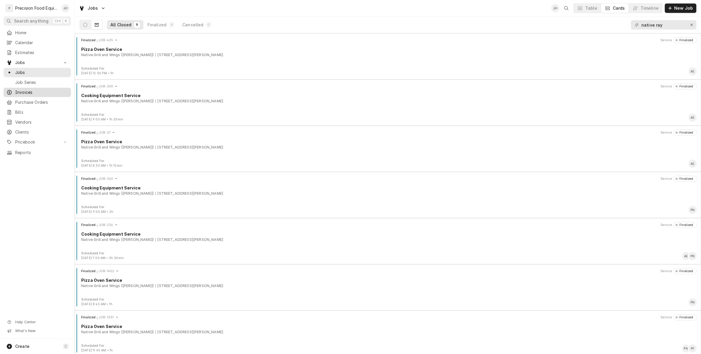
click at [37, 89] on span "Invoices" at bounding box center [41, 92] width 53 height 6
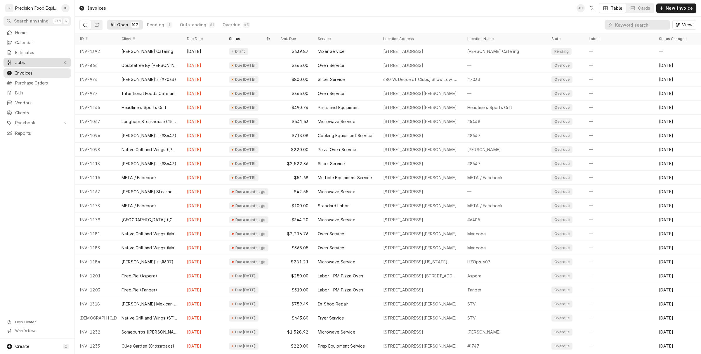
click at [20, 65] on div "Jobs" at bounding box center [37, 62] width 65 height 7
click at [24, 74] on span "Jobs" at bounding box center [41, 73] width 53 height 6
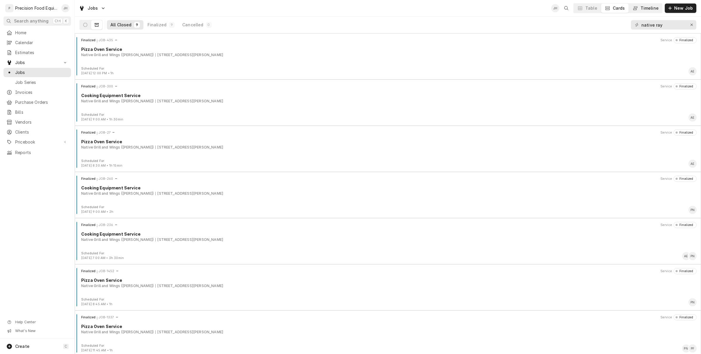
click at [638, 9] on div "Dynamic Content Wrapper" at bounding box center [636, 8] width 6 height 6
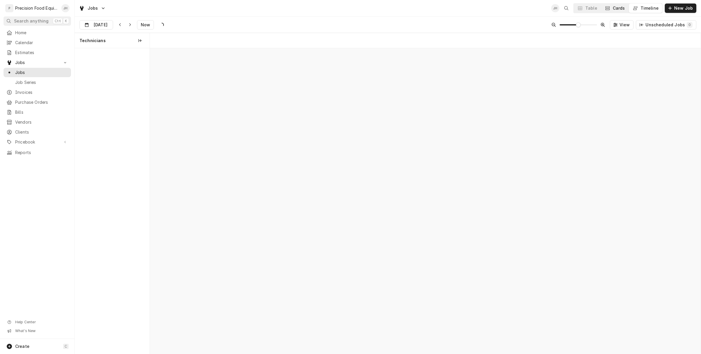
click at [618, 7] on div "Cards" at bounding box center [619, 8] width 12 height 6
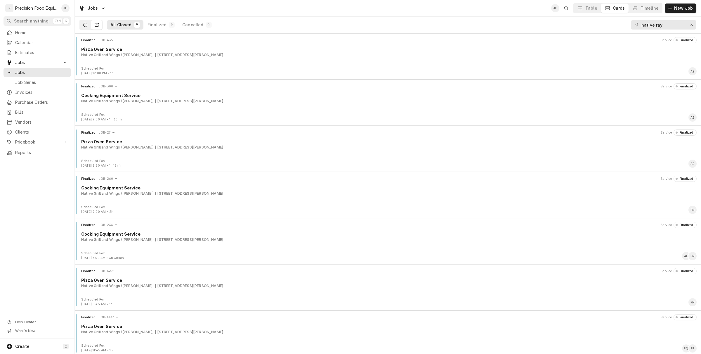
click at [84, 23] on icon "Dynamic Content Wrapper" at bounding box center [85, 25] width 4 height 4
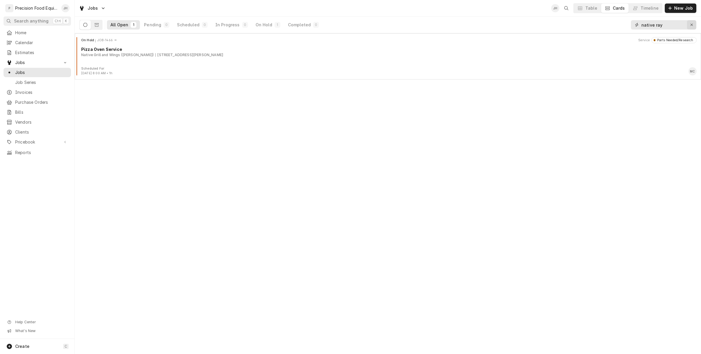
click at [690, 24] on div "Erase input" at bounding box center [692, 25] width 6 height 6
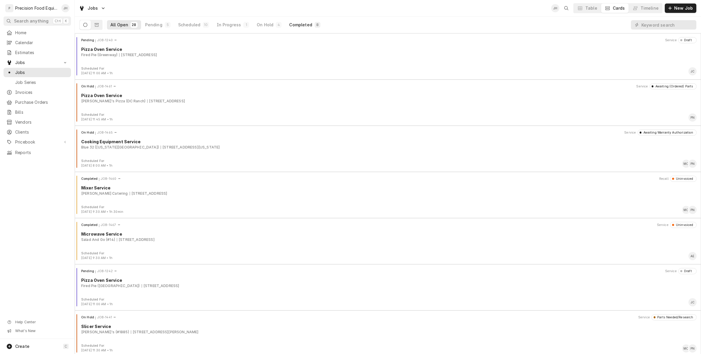
click at [298, 24] on div "Completed" at bounding box center [300, 25] width 23 height 6
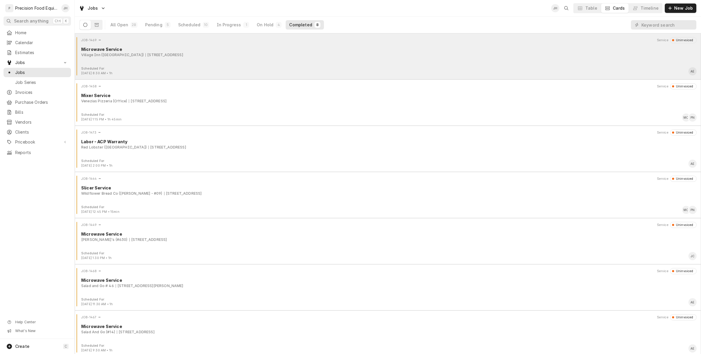
click at [288, 53] on div "Village Inn (Signal Butte) 1863 S Signal Butte Rd, Mesa, AZ 85209" at bounding box center [389, 54] width 616 height 5
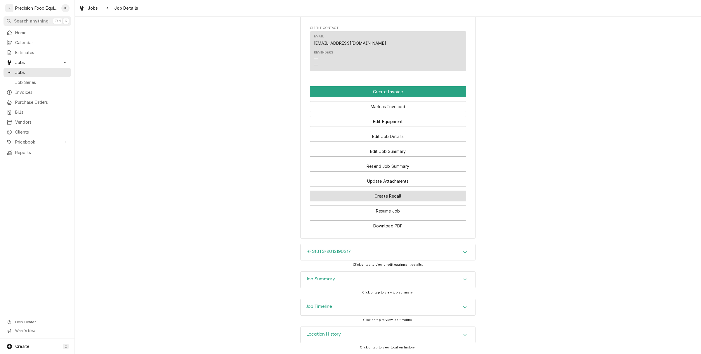
scroll to position [383, 0]
click at [401, 150] on button "Edit Job Summary" at bounding box center [388, 151] width 156 height 11
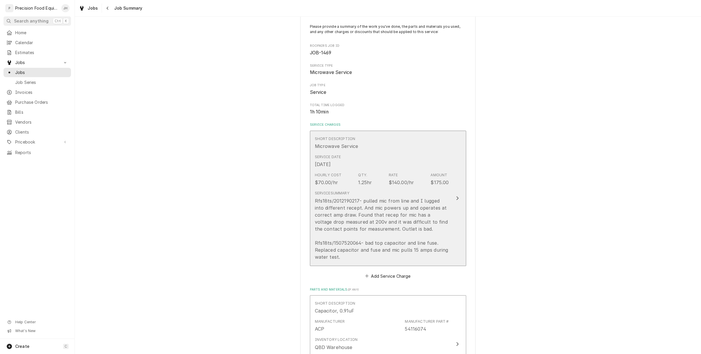
scroll to position [73, 0]
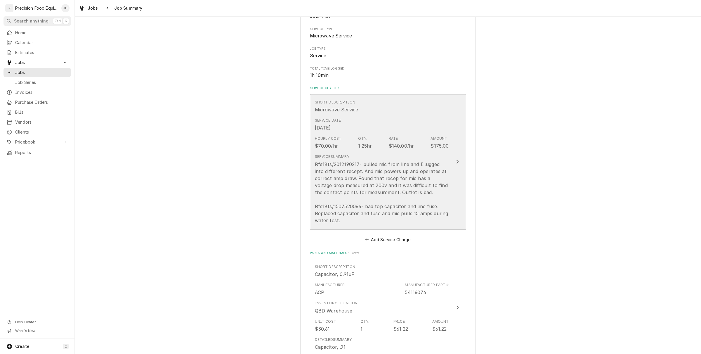
click at [408, 206] on div "Rfs18ts/2012190217- pulled mic from line and I lugged into different recept. An…" at bounding box center [382, 192] width 134 height 63
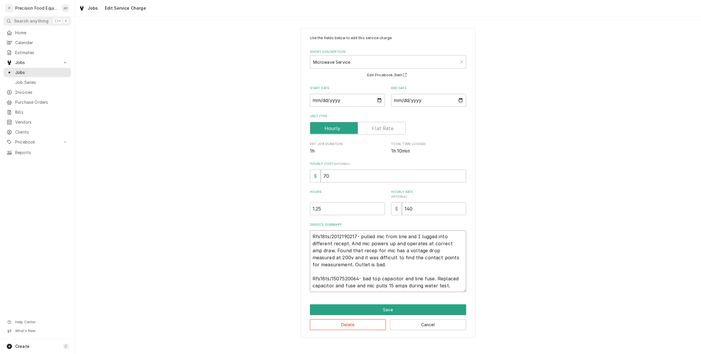
click at [388, 268] on textarea "Rfs18ts/2012190217- pulled mic from line and I lugged into different recept. An…" at bounding box center [388, 261] width 156 height 62
click at [421, 236] on textarea "Rfs18ts/2012190217- pulled mic from line and I lugged into different recept. An…" at bounding box center [388, 261] width 156 height 62
click at [420, 236] on textarea "Rfs18ts/2012190217- pulled mic from line and I lugged into different recept. An…" at bounding box center [388, 261] width 156 height 62
type textarea "x"
type textarea "Rfs18ts/2012190217- pulled mic from line and I plugged into different recept. A…"
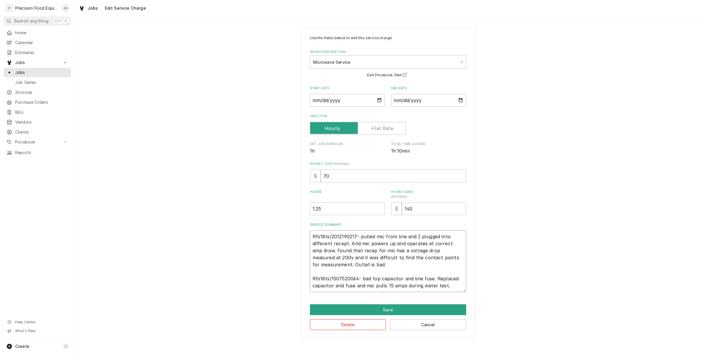
click at [425, 251] on textarea "Rfs18ts/2012190217- pulled mic from line and I plugged into different recept. A…" at bounding box center [388, 261] width 156 height 62
drag, startPoint x: 342, startPoint y: 244, endPoint x: 439, endPoint y: 261, distance: 98.2
click at [439, 261] on textarea "Rfs18ts/2012190217- pulled mic from line and I plugged into different recept. A…" at bounding box center [388, 261] width 156 height 62
click at [364, 251] on textarea "Rfs18ts/2012190217- pulled mic from line and I plugged into different recept. A…" at bounding box center [388, 261] width 156 height 62
type textarea "x"
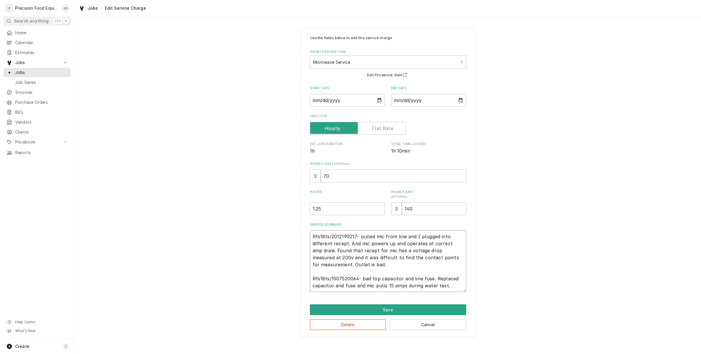
click at [400, 271] on textarea "Rfs18ts/2012190217- pulled mic from line and I plugged into different recept. A…" at bounding box center [388, 261] width 156 height 62
type textarea "Rfs18ts/2012190217- pulled mic from line and I plugged into different recept. A…"
click at [418, 305] on button "Save" at bounding box center [388, 309] width 156 height 11
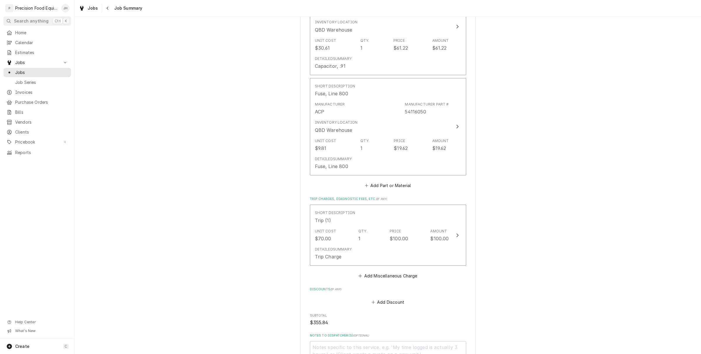
scroll to position [402, 0]
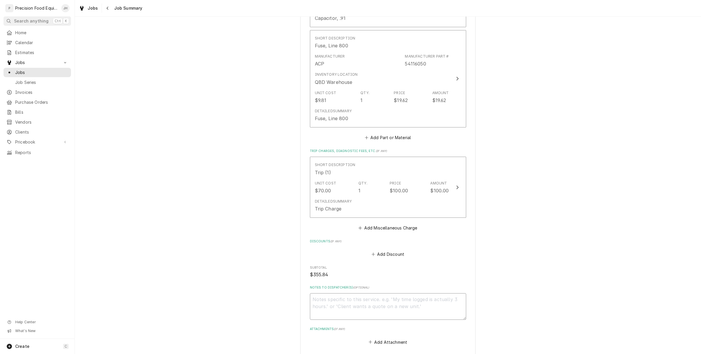
click at [380, 304] on textarea "Notes to Dispatcher(s) ( optional )" at bounding box center [388, 306] width 156 height 27
type textarea "x"
type textarea "R"
type textarea "x"
type textarea "Re"
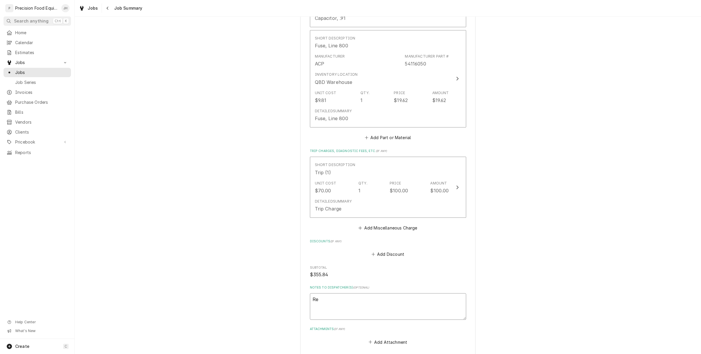
type textarea "x"
type textarea "Rea"
type textarea "x"
type textarea "Ready"
type textarea "x"
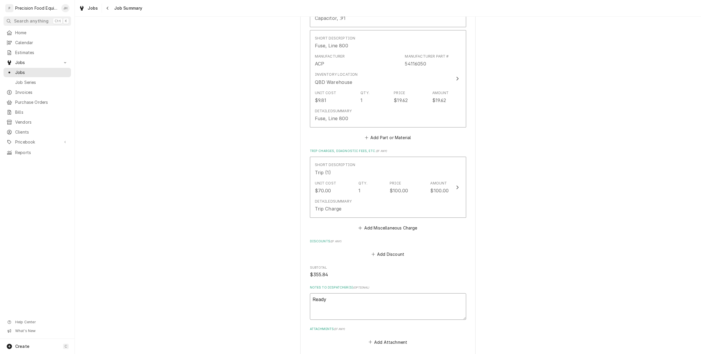
type textarea "Ready t"
type textarea "x"
type textarea "Ready to"
type textarea "x"
type textarea "Ready to"
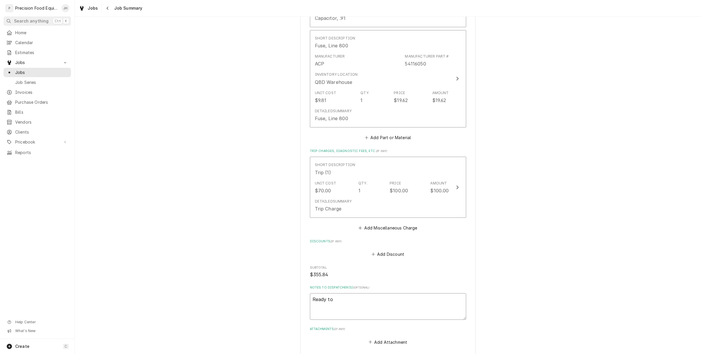
type textarea "x"
type textarea "Ready to i"
type textarea "x"
type textarea "Ready to in"
type textarea "x"
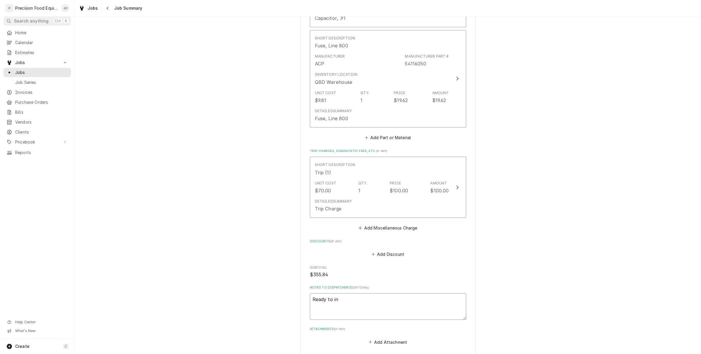
type textarea "Ready to inb"
type textarea "x"
type textarea "Ready to inbo"
type textarea "x"
type textarea "Ready to inboi"
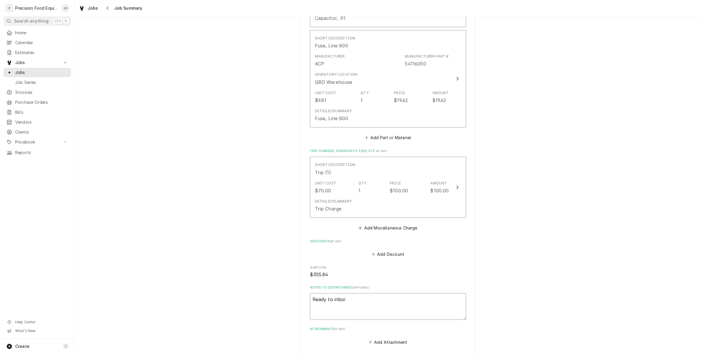
type textarea "x"
type textarea "Ready to inbo"
type textarea "x"
type textarea "Ready to inb"
type textarea "x"
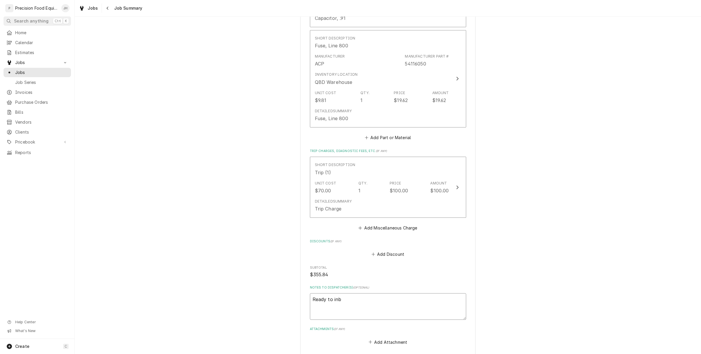
type textarea "Ready to in"
type textarea "x"
type textarea "Ready to inv"
type textarea "x"
type textarea "Ready to invo"
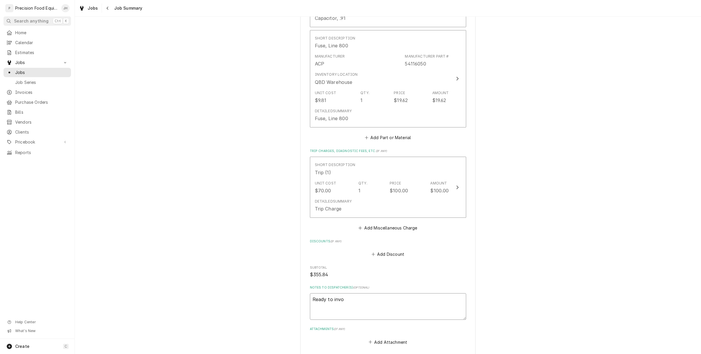
type textarea "x"
type textarea "Ready to invoi"
type textarea "x"
type textarea "Ready to invoic"
type textarea "x"
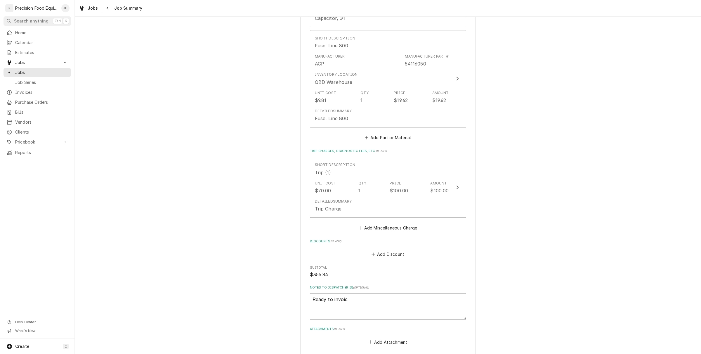
type textarea "Ready to invoice"
type textarea "x"
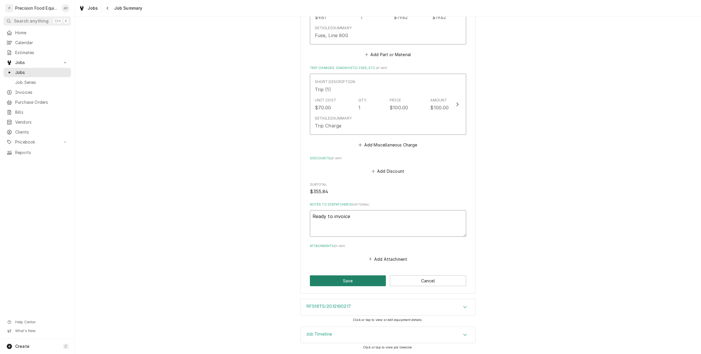
type textarea "Ready to invoice"
click at [357, 279] on button "Save" at bounding box center [348, 280] width 76 height 11
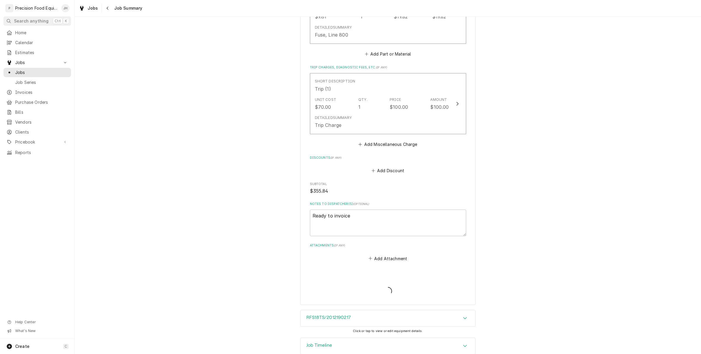
type textarea "x"
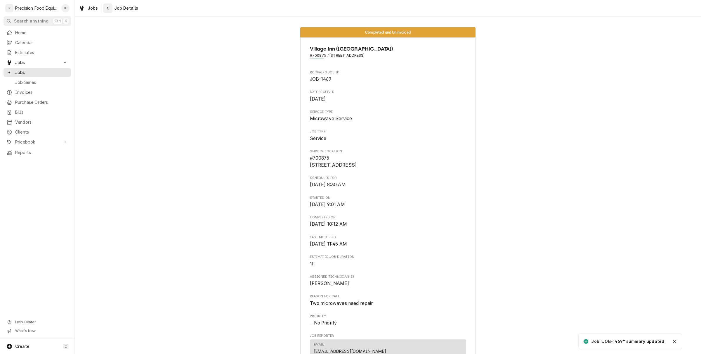
click at [103, 9] on button "Navigate back" at bounding box center [107, 8] width 9 height 9
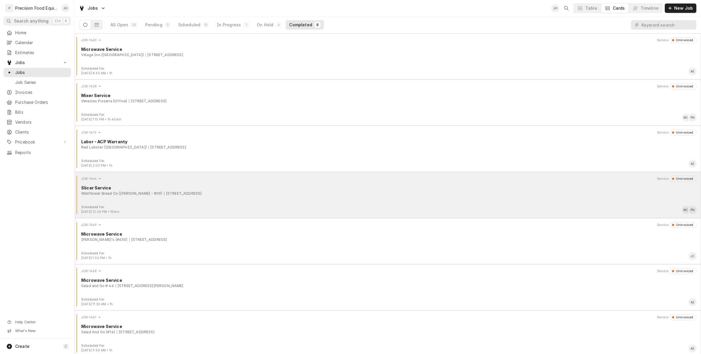
scroll to position [49, 0]
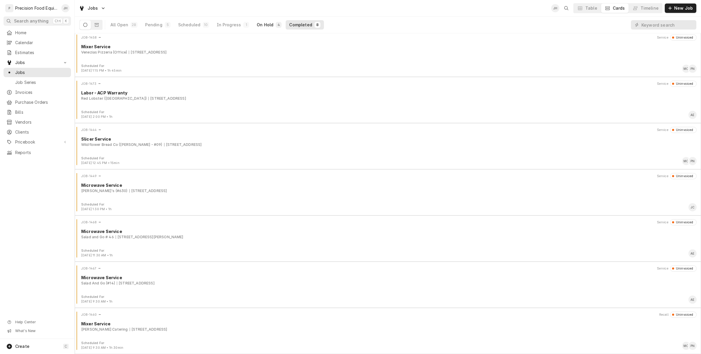
click at [273, 21] on button "On Hold 4" at bounding box center [269, 24] width 32 height 9
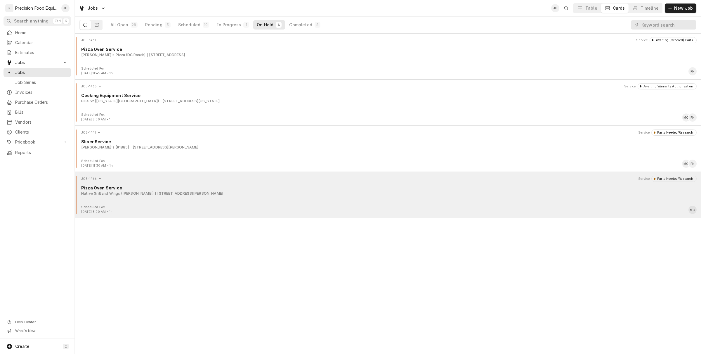
click at [168, 195] on div "5030 E. Ray Rd., Phoenix, AZ 85044" at bounding box center [189, 193] width 68 height 5
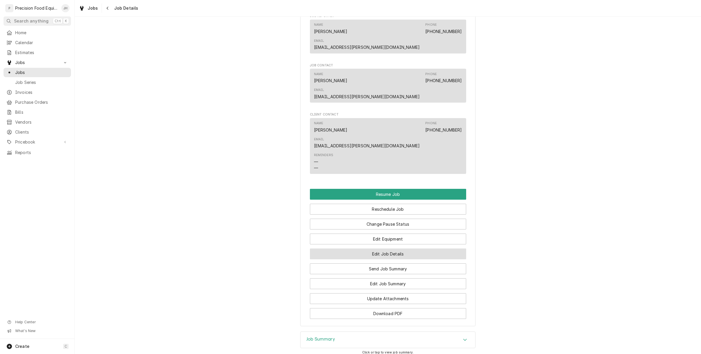
scroll to position [394, 0]
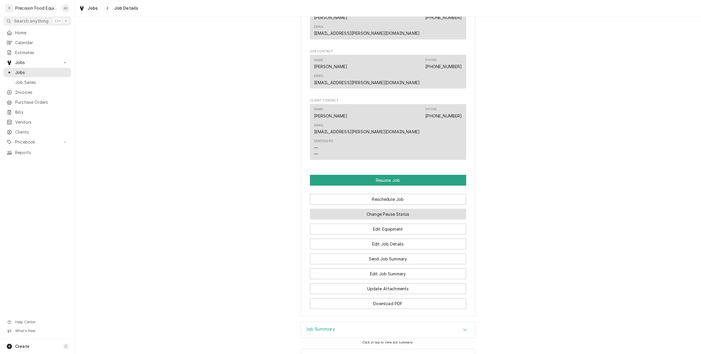
click at [402, 209] on button "Change Pause Status" at bounding box center [388, 214] width 156 height 11
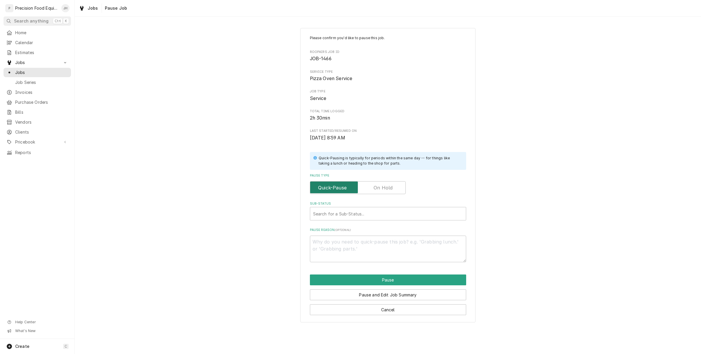
click at [399, 183] on input "Pause Type" at bounding box center [358, 187] width 91 height 13
checkbox input "true"
click at [395, 218] on div "Sub-Status" at bounding box center [388, 213] width 150 height 11
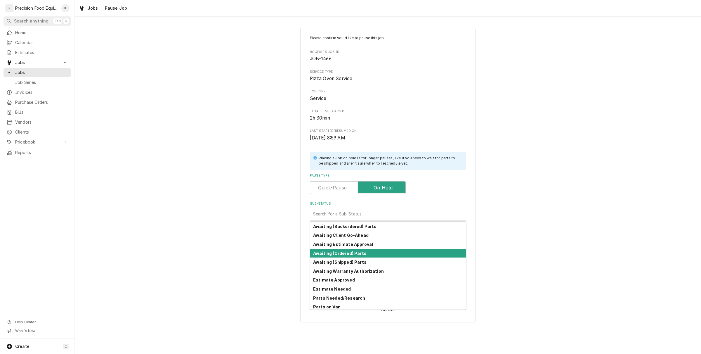
click at [382, 254] on div "Awaiting (Ordered) Parts" at bounding box center [388, 253] width 156 height 9
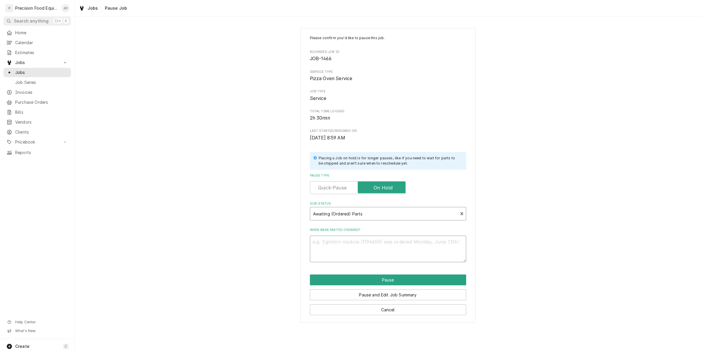
click at [388, 246] on textarea "When were part(s) ordered?" at bounding box center [388, 248] width 156 height 27
type textarea "x"
type textarea "O"
type textarea "x"
type textarea "Or"
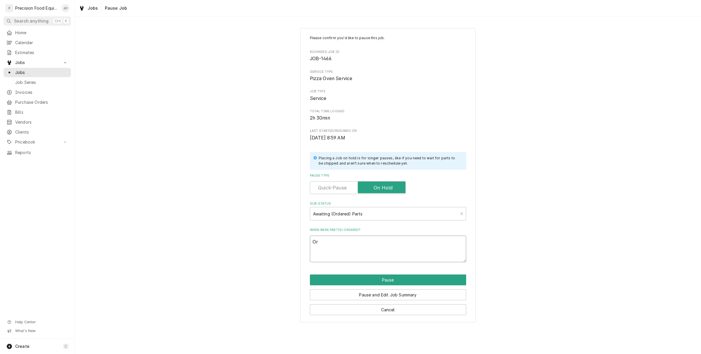
type textarea "x"
type textarea "Ord"
type textarea "x"
type textarea "Orde"
type textarea "x"
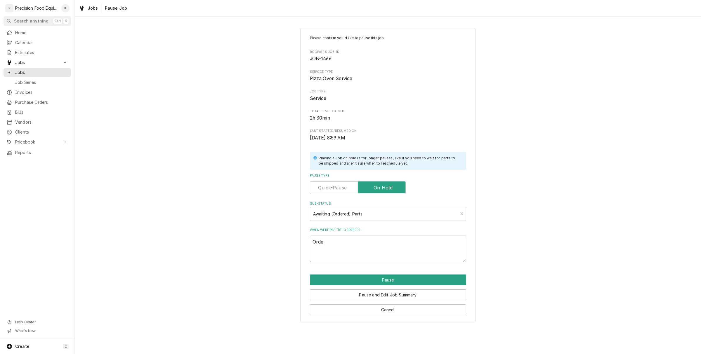
type textarea "Order"
type textarea "x"
type textarea "Ordere"
type textarea "x"
type textarea "Ordered"
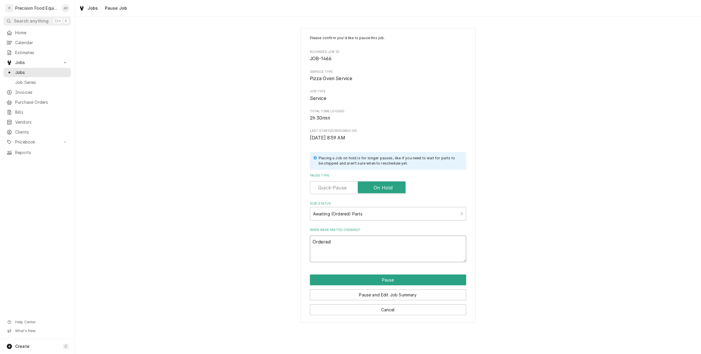
type textarea "x"
type textarea "Ordered"
type textarea "x"
type textarea "Ordered o"
type textarea "x"
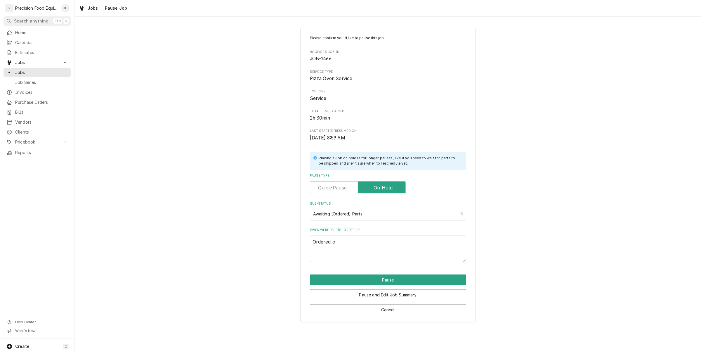
type textarea "Ordered of"
type textarea "x"
type textarea "Ordered off"
type textarea "x"
type textarea "Ordered off"
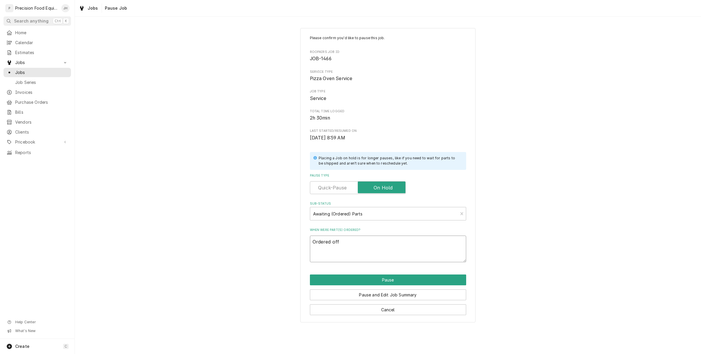
type textarea "x"
type textarea "Ordered off P"
type textarea "x"
type textarea "Ordered off Pp"
type textarea "x"
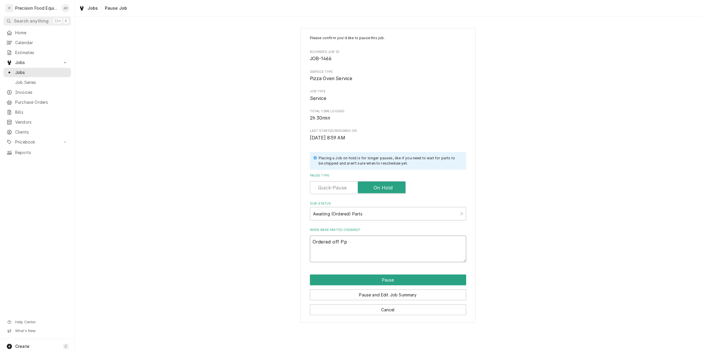
type textarea "Ordered off P"
type textarea "x"
type textarea "Ordered off PT"
type textarea "x"
type textarea "Ordered off PT"
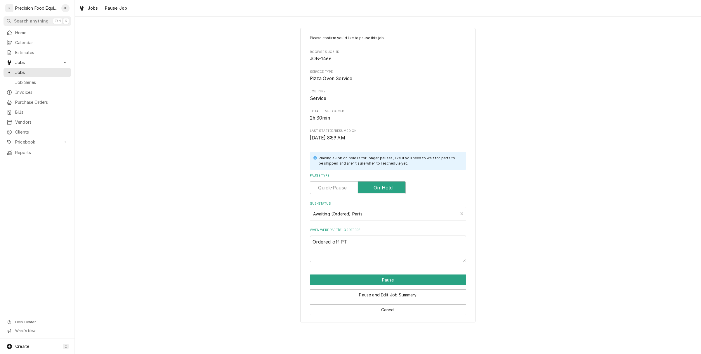
type textarea "x"
type textarea "Ordered off PT 0"
type textarea "x"
type textarea "Ordered off PT 09"
type textarea "x"
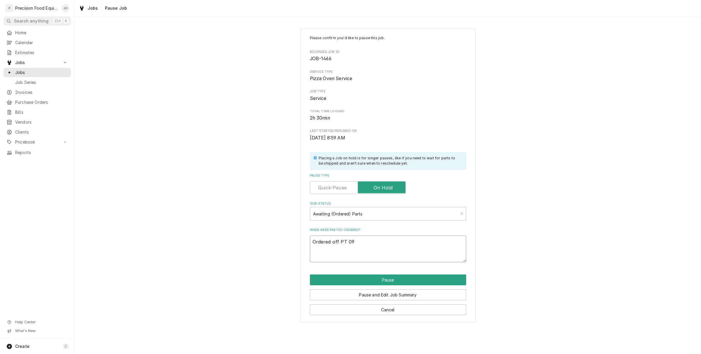
type textarea "Ordered off PT 09/"
type textarea "x"
type textarea "Ordered off PT 09/1"
type textarea "x"
type textarea "Ordered off PT 09/16"
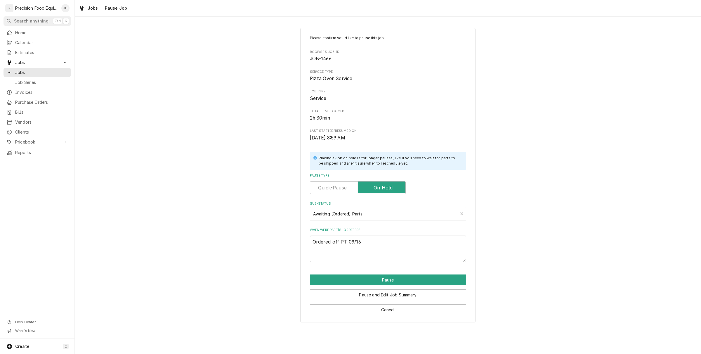
type textarea "x"
type textarea "Ordered off PT 09/16"
click at [366, 278] on button "Pause" at bounding box center [388, 279] width 156 height 11
type textarea "x"
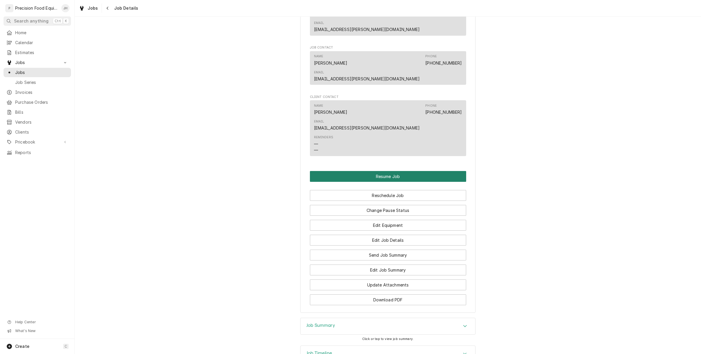
scroll to position [391, 0]
click at [25, 142] on span "Pricebook" at bounding box center [37, 142] width 44 height 6
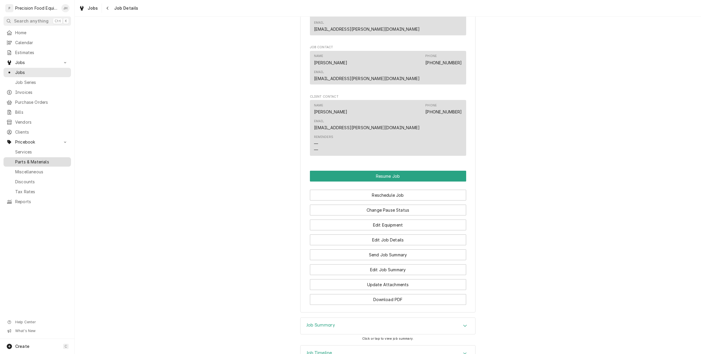
click at [30, 161] on span "Parts & Materials" at bounding box center [41, 162] width 53 height 6
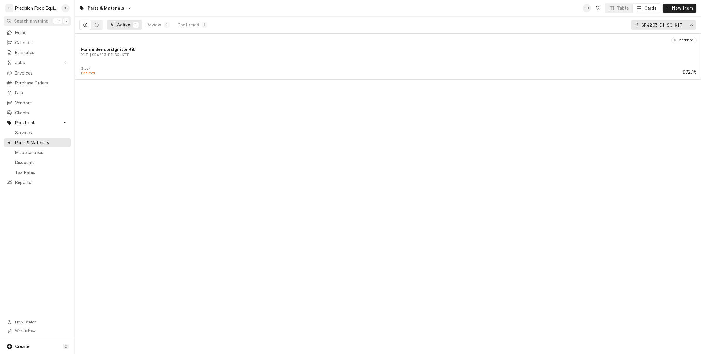
click at [671, 25] on input "SP4203-DI-SQ-KIT" at bounding box center [664, 24] width 44 height 9
type input "SP4203-DI-So-KIT"
drag, startPoint x: 684, startPoint y: 23, endPoint x: 474, endPoint y: 67, distance: 214.8
click at [474, 67] on div "Parts & Materials JH Table Cards New Item All Active 0 Review 0 Confirmed 0 SP4…" at bounding box center [388, 177] width 626 height 354
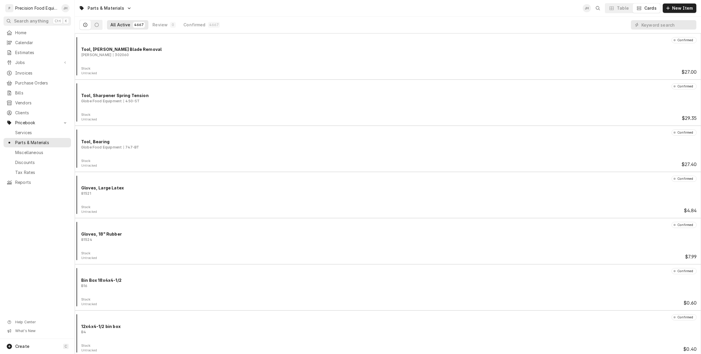
drag, startPoint x: 651, startPoint y: 20, endPoint x: 612, endPoint y: 20, distance: 39.4
click at [565, 34] on div "Confirmed Tool, Doyon Blade Removal Doyon 302060 Stock: Untracked $27.00" at bounding box center [388, 56] width 626 height 46
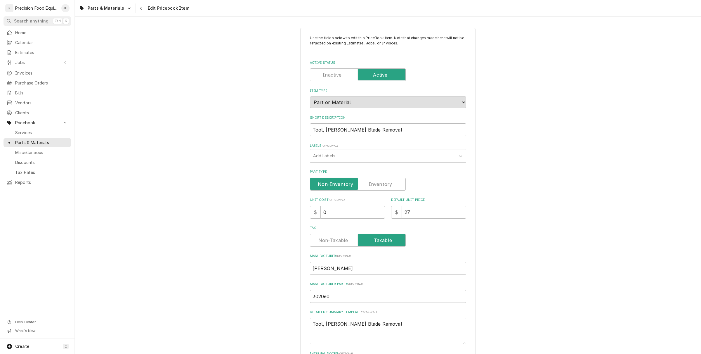
type textarea "x"
click at [140, 9] on icon "Navigate back" at bounding box center [141, 8] width 3 height 4
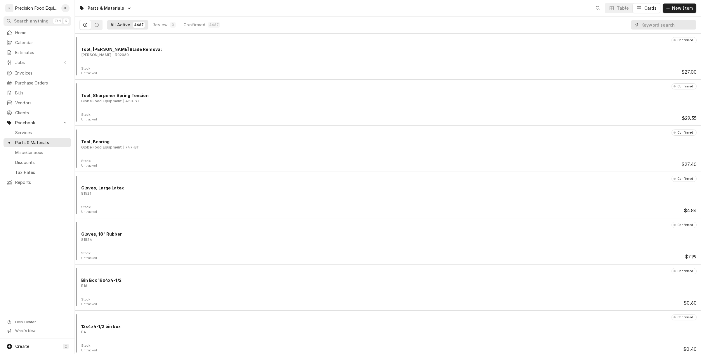
click at [664, 24] on input "Dynamic Content Wrapper" at bounding box center [668, 24] width 52 height 9
paste input "SP4203-DI-RO-KIT"
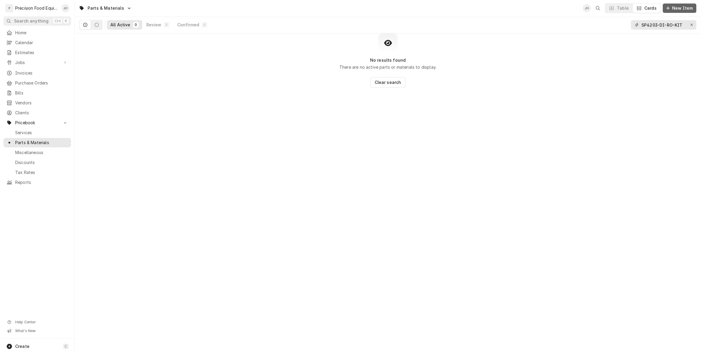
type input "SP4203-DI-RO-KIT"
click at [675, 10] on span "New Item" at bounding box center [682, 8] width 23 height 6
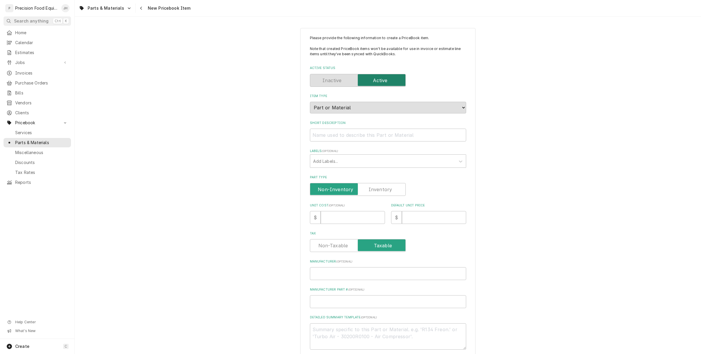
scroll to position [37, 0]
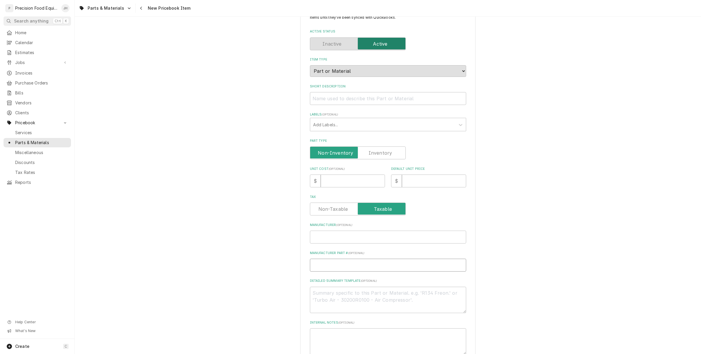
click at [351, 263] on input "Manufacturer Part # ( optional )" at bounding box center [388, 265] width 156 height 13
paste input "SP4203-DI-RO-KIT"
type textarea "x"
type input "SP4203-DI-RO-KIT"
click at [458, 245] on div "Please provide the following information to create a PriceBook item. Note that …" at bounding box center [388, 230] width 156 height 463
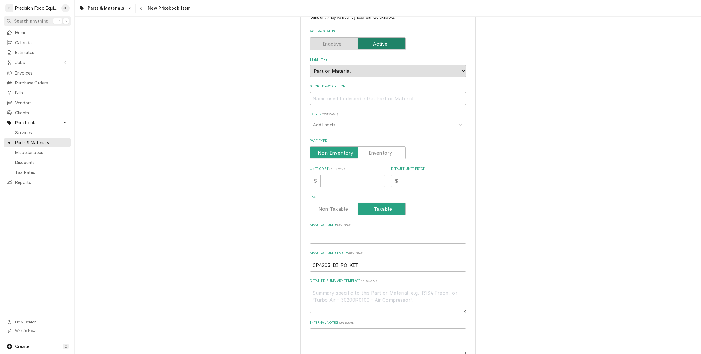
click at [370, 97] on input "Short Description" at bounding box center [388, 98] width 156 height 13
paste input "Ignitor/Flame Sensor Kit"
type textarea "x"
type input "Ignitor/Flame Sensor Kit"
click at [422, 149] on div "Part Type" at bounding box center [388, 152] width 156 height 13
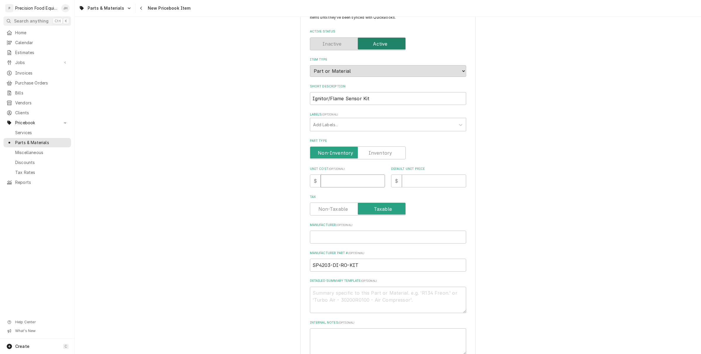
click at [363, 177] on input "Unit Cost ( optional )" at bounding box center [353, 180] width 64 height 13
type input "6"
type textarea "x"
type input "62"
type textarea "x"
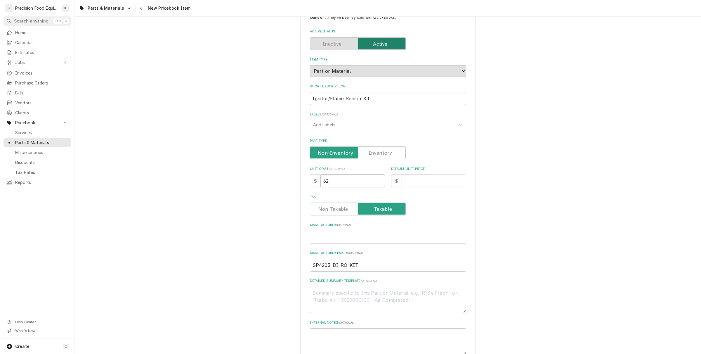
type input "62.1"
type textarea "x"
type input "62.10"
click at [445, 183] on input "Default Unit Price" at bounding box center [434, 180] width 64 height 13
type textarea "x"
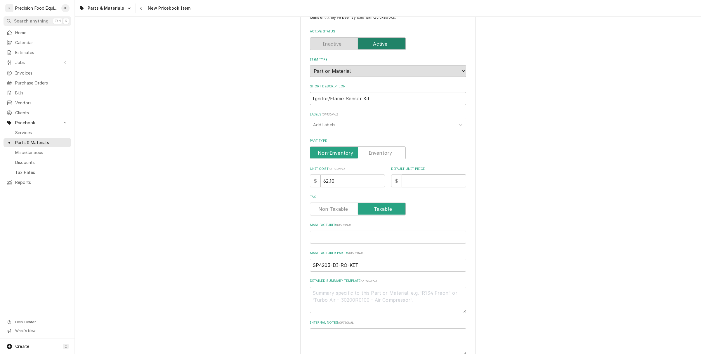
type input "1"
type textarea "x"
type input "13"
type textarea "x"
type input "130"
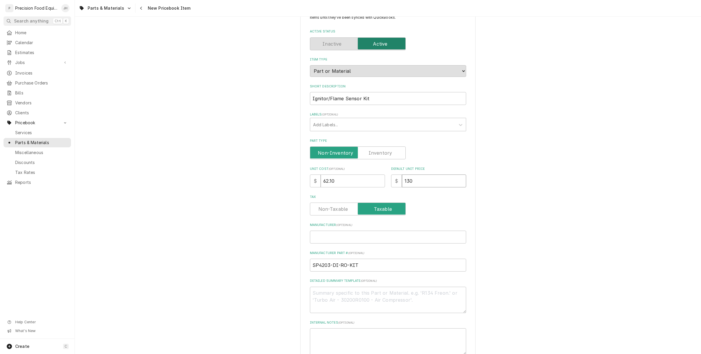
type textarea "x"
type input "130.0"
type textarea "x"
type input "130"
type textarea "x"
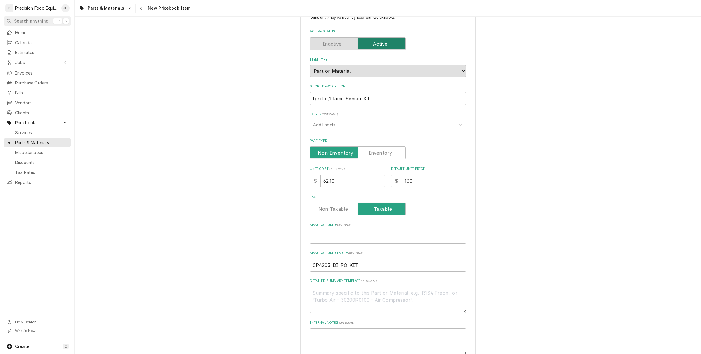
type input "130.2"
type textarea "x"
type input "130.20"
click at [451, 224] on label "Manufacturer ( optional )" at bounding box center [388, 225] width 156 height 5
click at [451, 231] on input "Manufacturer ( optional )" at bounding box center [388, 237] width 156 height 13
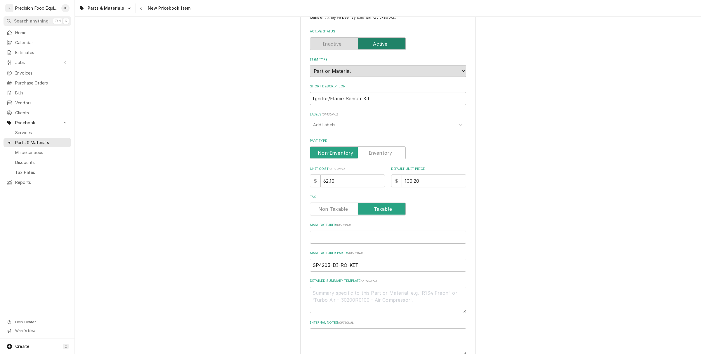
type textarea "x"
type input "X"
type textarea "x"
type input "XL"
type textarea "x"
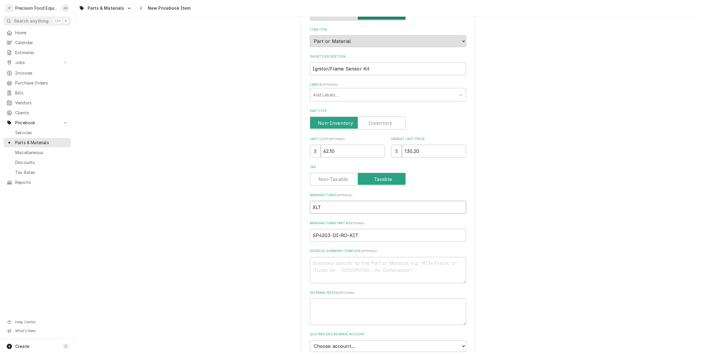
scroll to position [110, 0]
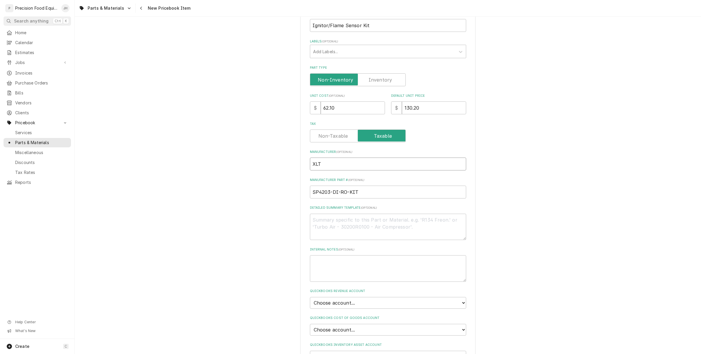
type input "XLT"
click at [361, 228] on textarea "Detailed Summary Template ( optional )" at bounding box center [388, 227] width 156 height 27
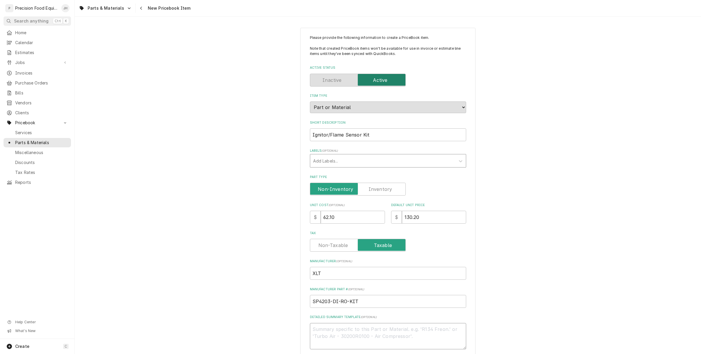
scroll to position [0, 0]
drag, startPoint x: 377, startPoint y: 134, endPoint x: 270, endPoint y: 147, distance: 107.8
click at [270, 147] on div "Please provide the following information to create a PriceBook item. Note that …" at bounding box center [388, 278] width 626 height 511
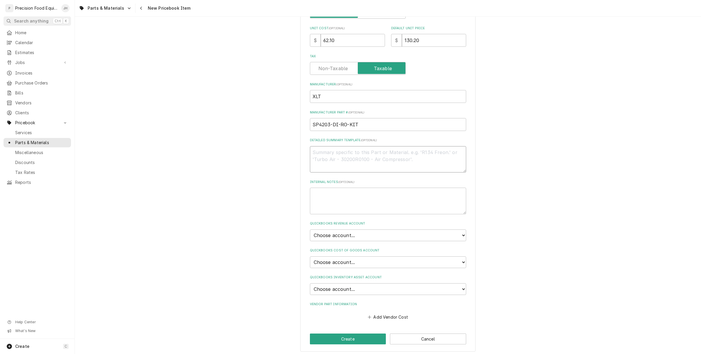
click at [342, 154] on textarea "Detailed Summary Template ( optional )" at bounding box center [388, 159] width 156 height 27
paste textarea "Ignitor/Flame Sensor Kit"
type textarea "x"
type textarea "Ignitor/Flame Sensor Kit"
click at [361, 231] on select "Choose account... Discount Income Misc Income Non taxable issues 46600: Parts a…" at bounding box center [388, 235] width 156 height 12
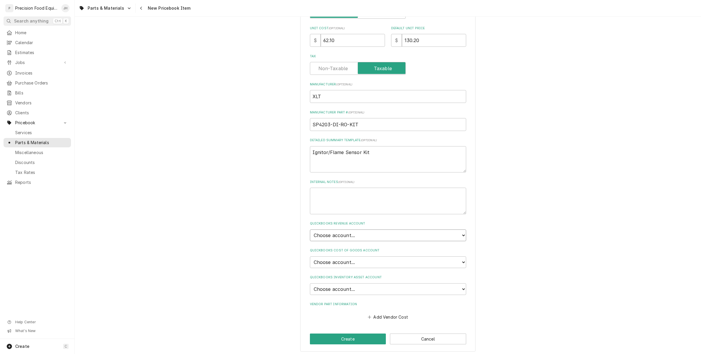
click at [361, 231] on select "Choose account... Discount Income Misc Income Non taxable issues 46600: Parts a…" at bounding box center [388, 235] width 156 height 12
select select "8000000A-1210141275"
click at [310, 229] on select "Choose account... Discount Income Misc Income Non taxable issues 46600: Parts a…" at bounding box center [388, 235] width 156 height 12
type textarea "x"
click at [366, 259] on select "Choose account... Loss Expense Loss Expense 11/3/2014 Loss Expense 11/4/2014 Co…" at bounding box center [388, 262] width 156 height 12
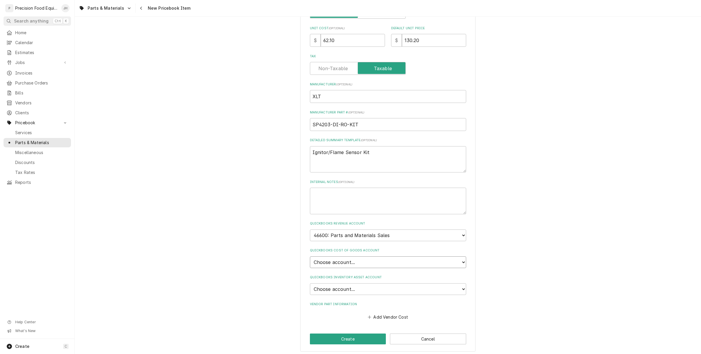
select select "80000023-1210145225"
click at [310, 256] on select "Choose account... Loss Expense Loss Expense 11/3/2014 Loss Expense 11/4/2014 Co…" at bounding box center [388, 262] width 156 height 12
type textarea "x"
click at [365, 285] on select "Choose account... Undeposited Funds Inventory Asset Payroll Asset" at bounding box center [388, 289] width 156 height 12
select select "80000022-1210145225"
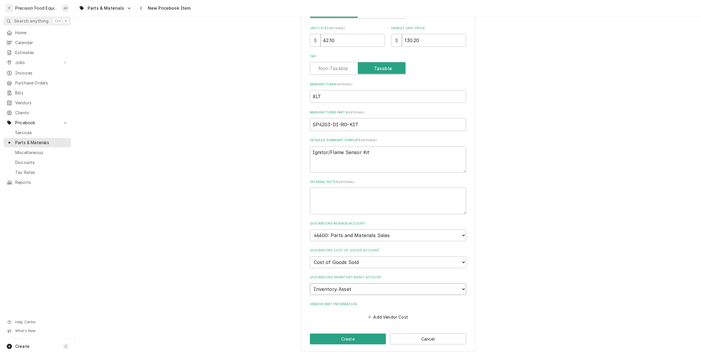
click at [310, 283] on select "Choose account... Undeposited Funds Inventory Asset Payroll Asset" at bounding box center [388, 289] width 156 height 12
click at [382, 316] on button "Add Vendor Cost" at bounding box center [388, 317] width 42 height 8
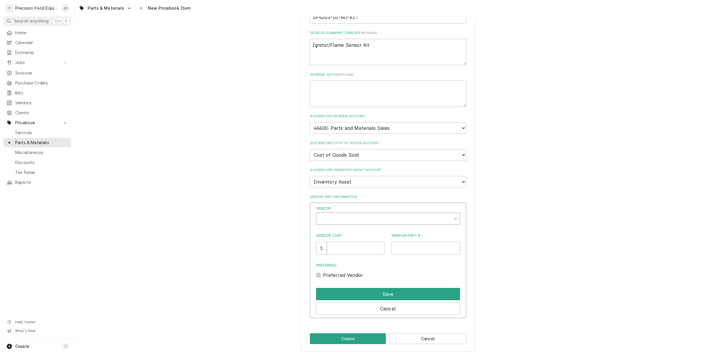
click at [355, 214] on div "Vendor" at bounding box center [383, 221] width 129 height 14
click at [385, 215] on div "Vendor" at bounding box center [383, 221] width 129 height 14
click at [340, 214] on div "Vendor" at bounding box center [383, 221] width 129 height 14
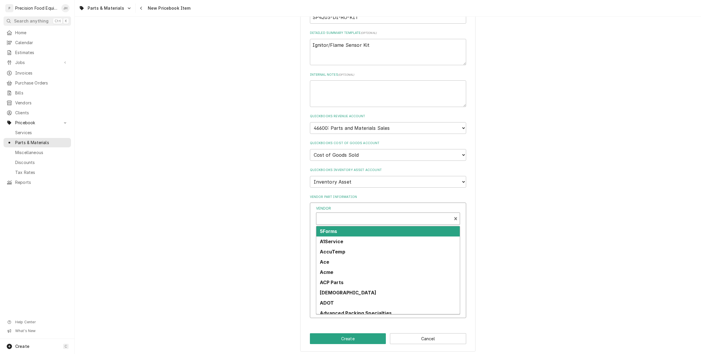
type textarea "x"
type input "p"
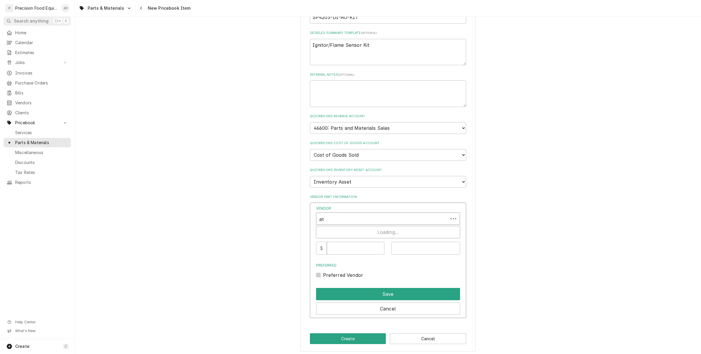
type input "a"
type input "parts town"
click at [391, 227] on div "Parts Town" at bounding box center [387, 231] width 143 height 10
click at [353, 246] on input "Vendor Cost" at bounding box center [356, 248] width 58 height 13
type input "62.10"
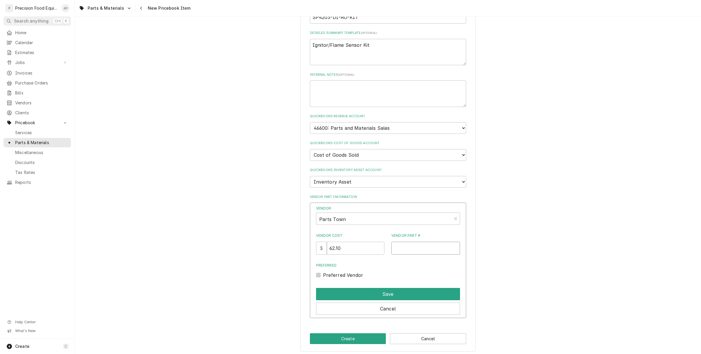
click at [405, 244] on input "Vendor Part #" at bounding box center [426, 248] width 69 height 13
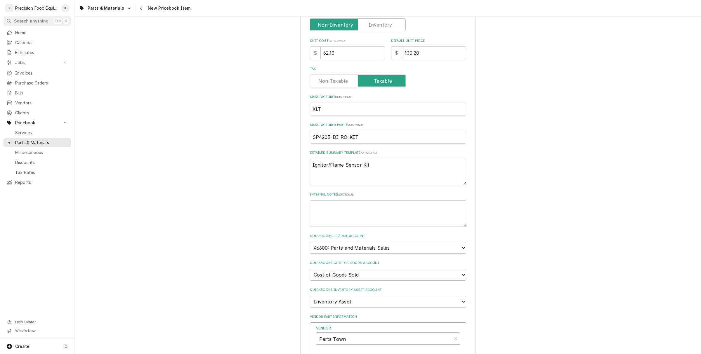
scroll to position [0, 0]
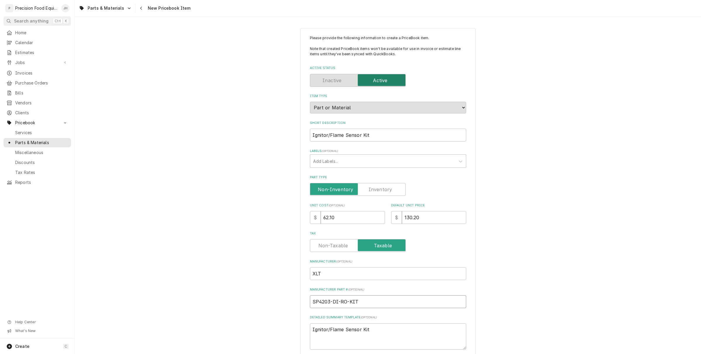
click at [354, 300] on input "SP4203-DI-RO-KIT" at bounding box center [388, 301] width 156 height 13
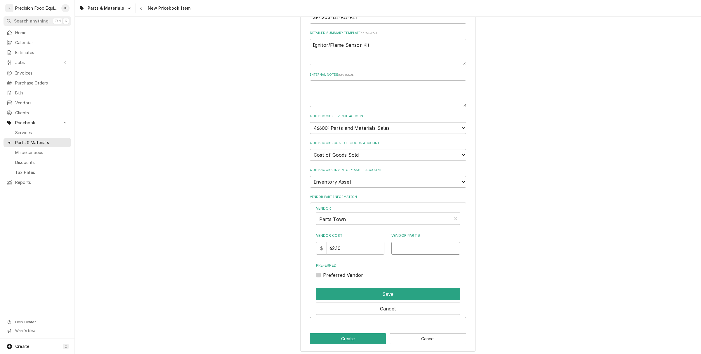
click at [412, 243] on input "Vendor Part #" at bounding box center [426, 248] width 69 height 13
paste input "SP4203-DI-RO-KIT"
type input "SP4203-DI-RO-KIT"
click at [425, 288] on button "Save" at bounding box center [388, 294] width 144 height 12
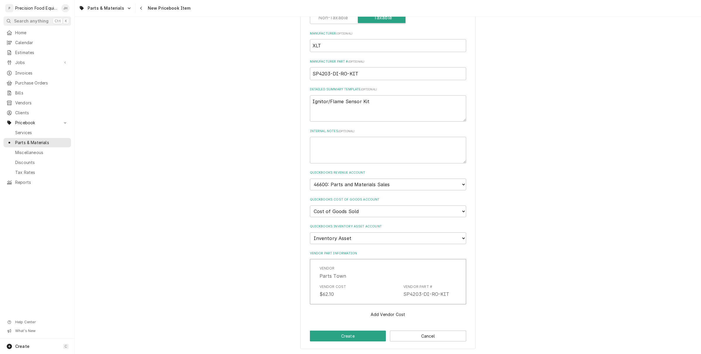
scroll to position [225, 0]
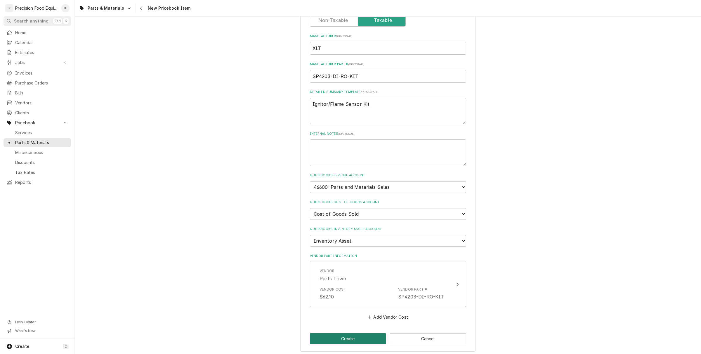
click at [342, 335] on button "Create" at bounding box center [348, 338] width 76 height 11
type textarea "x"
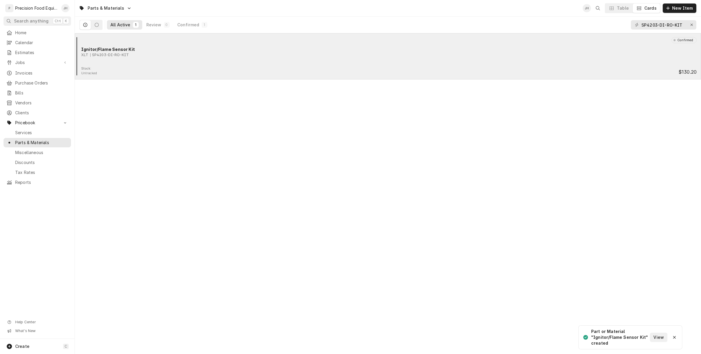
click at [170, 72] on div "Stock: Untracked $130.20" at bounding box center [388, 70] width 622 height 9
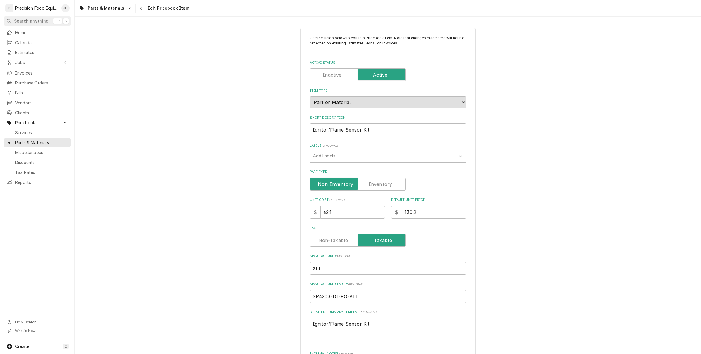
type textarea "x"
click at [385, 184] on label "Part Type" at bounding box center [358, 184] width 96 height 13
click at [385, 184] on input "Part Type" at bounding box center [358, 184] width 91 height 13
checkbox input "true"
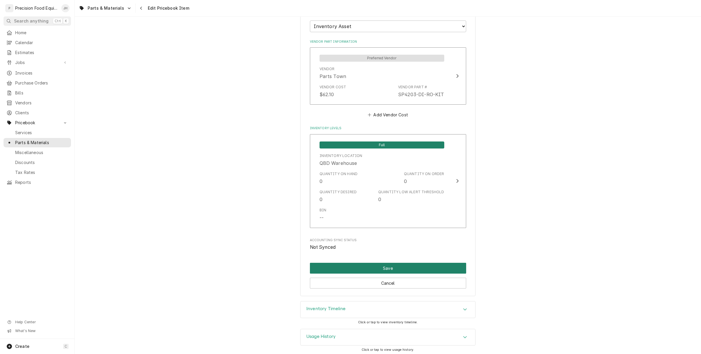
click at [393, 263] on button "Save" at bounding box center [388, 268] width 156 height 11
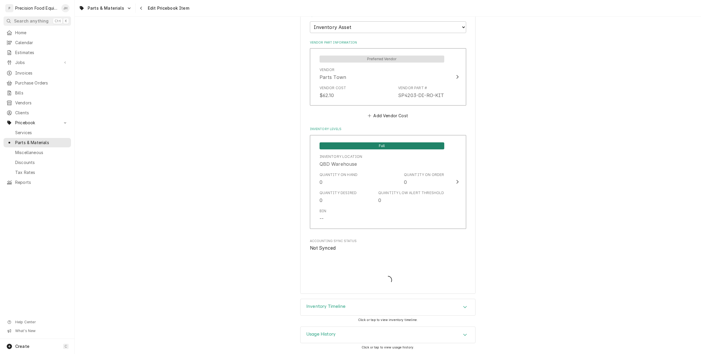
scroll to position [430, 0]
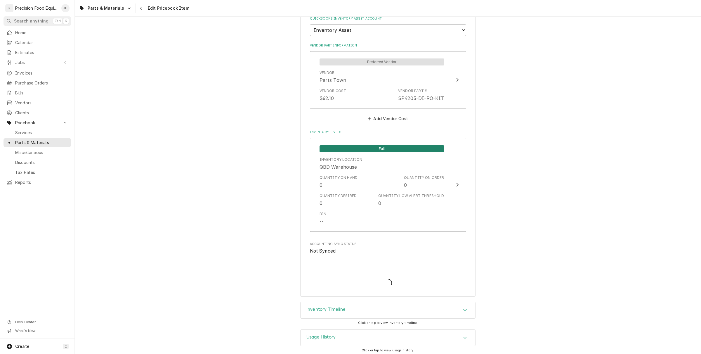
type textarea "x"
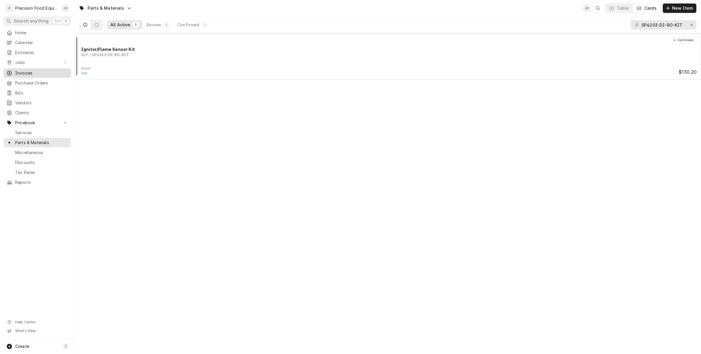
click at [32, 75] on span "Invoices" at bounding box center [41, 73] width 53 height 6
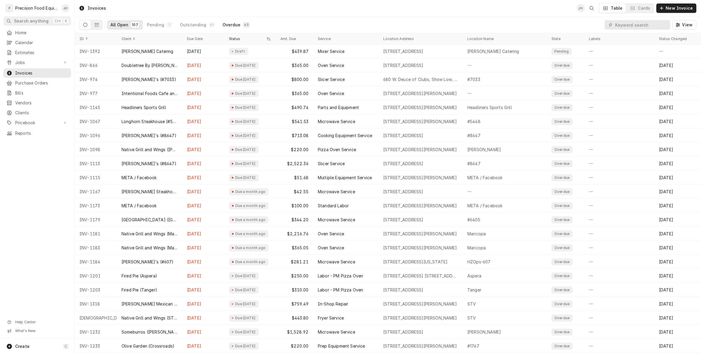
click at [235, 23] on div "Overdue" at bounding box center [232, 25] width 18 height 6
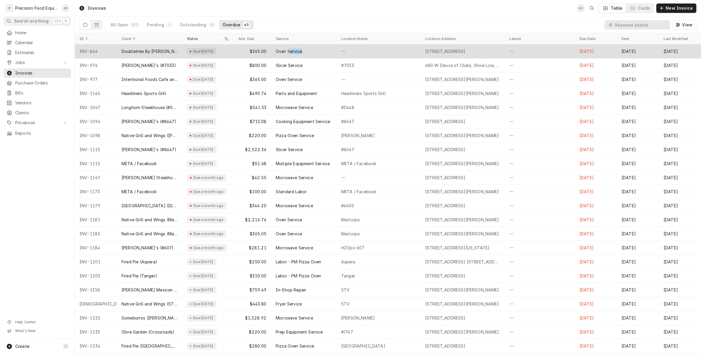
drag, startPoint x: 289, startPoint y: 50, endPoint x: 313, endPoint y: 53, distance: 24.2
click at [313, 53] on div "Oven Service" at bounding box center [303, 51] width 65 height 14
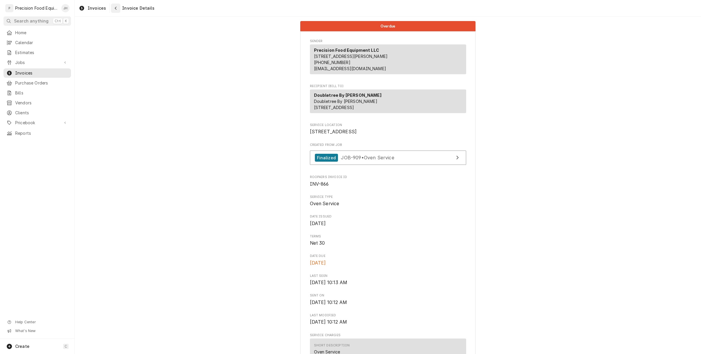
click at [115, 8] on icon "Navigate back" at bounding box center [116, 8] width 3 height 4
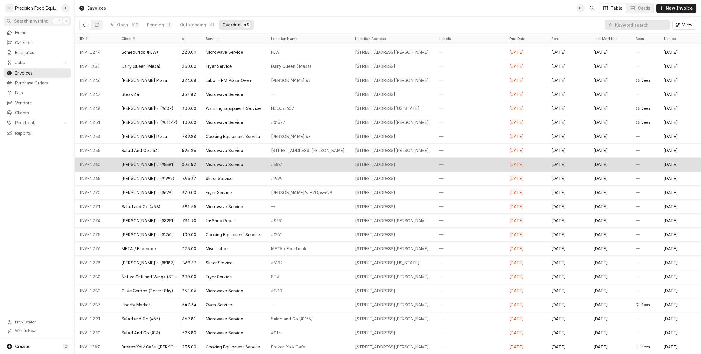
scroll to position [278, 76]
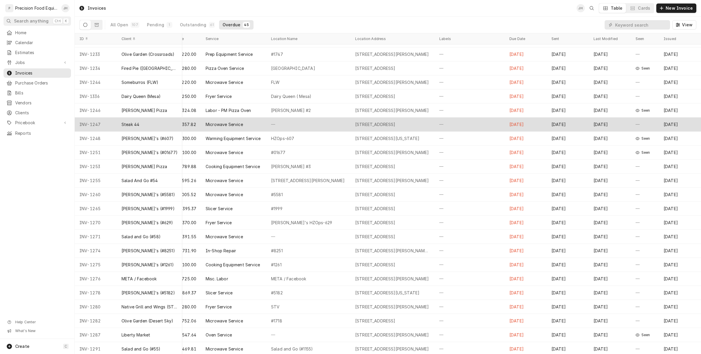
click at [427, 126] on div "[STREET_ADDRESS]" at bounding box center [393, 124] width 84 height 14
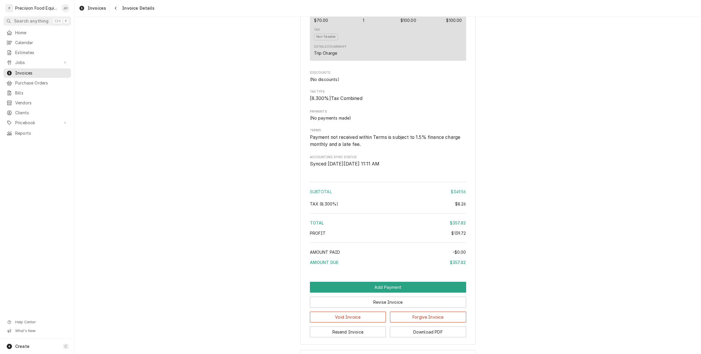
scroll to position [704, 0]
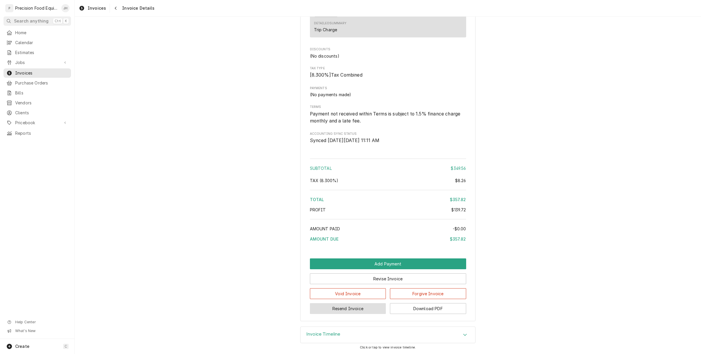
click at [365, 306] on button "Resend Invoice" at bounding box center [348, 308] width 76 height 11
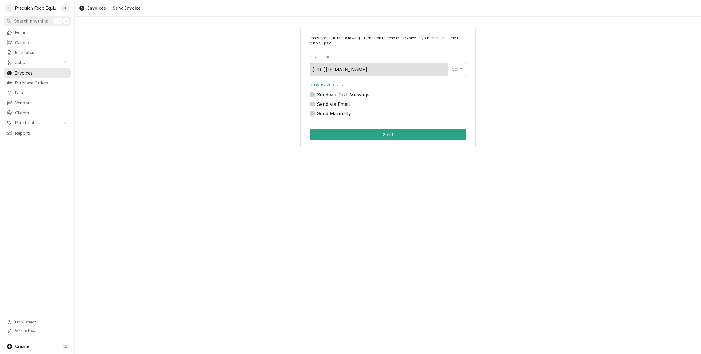
click at [317, 105] on label "Send via Email" at bounding box center [333, 104] width 33 height 7
click at [317, 105] on input "Send via Email" at bounding box center [395, 107] width 156 height 13
checkbox input "true"
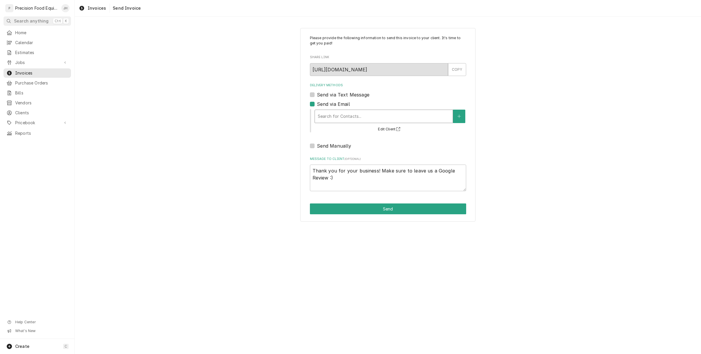
click at [328, 116] on div "Delivery Methods" at bounding box center [384, 116] width 132 height 11
click at [331, 123] on div "Search for Contacts..." at bounding box center [384, 116] width 138 height 13
click at [386, 115] on div "Delivery Methods" at bounding box center [384, 116] width 132 height 11
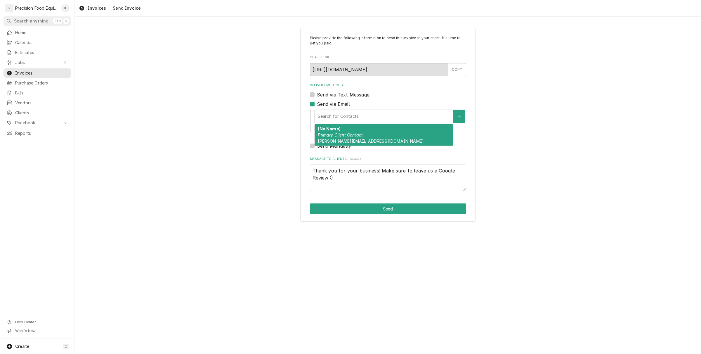
click at [380, 136] on div "(No Name) Primary Client Contact [PERSON_NAME][EMAIL_ADDRESS][DOMAIN_NAME]" at bounding box center [384, 134] width 138 height 21
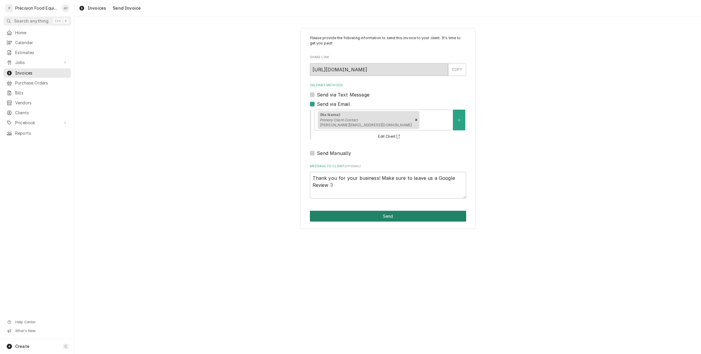
click at [369, 221] on button "Send" at bounding box center [388, 216] width 156 height 11
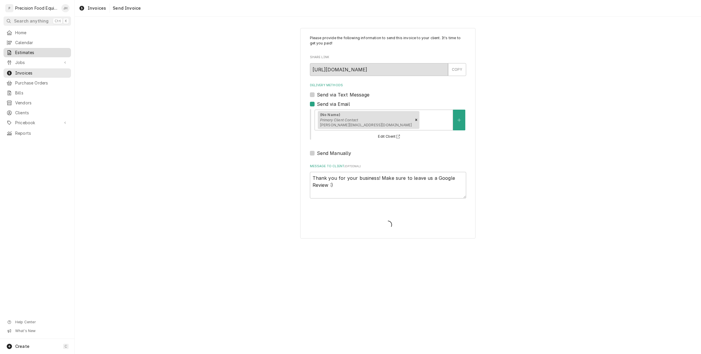
type textarea "x"
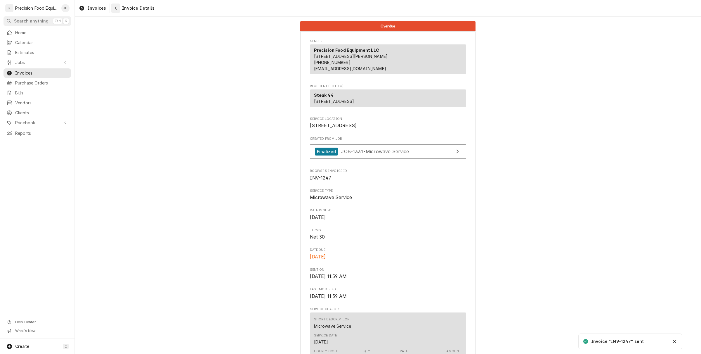
click at [115, 6] on icon "Navigate back" at bounding box center [116, 8] width 3 height 4
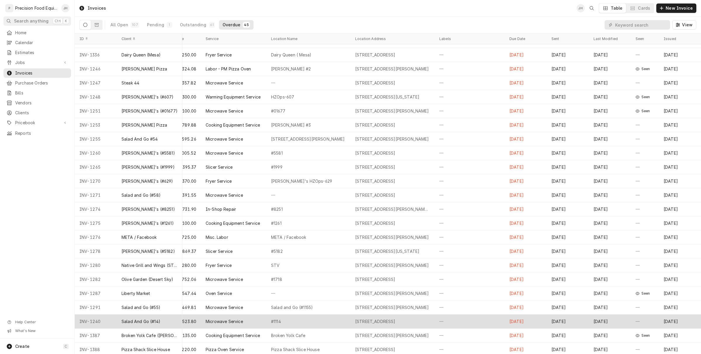
scroll to position [328, 76]
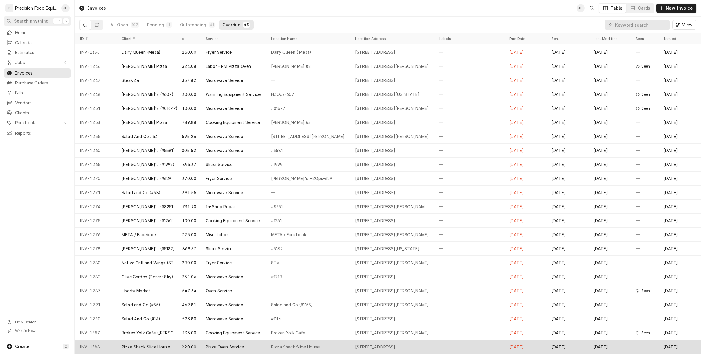
click at [305, 344] on div "Pizza Shack Slice House" at bounding box center [295, 347] width 49 height 6
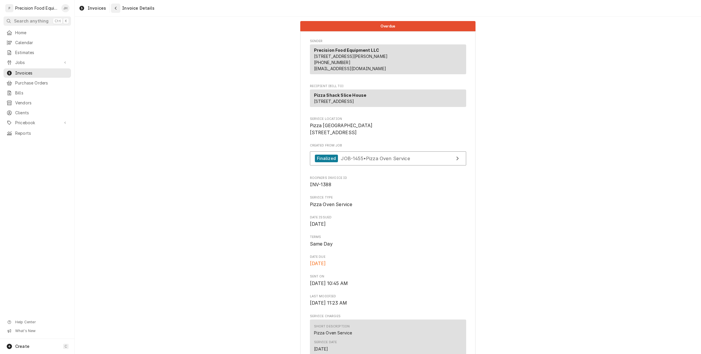
click at [116, 8] on div "Navigate back" at bounding box center [116, 8] width 6 height 6
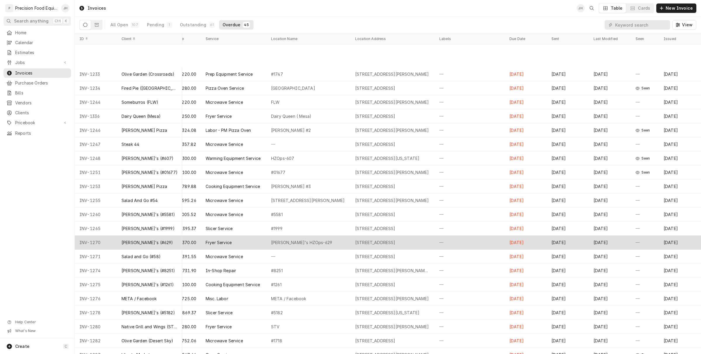
scroll to position [314, 76]
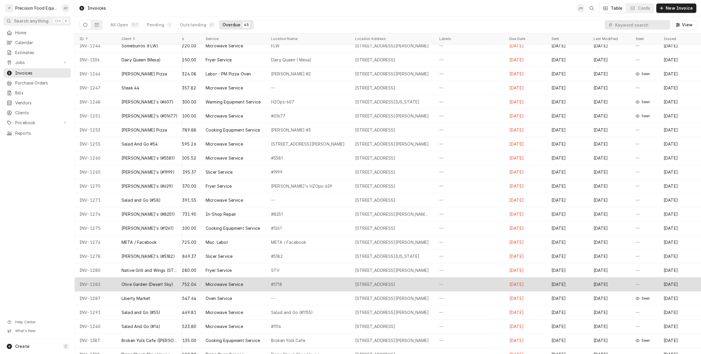
click at [274, 287] on div "#1718" at bounding box center [276, 284] width 11 height 6
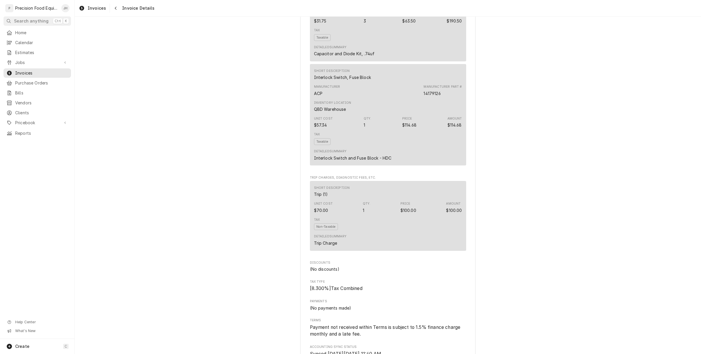
scroll to position [815, 0]
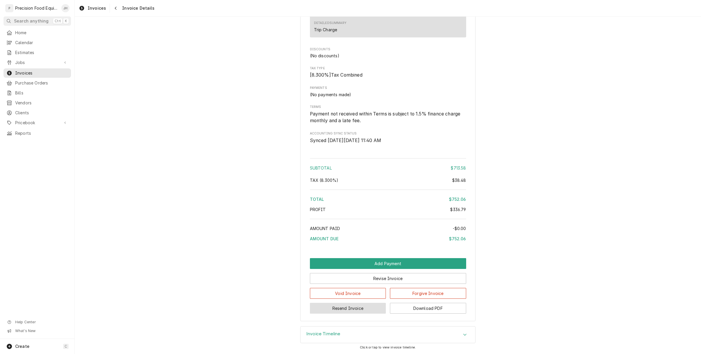
click at [354, 309] on button "Resend Invoice" at bounding box center [348, 308] width 76 height 11
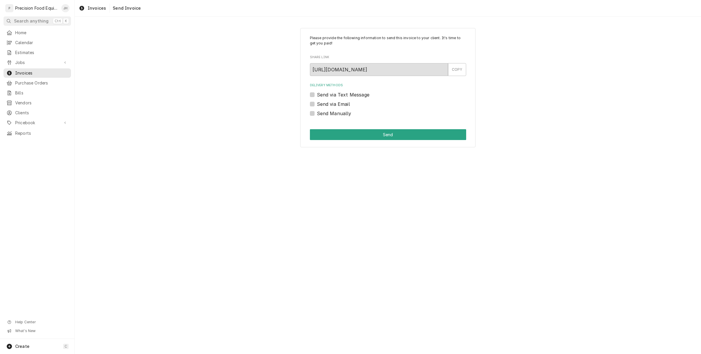
click at [315, 104] on div "Send via Email" at bounding box center [388, 104] width 156 height 7
click at [317, 105] on label "Send via Email" at bounding box center [333, 104] width 33 height 7
click at [317, 105] on input "Send via Email" at bounding box center [395, 107] width 156 height 13
checkbox input "true"
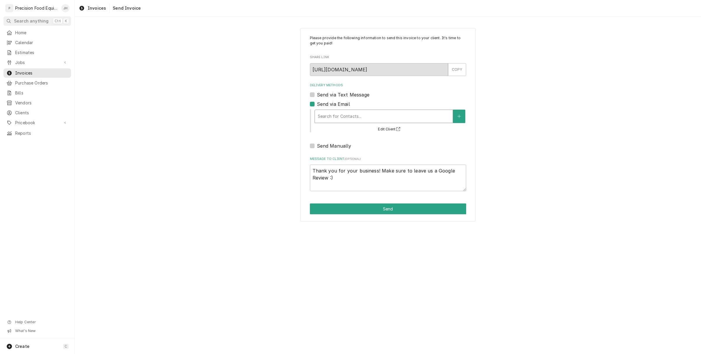
click at [332, 119] on div "Delivery Methods" at bounding box center [384, 116] width 132 height 11
type textarea "x"
